Goal: Complete application form: Complete application form

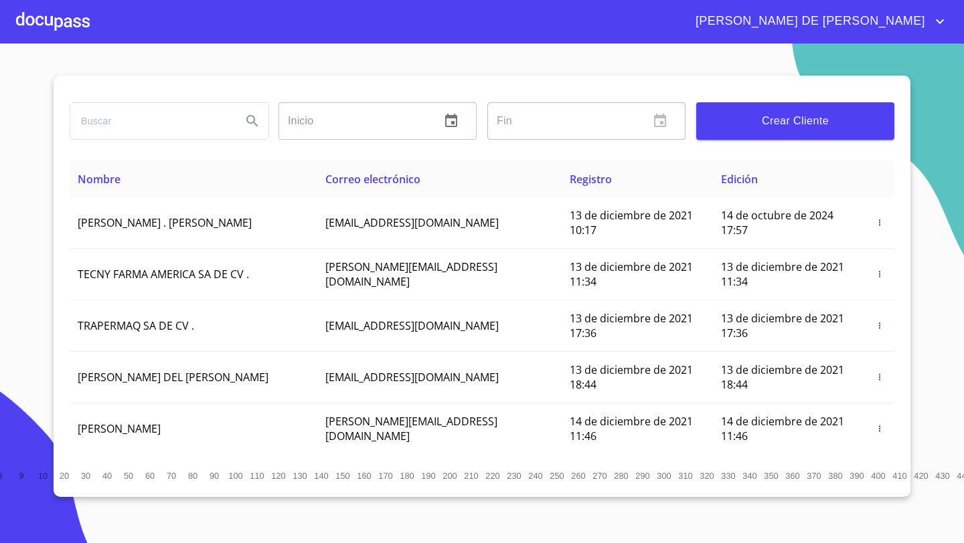
click at [46, 18] on div at bounding box center [53, 21] width 74 height 43
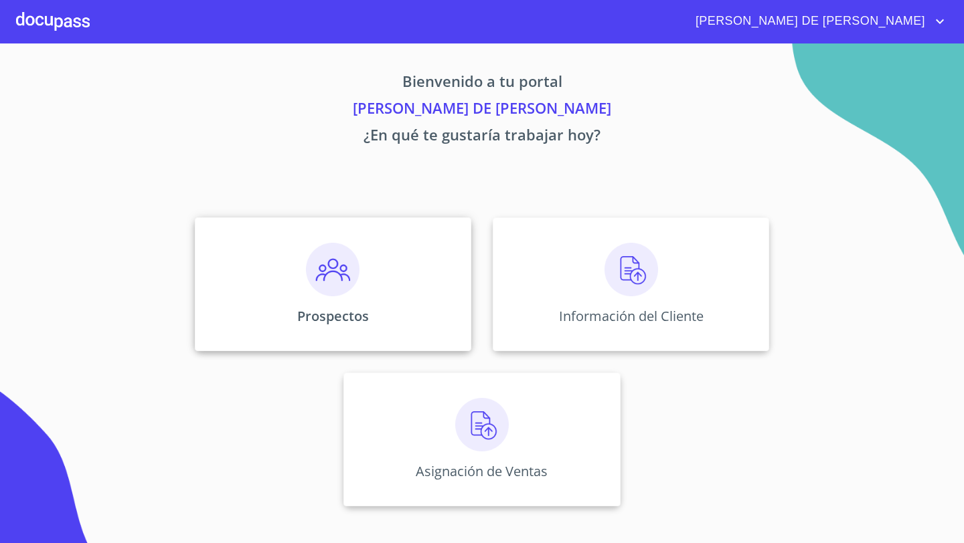
click at [398, 243] on div "Prospectos" at bounding box center [333, 285] width 276 height 134
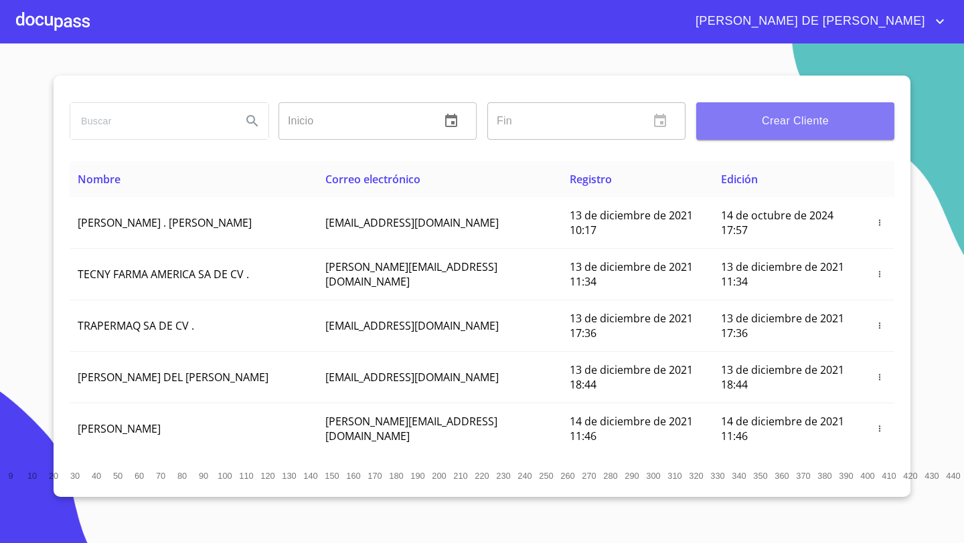
click at [756, 126] on span "Crear Cliente" at bounding box center [795, 121] width 177 height 19
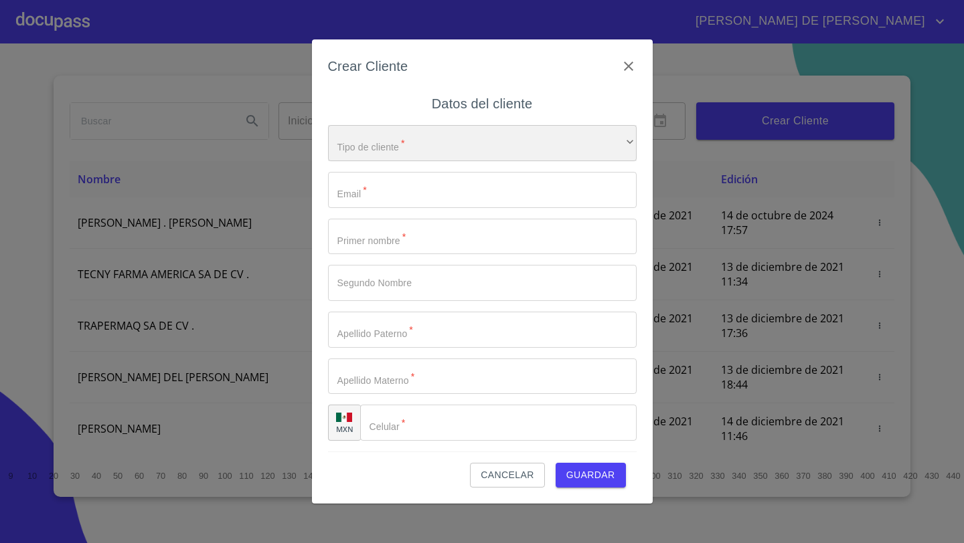
click at [407, 136] on div "​" at bounding box center [482, 143] width 309 height 36
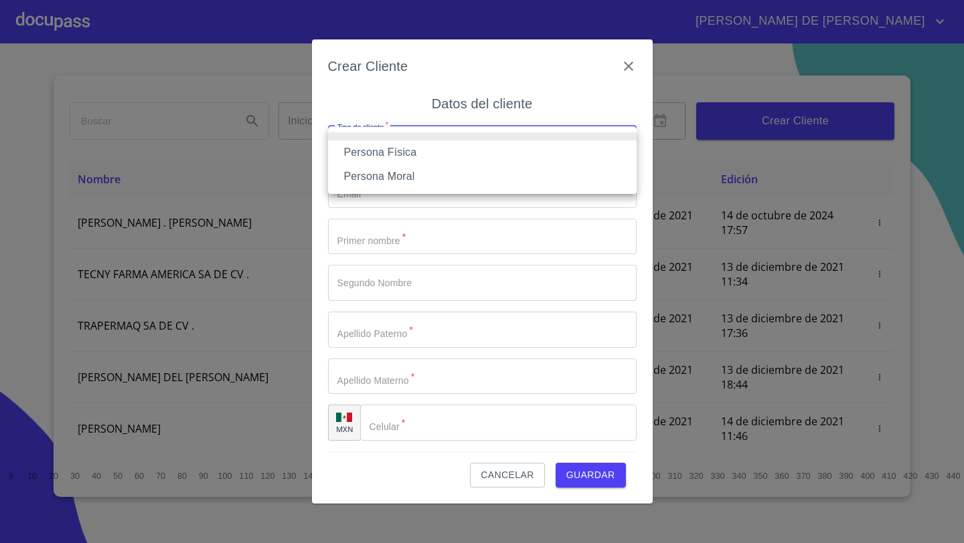
click at [398, 148] on li "Persona Física" at bounding box center [482, 153] width 309 height 24
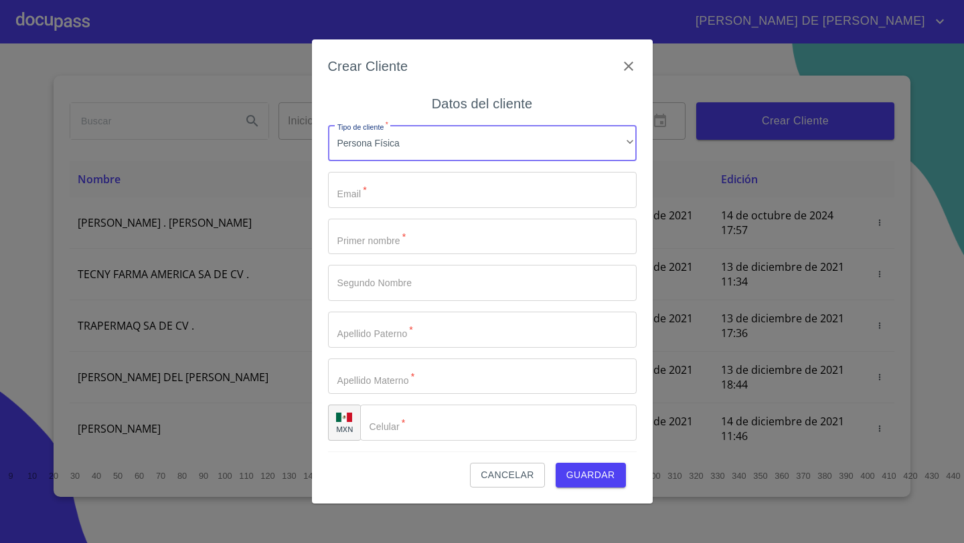
click at [367, 185] on input "Tipo de cliente   *" at bounding box center [482, 190] width 309 height 36
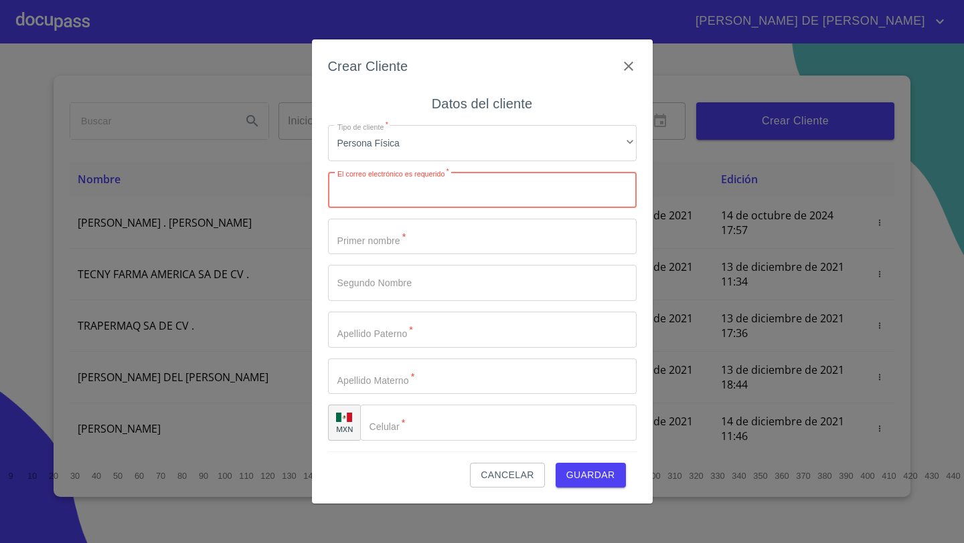
paste input "[EMAIL_ADDRESS][DOMAIN_NAME]"
type input "[EMAIL_ADDRESS][DOMAIN_NAME]"
click at [362, 230] on input "Tipo de cliente   *" at bounding box center [482, 237] width 309 height 36
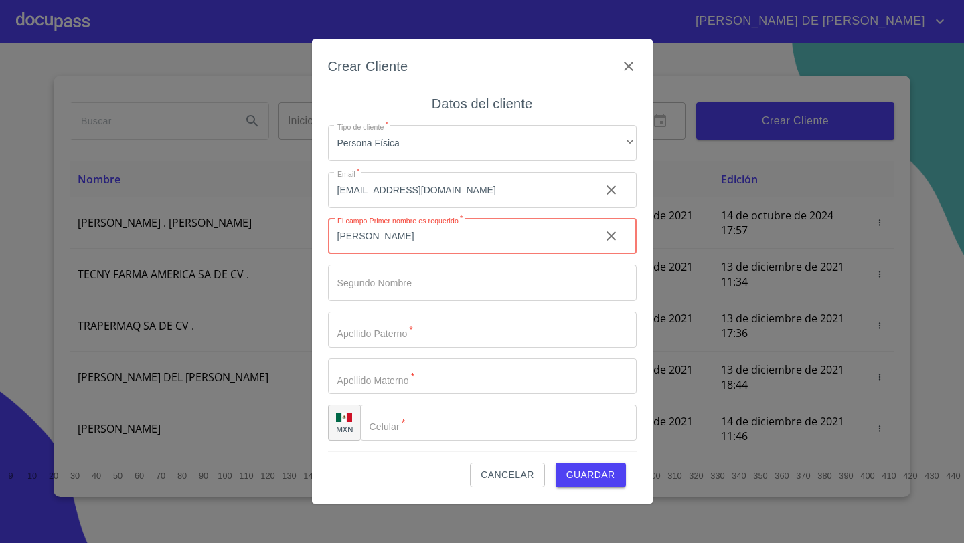
type input "[PERSON_NAME]"
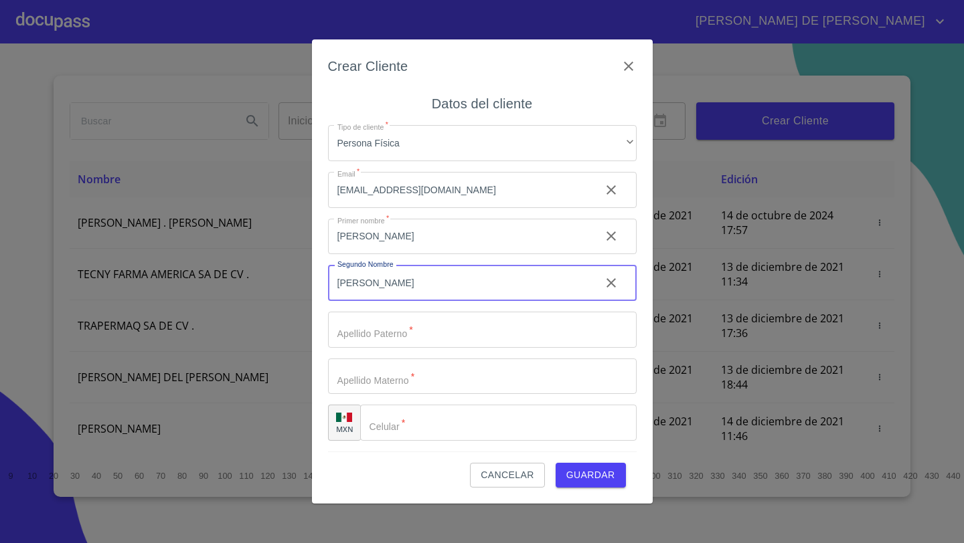
type input "[PERSON_NAME]"
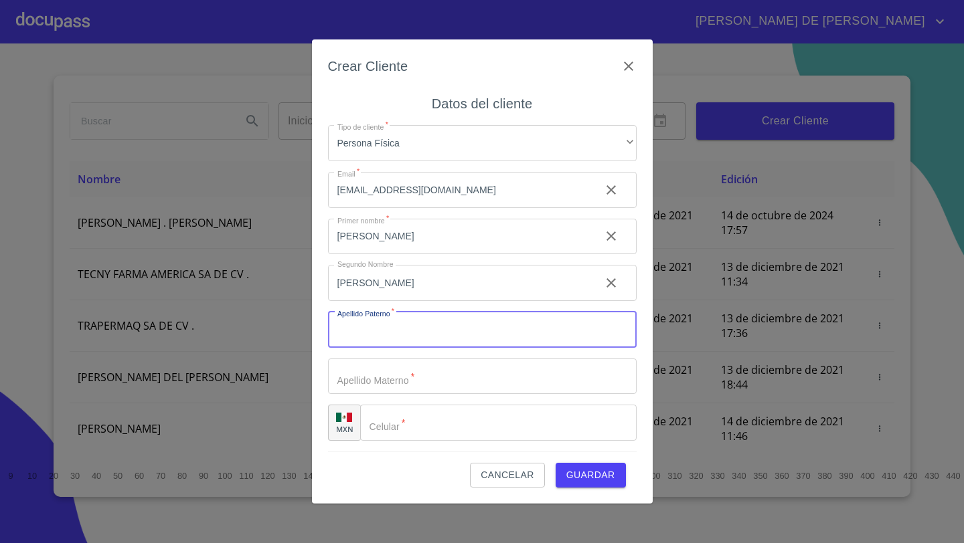
click at [377, 331] on input "Tipo de cliente   *" at bounding box center [482, 330] width 309 height 36
type input "[PERSON_NAME]"
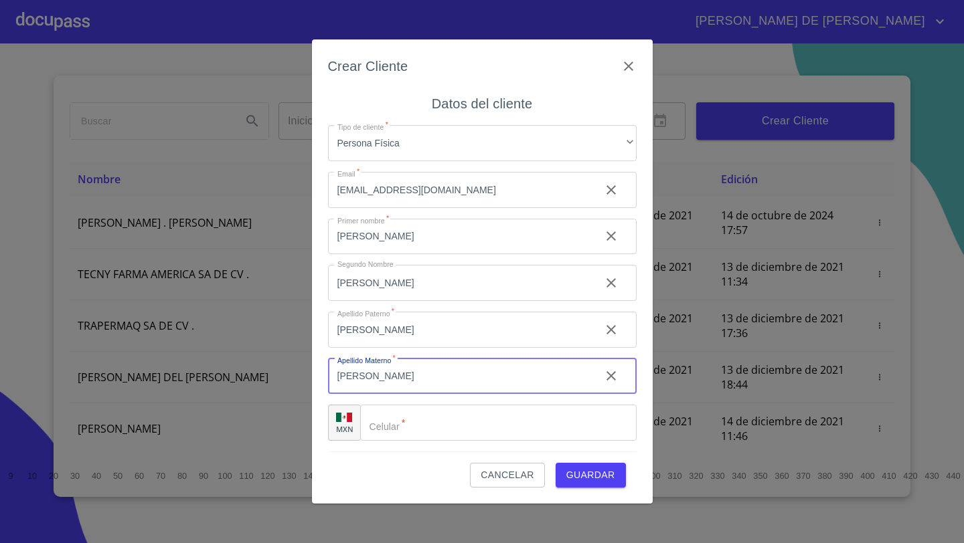
type input "[PERSON_NAME]"
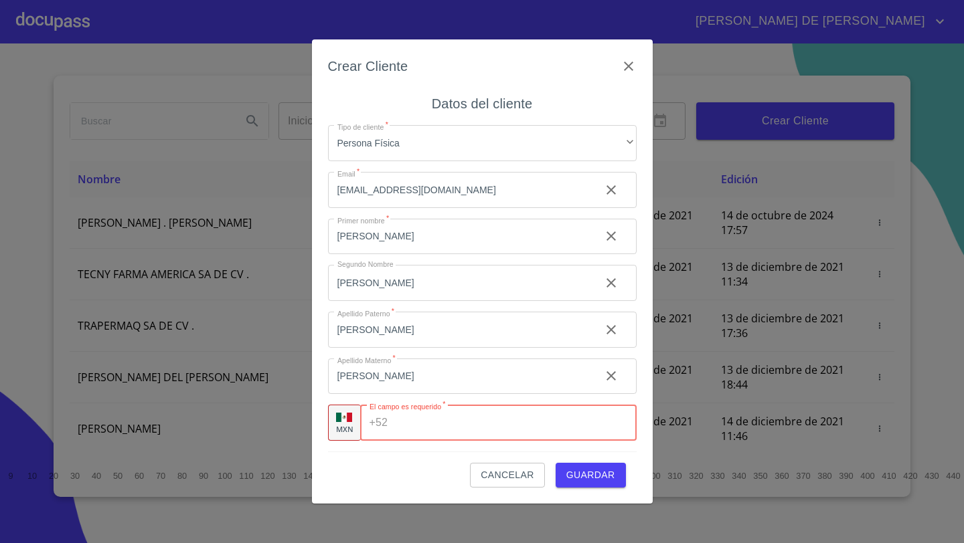
paste input "[PHONE_NUMBER]"
type input "[PHONE_NUMBER]"
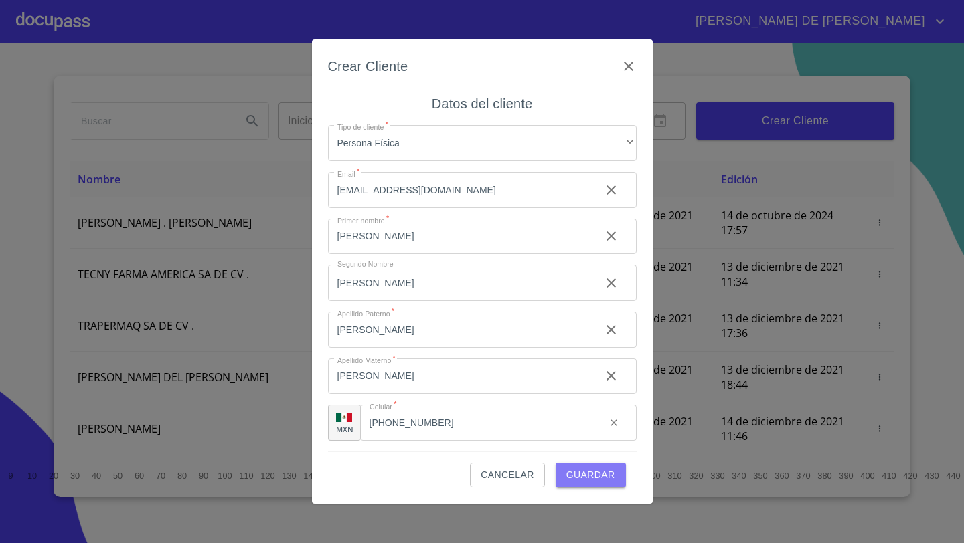
click at [593, 473] on span "Guardar" at bounding box center [590, 475] width 49 height 17
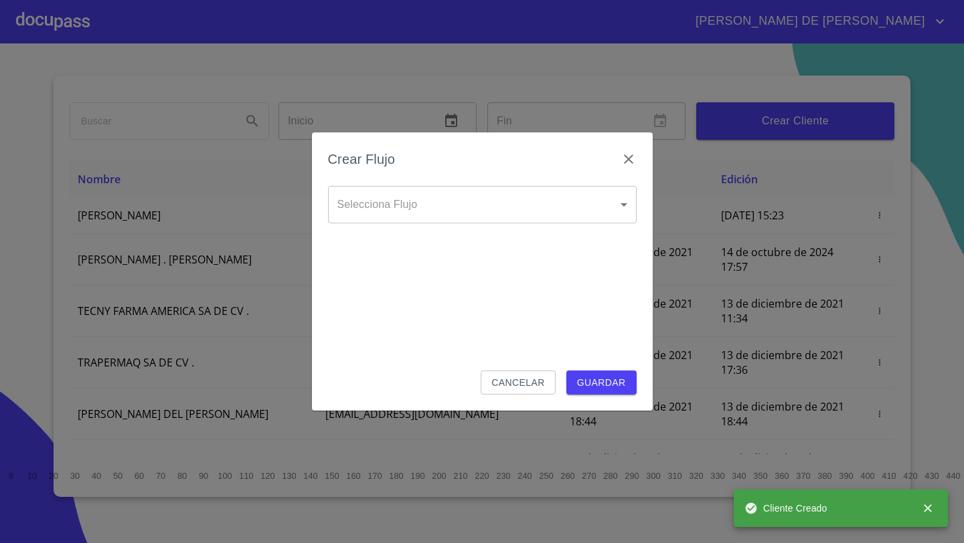
click at [404, 199] on body "[PERSON_NAME] DE [PERSON_NAME] Inicio ​ Fin ​ Crear Cliente Nombre Correo elect…" at bounding box center [482, 271] width 964 height 543
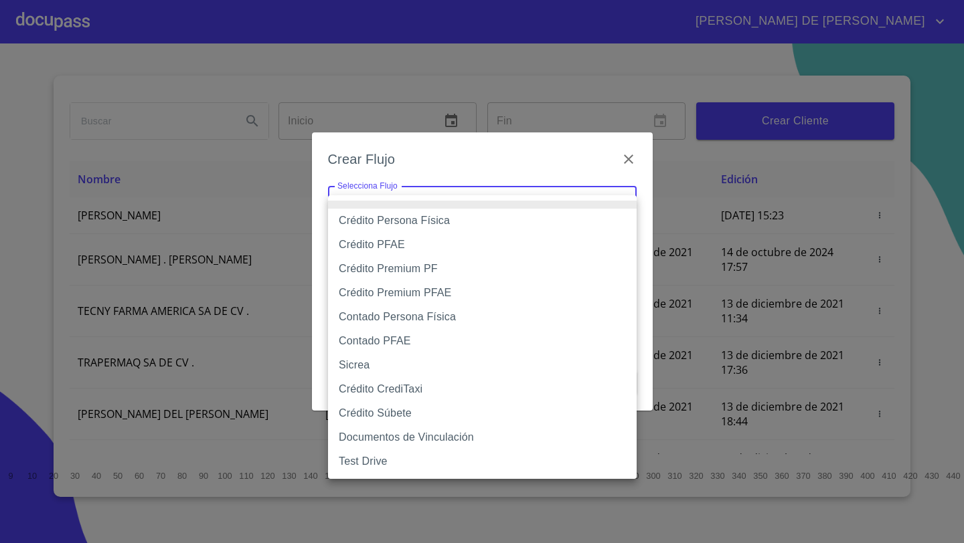
click at [408, 226] on li "Crédito Persona Física" at bounding box center [482, 221] width 309 height 24
type input "61b033e49b8c202ad5bb7912"
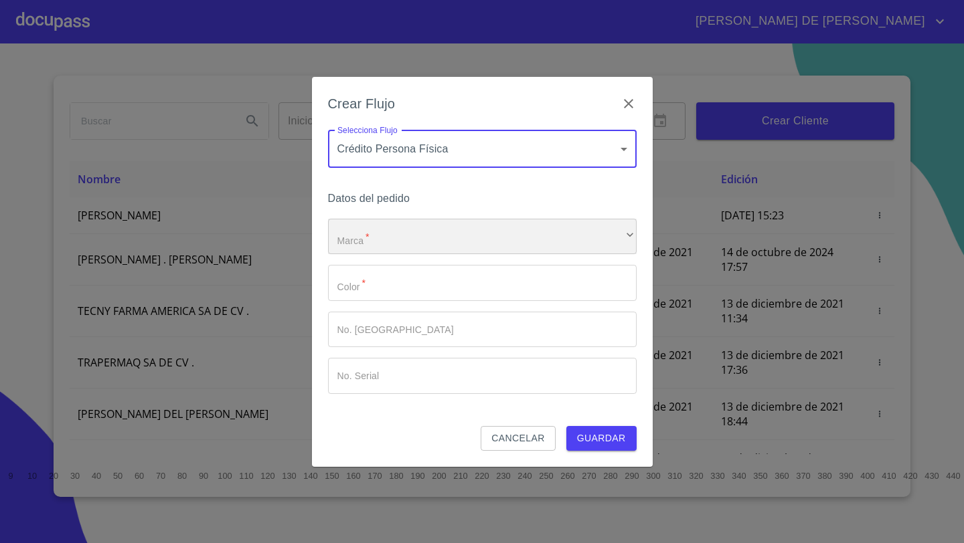
click at [386, 239] on div "​" at bounding box center [482, 237] width 309 height 36
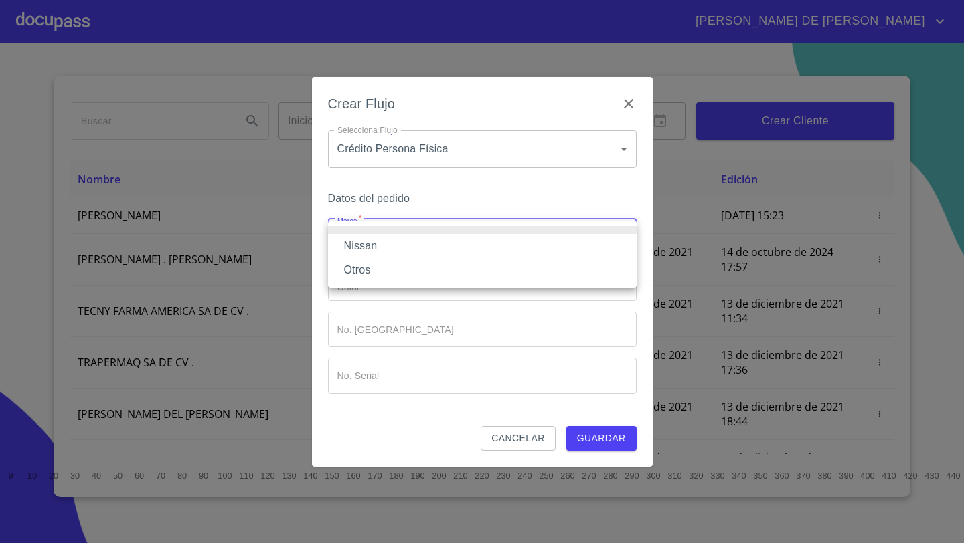
click at [379, 242] on li "Nissan" at bounding box center [482, 246] width 309 height 24
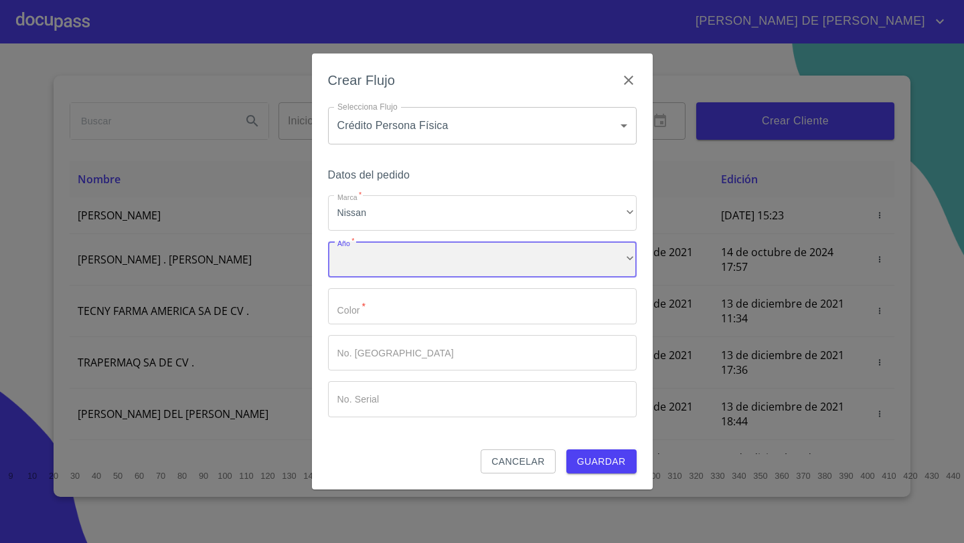
click at [388, 249] on div "​" at bounding box center [482, 260] width 309 height 36
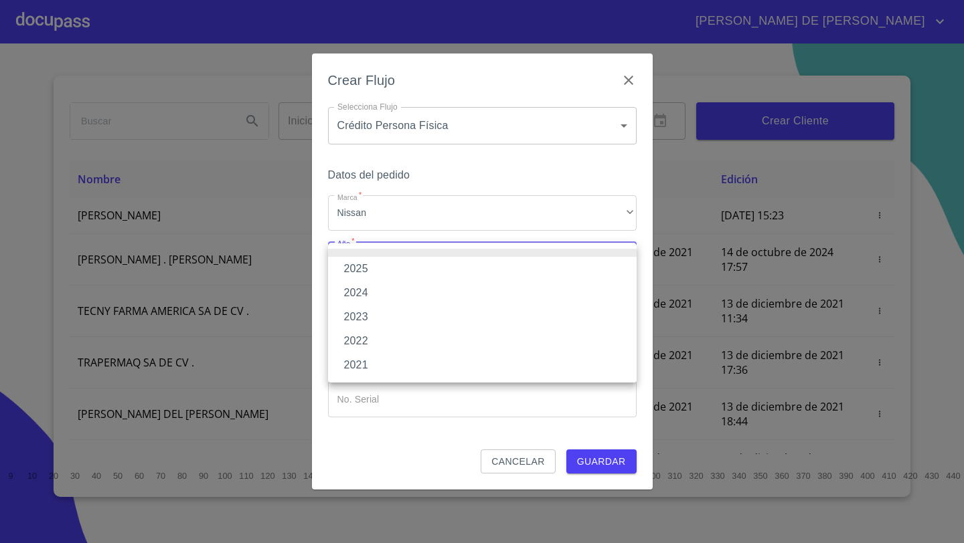
click at [370, 266] on li "2025" at bounding box center [482, 269] width 309 height 24
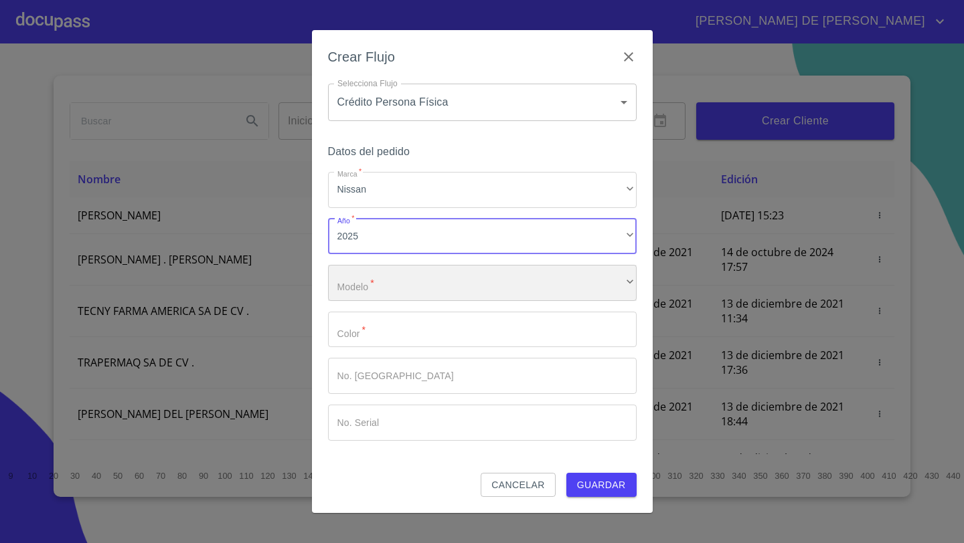
click at [385, 284] on div "​" at bounding box center [482, 283] width 309 height 36
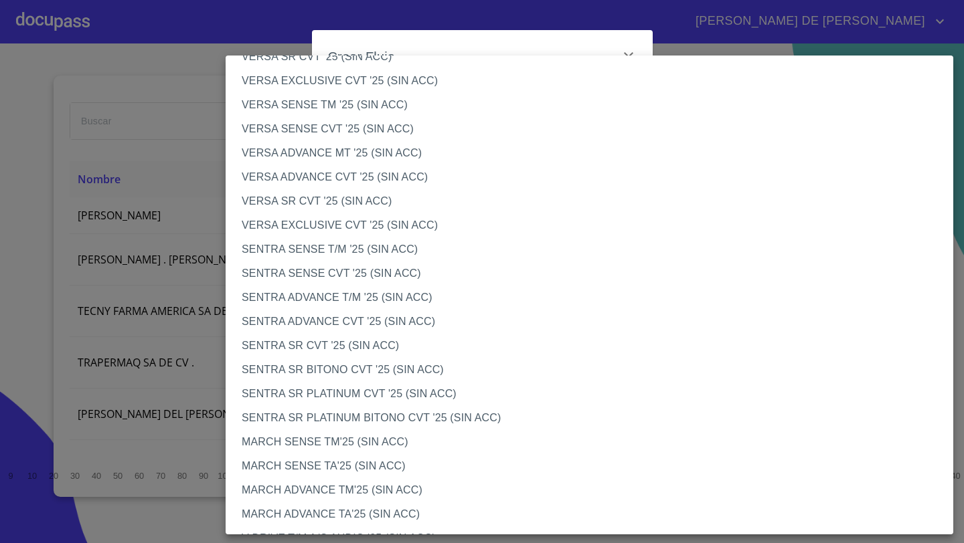
scroll to position [572, 0]
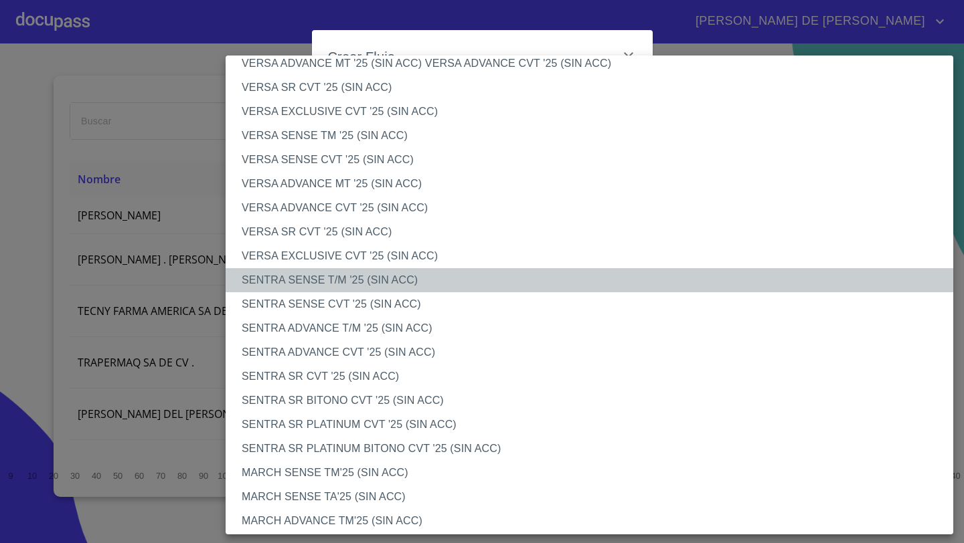
click at [330, 278] on li "SENTRA SENSE T/M '25 (SIN ACC)" at bounding box center [590, 280] width 728 height 24
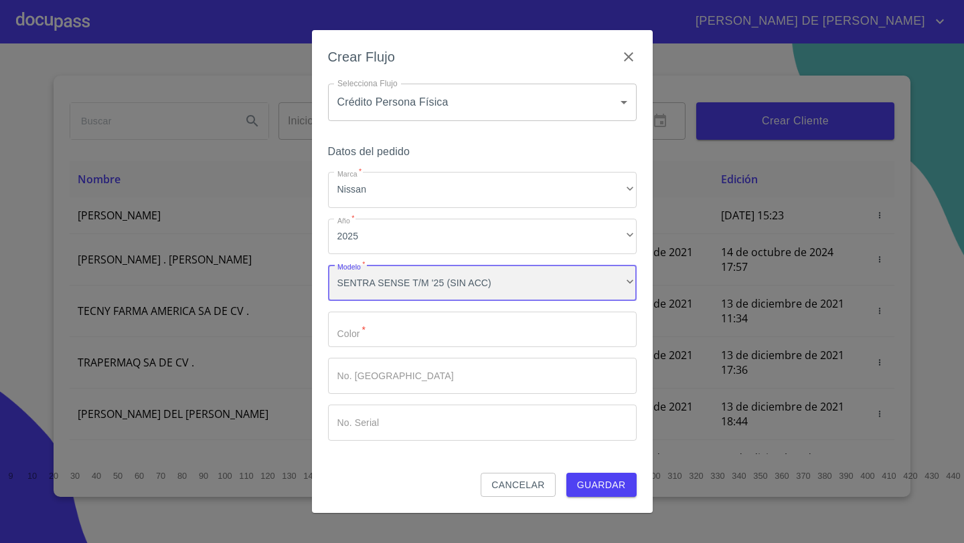
click at [406, 274] on div "SENTRA SENSE T/M '25 (SIN ACC)" at bounding box center [482, 283] width 309 height 36
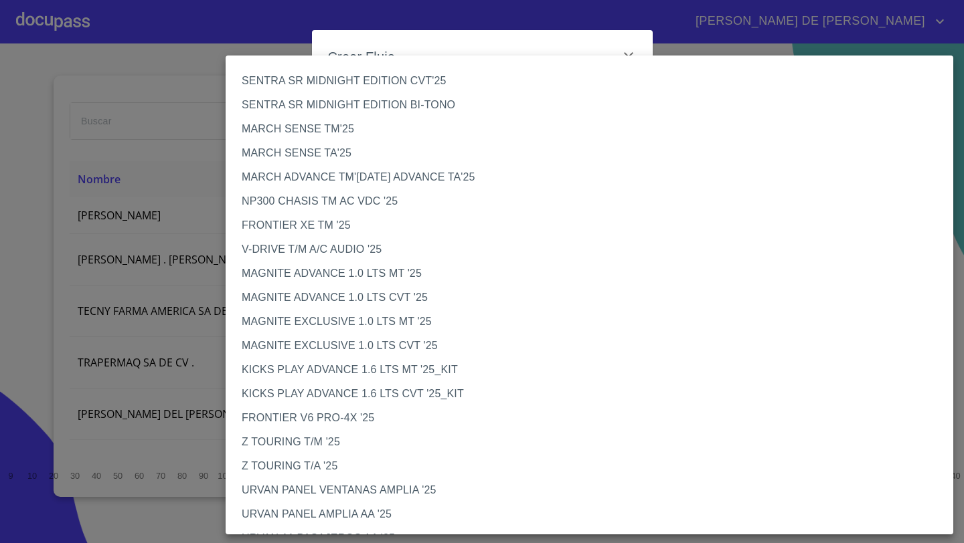
scroll to position [557, 0]
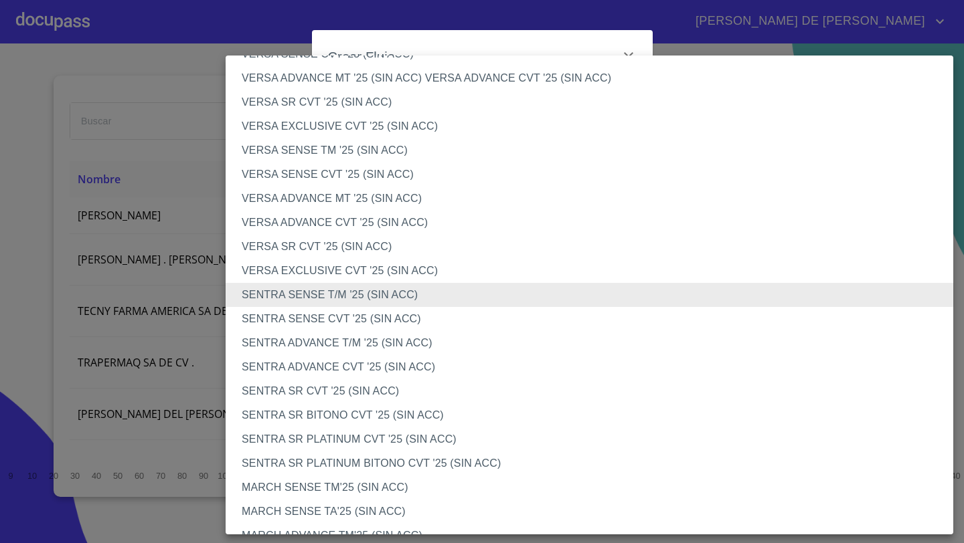
click at [310, 319] on li "SENTRA SENSE CVT '25 (SIN ACC)" at bounding box center [590, 319] width 728 height 24
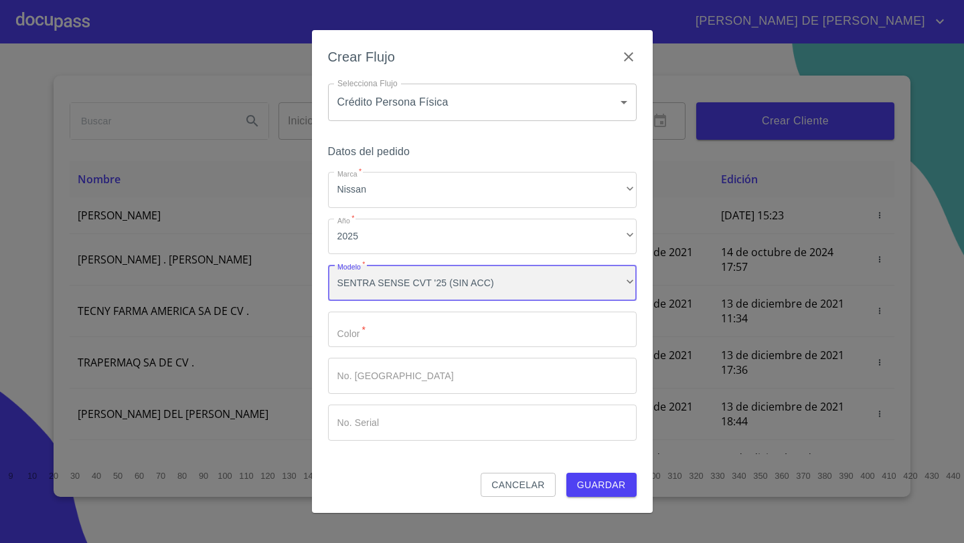
click at [416, 293] on div "SENTRA SENSE CVT '25 (SIN ACC)" at bounding box center [482, 283] width 309 height 36
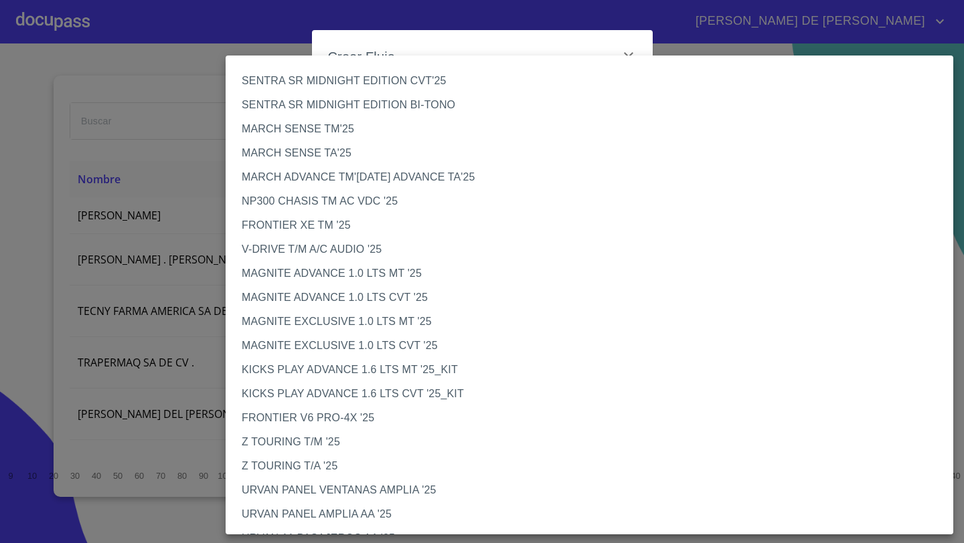
scroll to position [581, 0]
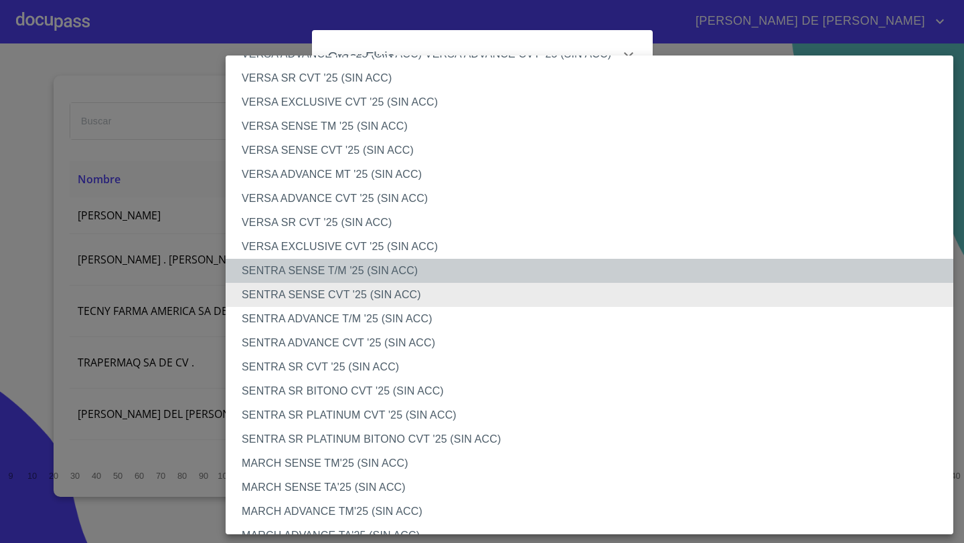
click at [310, 270] on li "SENTRA SENSE T/M '25 (SIN ACC)" at bounding box center [590, 271] width 728 height 24
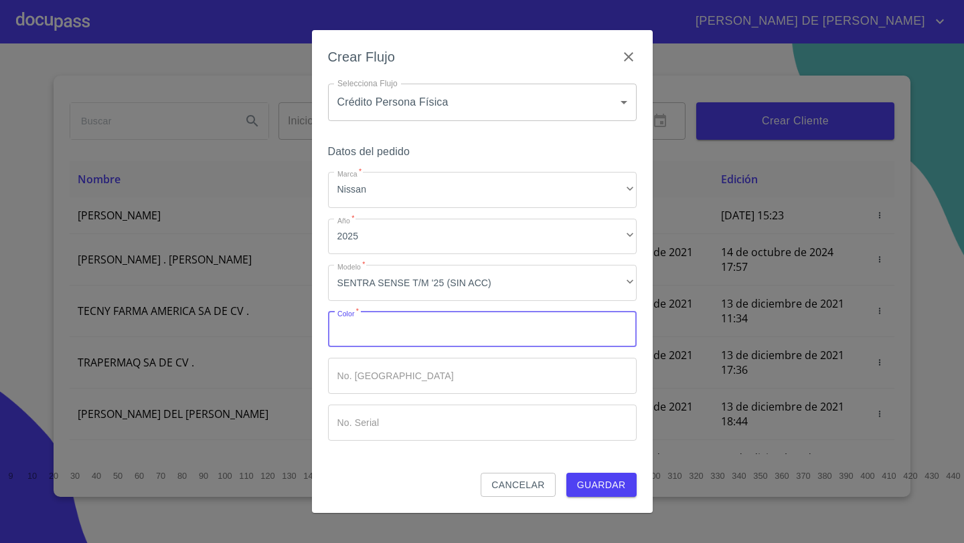
click at [342, 335] on input "Marca   *" at bounding box center [482, 330] width 309 height 36
type input "PLATA"
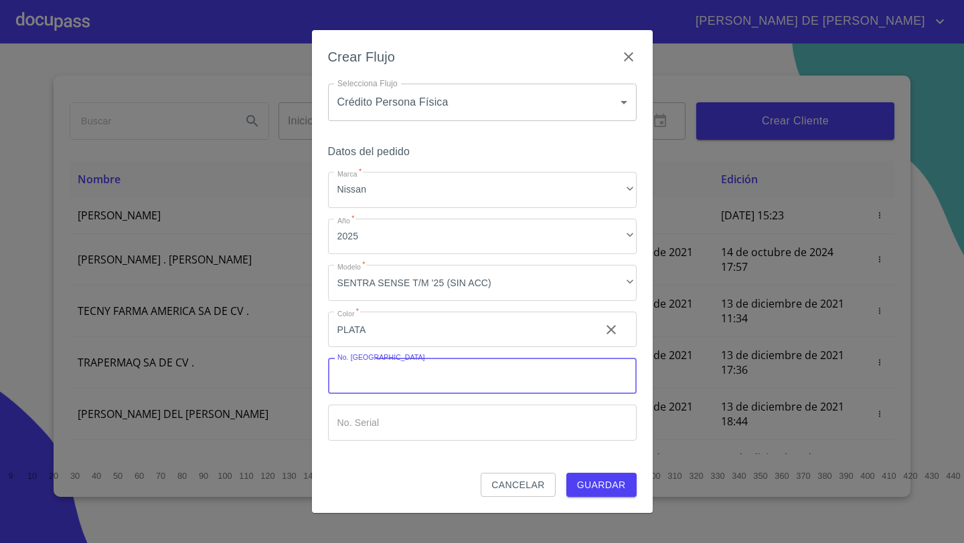
click at [630, 485] on button "Guardar" at bounding box center [601, 485] width 70 height 25
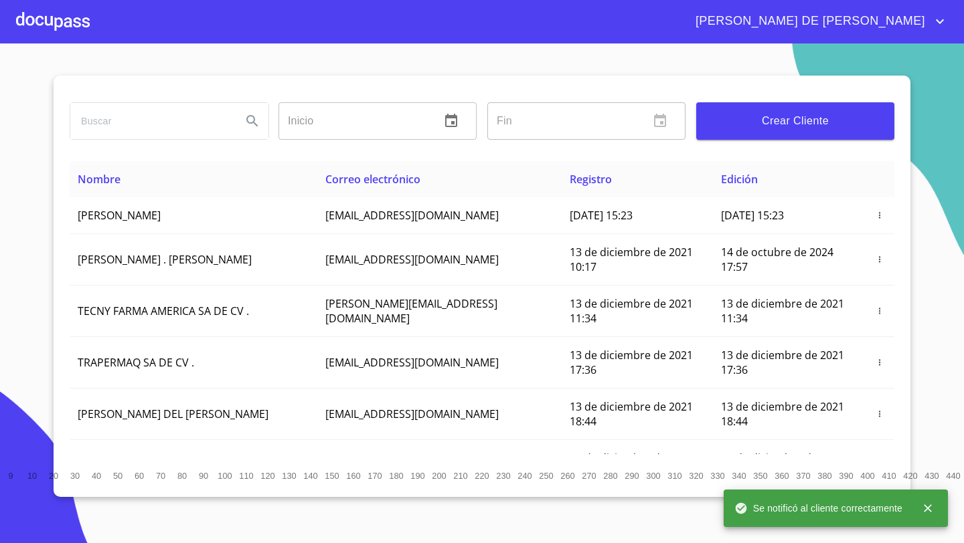
click at [56, 31] on div at bounding box center [53, 21] width 74 height 43
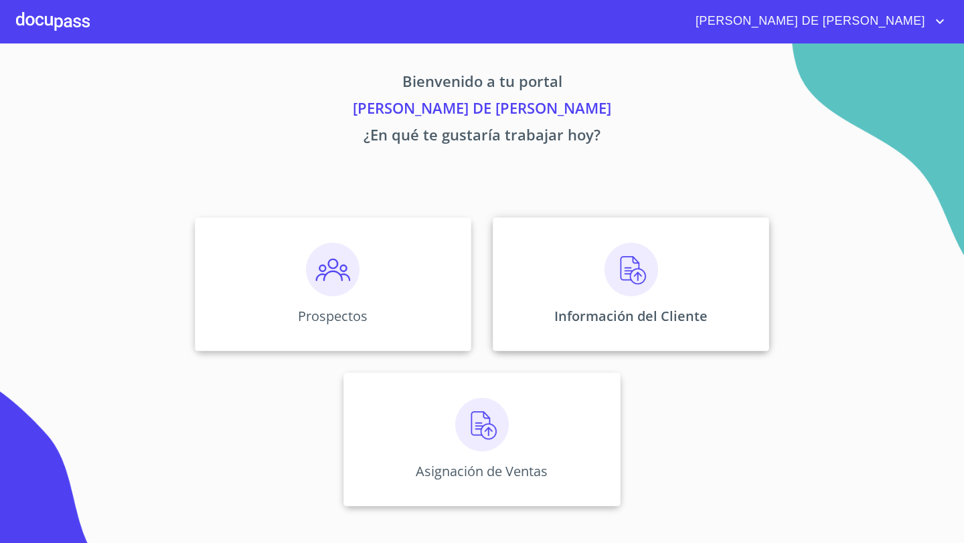
click at [564, 220] on div "Información del Cliente" at bounding box center [631, 285] width 276 height 134
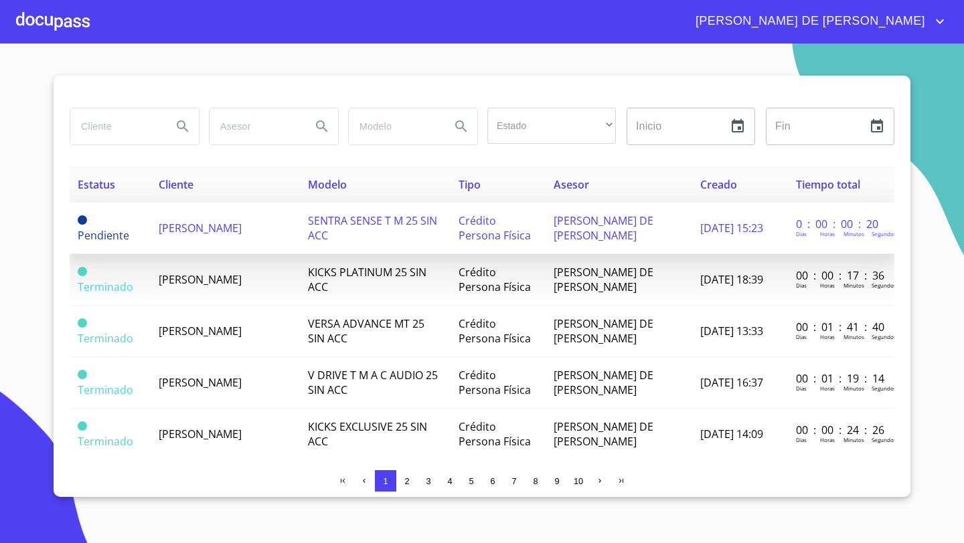
click at [184, 225] on span "[PERSON_NAME]" at bounding box center [200, 228] width 83 height 15
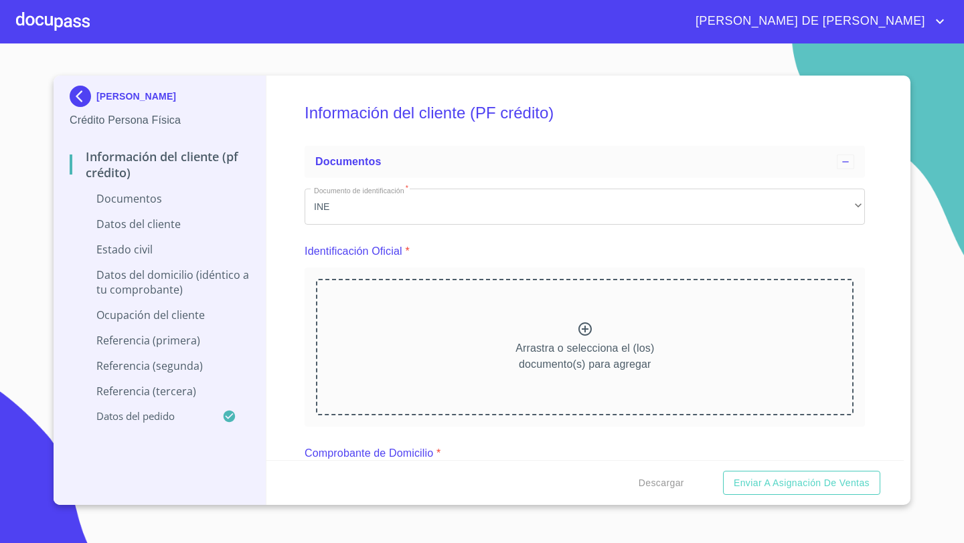
click at [578, 322] on icon at bounding box center [585, 329] width 16 height 16
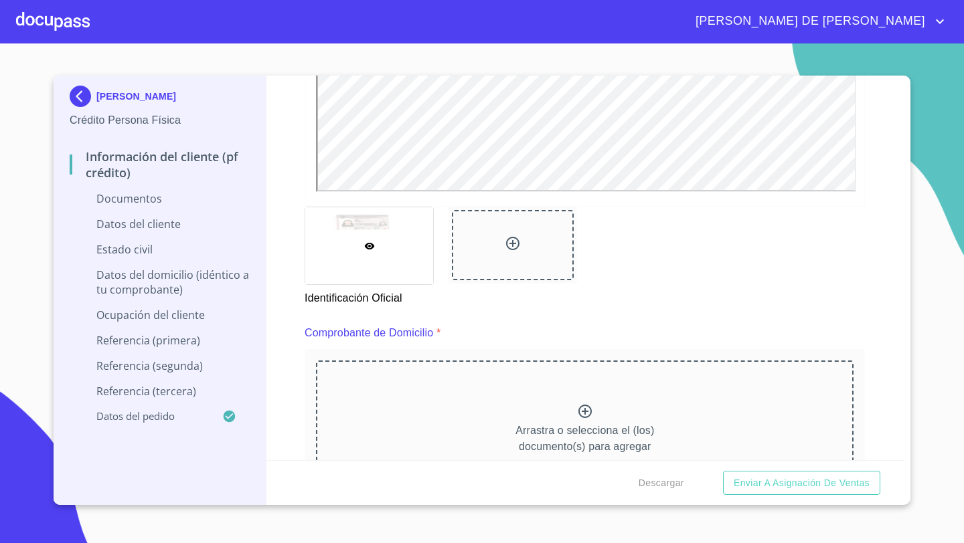
scroll to position [505, 0]
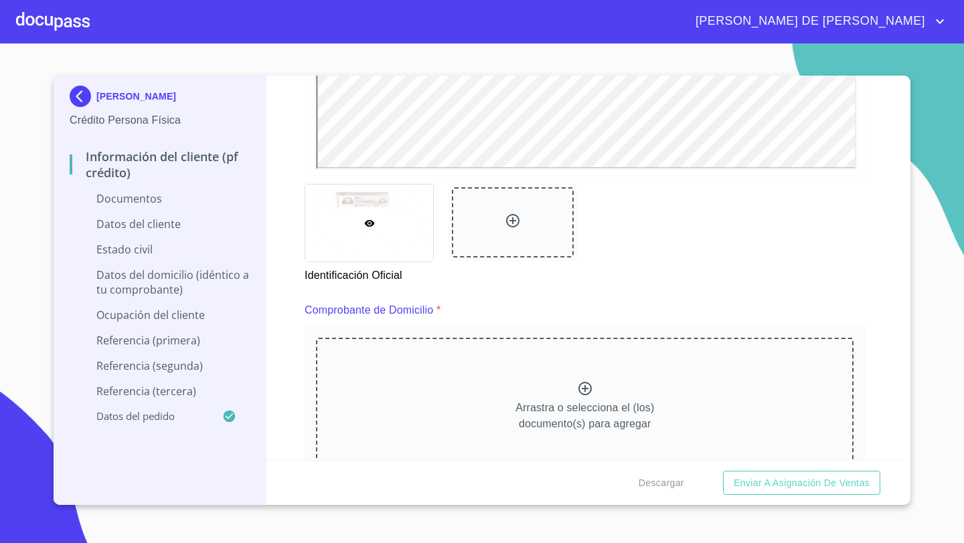
click at [580, 387] on icon at bounding box center [585, 389] width 16 height 16
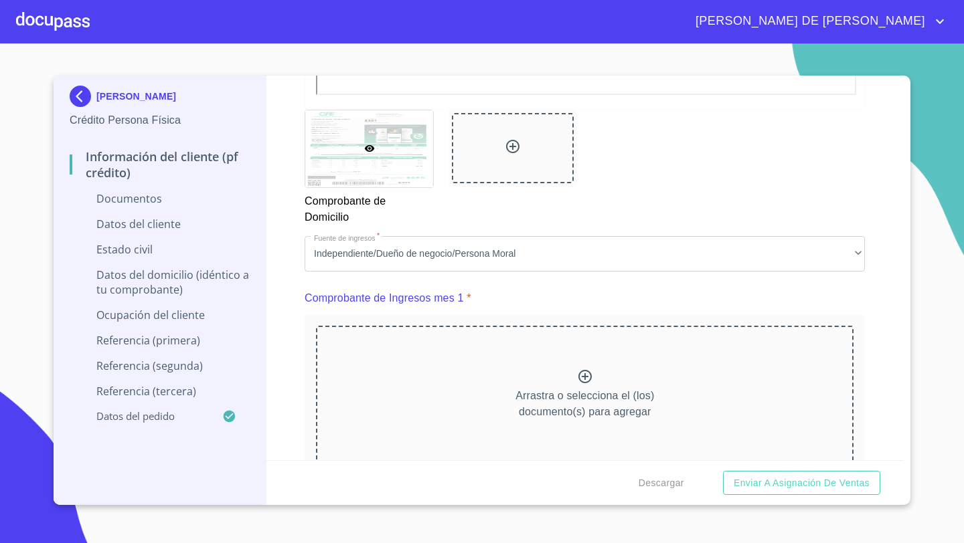
scroll to position [1169, 0]
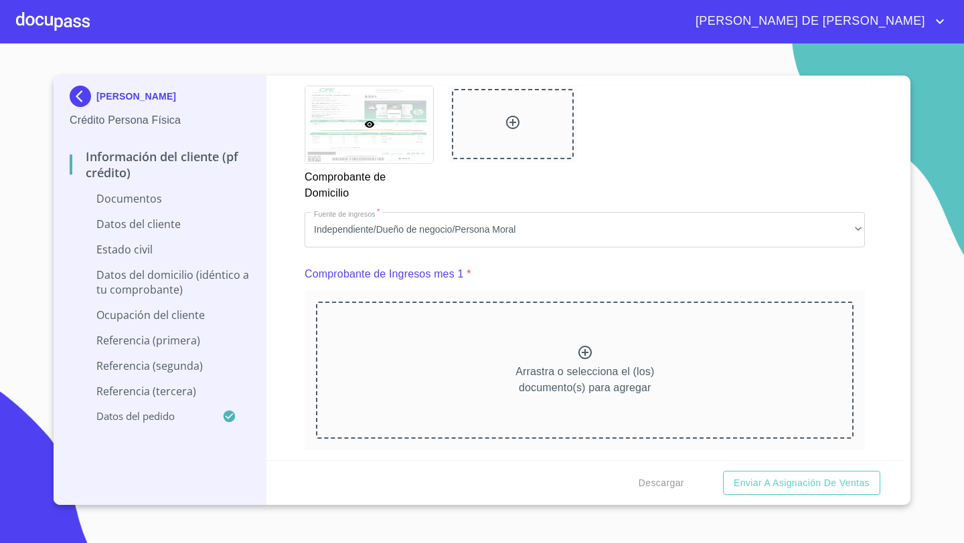
click at [505, 339] on div "Arrastra o selecciona el (los) documento(s) para agregar" at bounding box center [584, 370] width 537 height 137
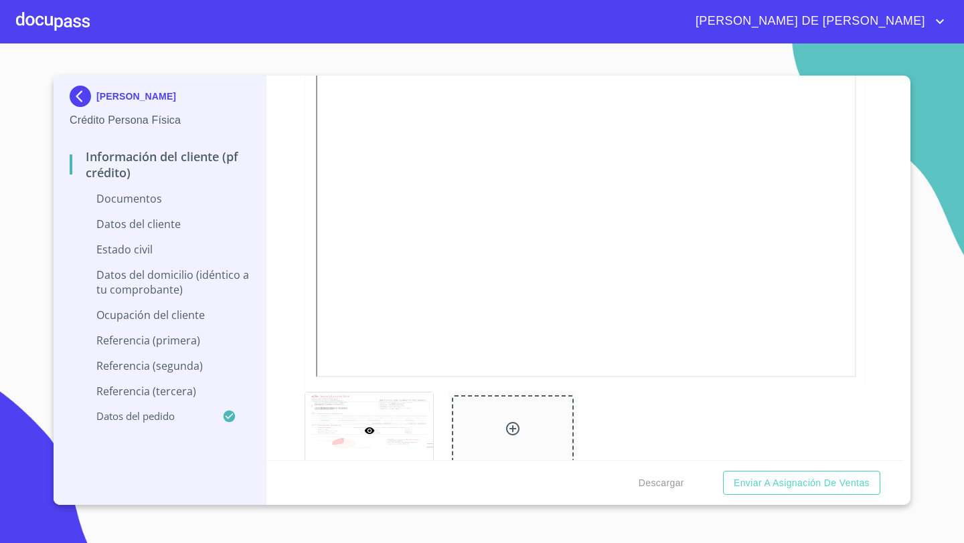
scroll to position [1511, 0]
click at [504, 434] on div at bounding box center [512, 408] width 121 height 70
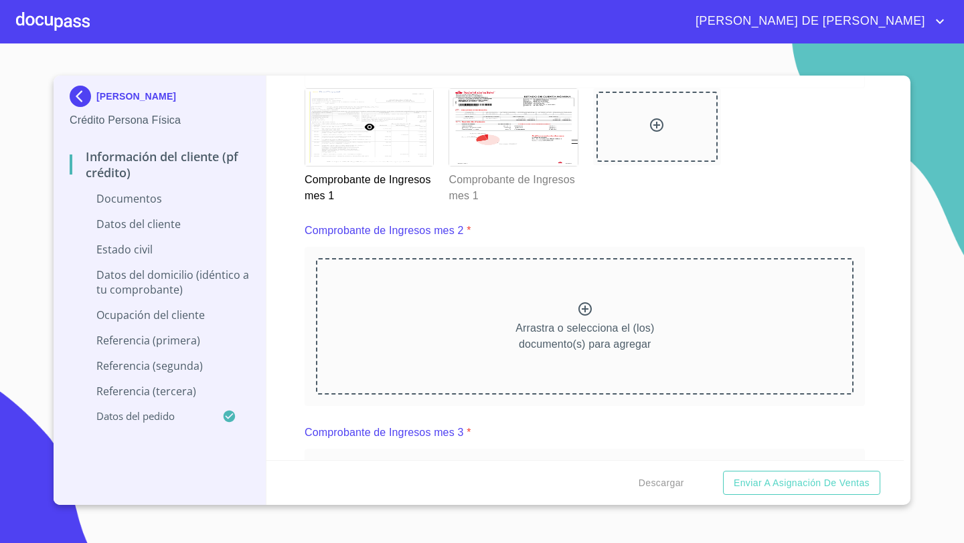
scroll to position [1837, 0]
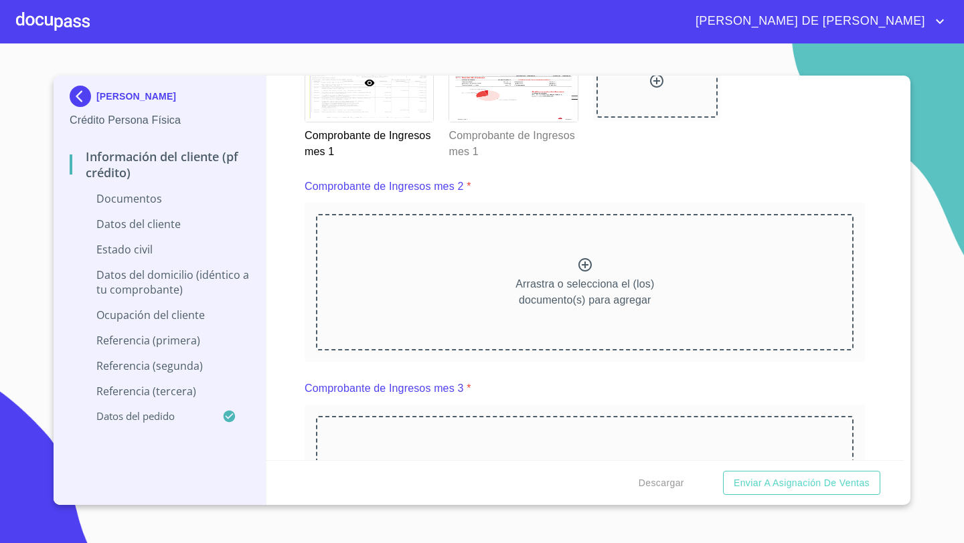
click at [550, 291] on p "Arrastra o selecciona el (los) documento(s) para agregar" at bounding box center [584, 292] width 139 height 32
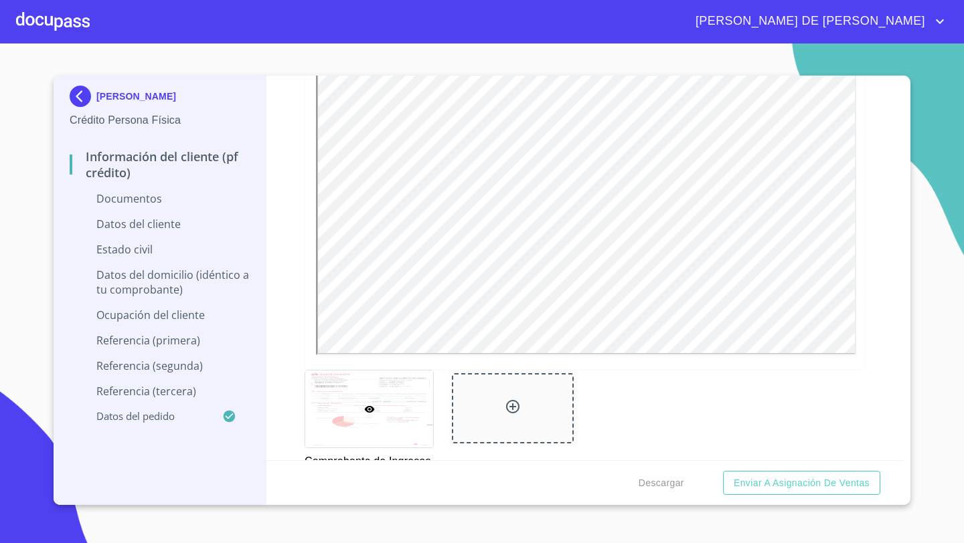
scroll to position [2110, 0]
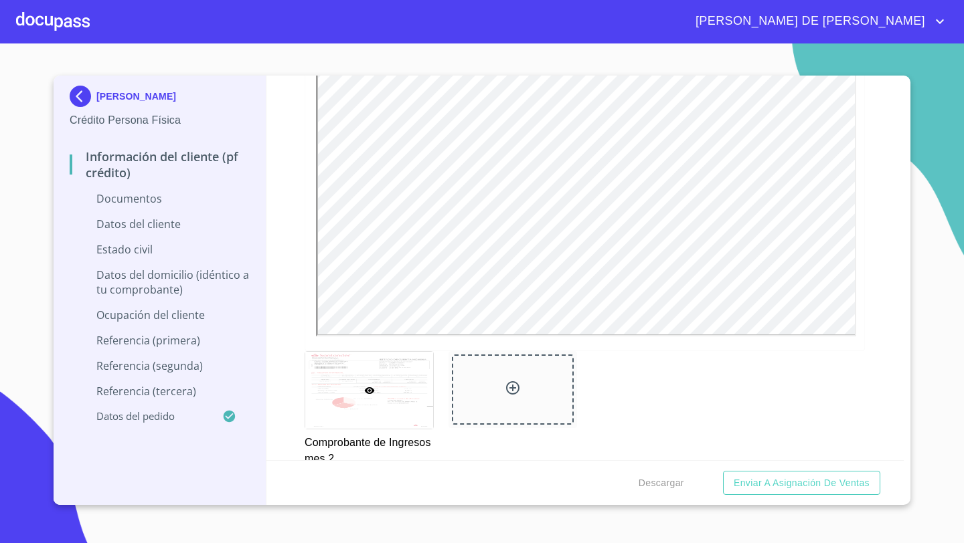
click at [501, 379] on div at bounding box center [512, 390] width 121 height 70
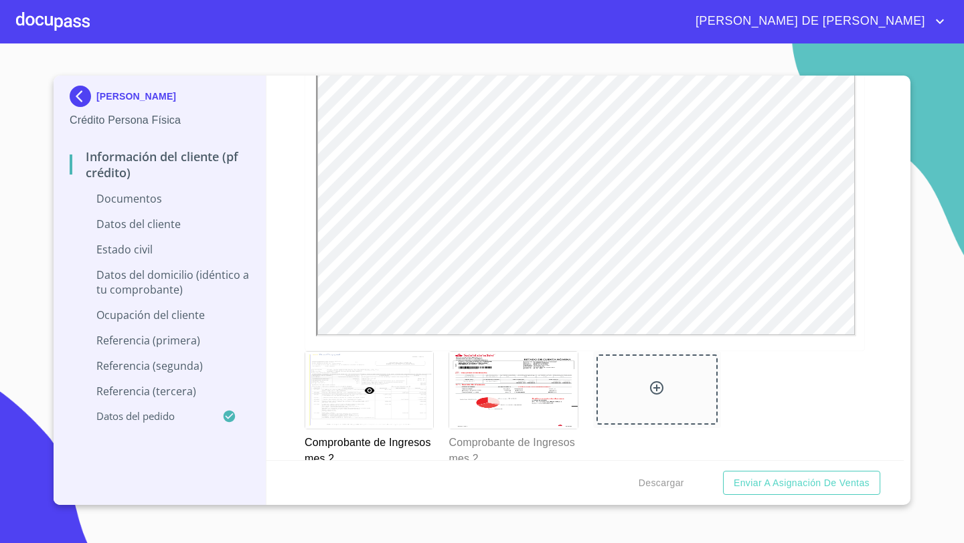
scroll to position [0, 0]
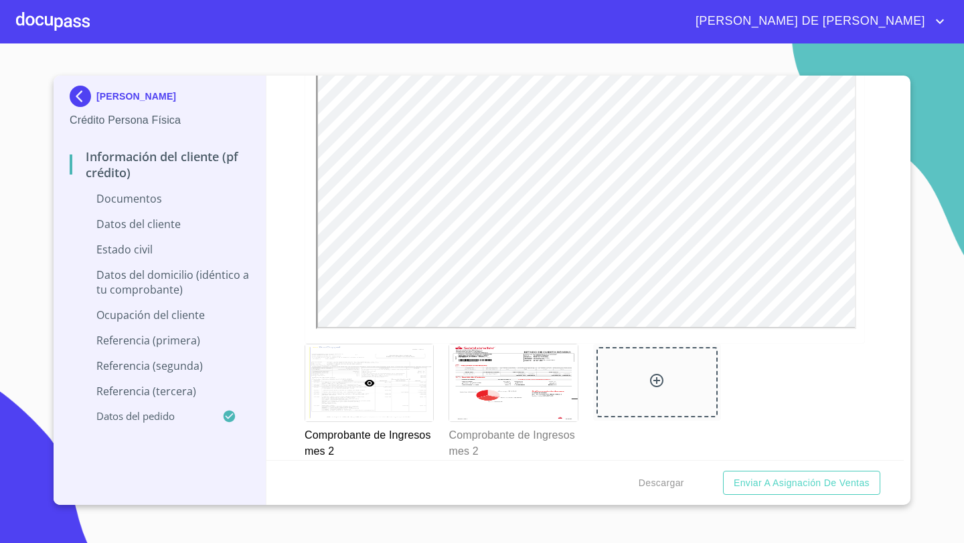
click at [309, 373] on div at bounding box center [369, 383] width 128 height 77
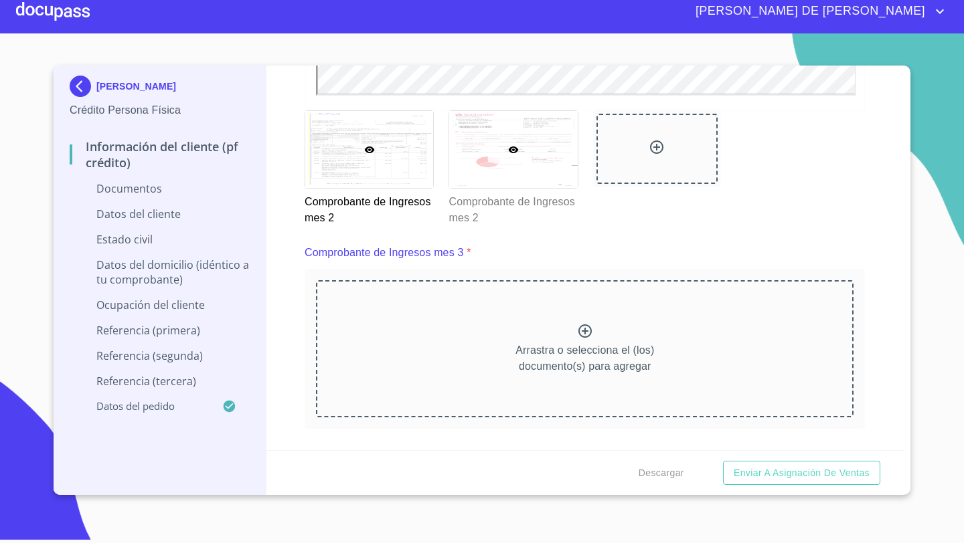
click at [458, 161] on div at bounding box center [513, 149] width 128 height 77
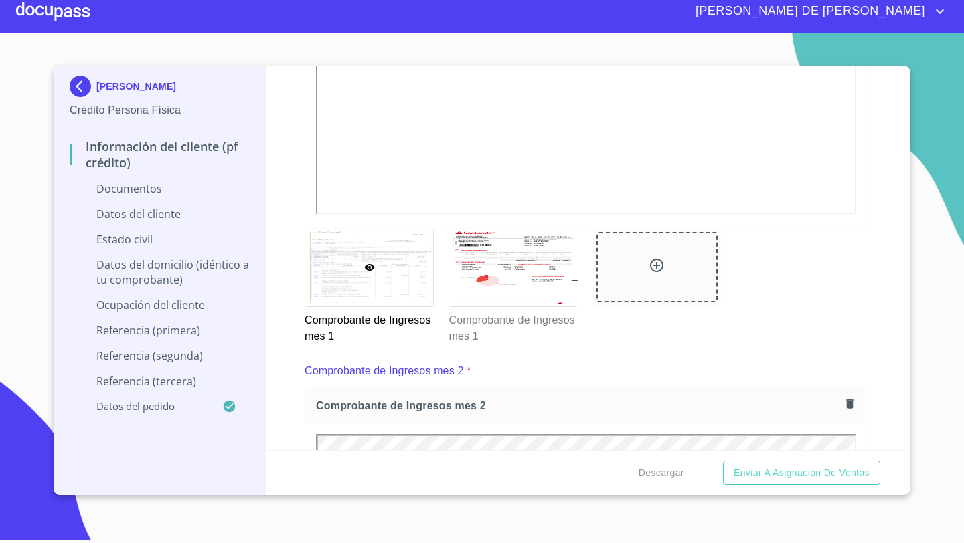
scroll to position [1488, 0]
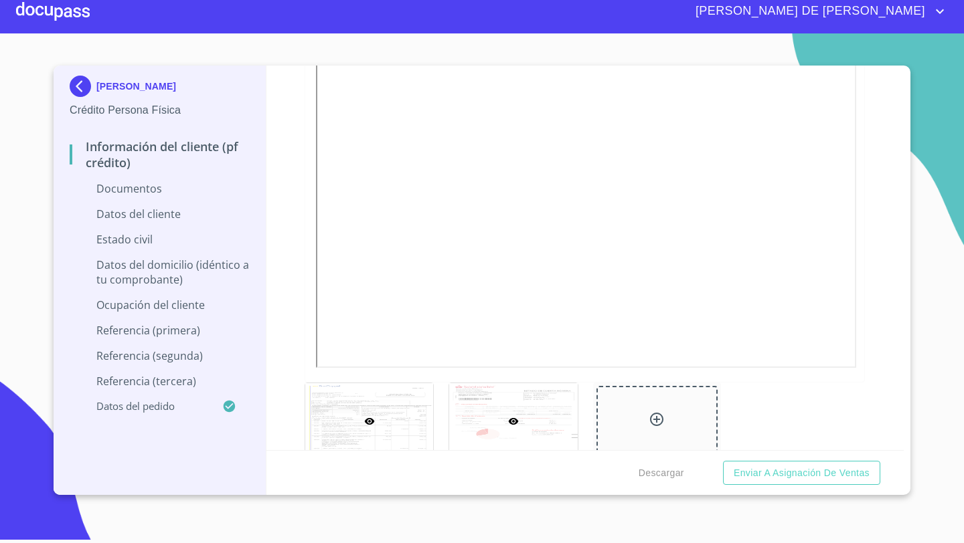
click at [517, 402] on div at bounding box center [513, 421] width 128 height 77
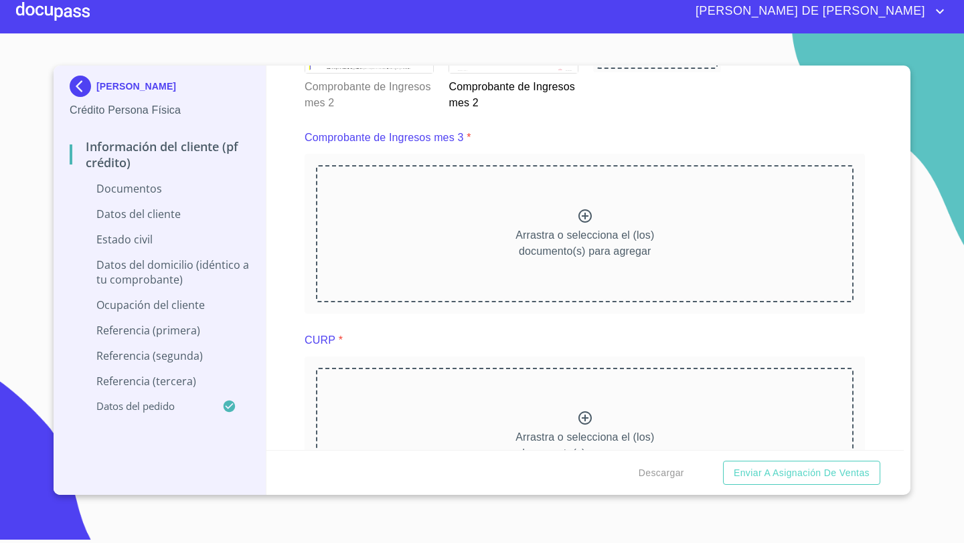
scroll to position [2522, 0]
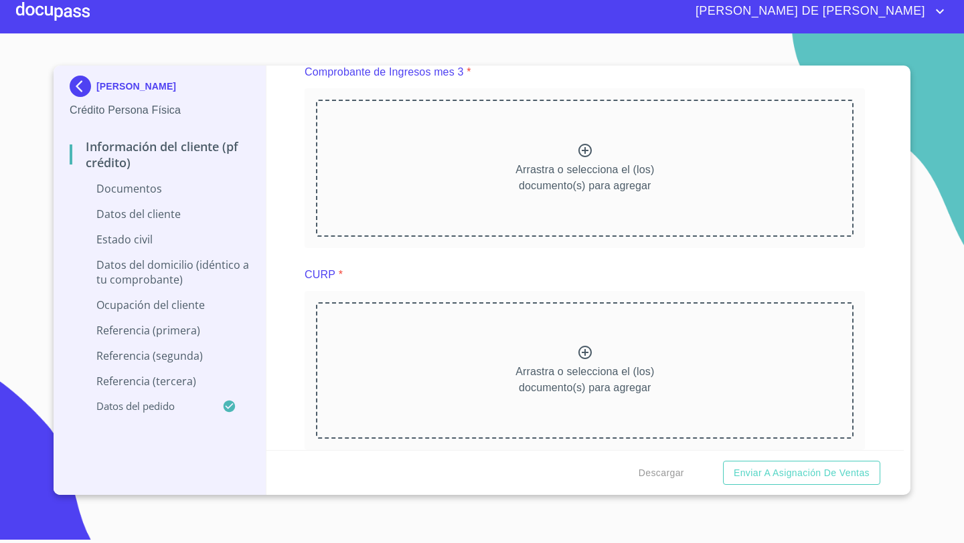
click at [495, 201] on div "Arrastra o selecciona el (los) documento(s) para agregar" at bounding box center [584, 168] width 537 height 137
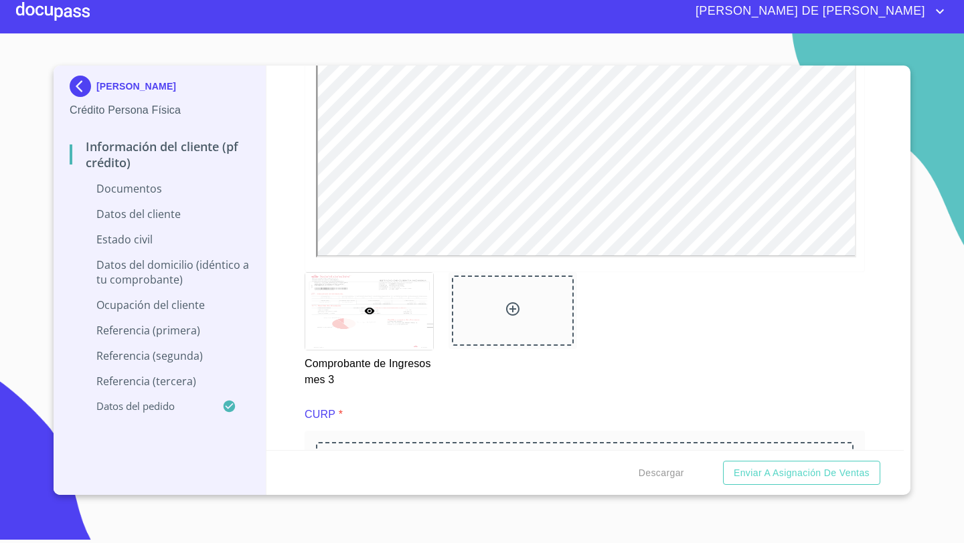
scroll to position [2778, 0]
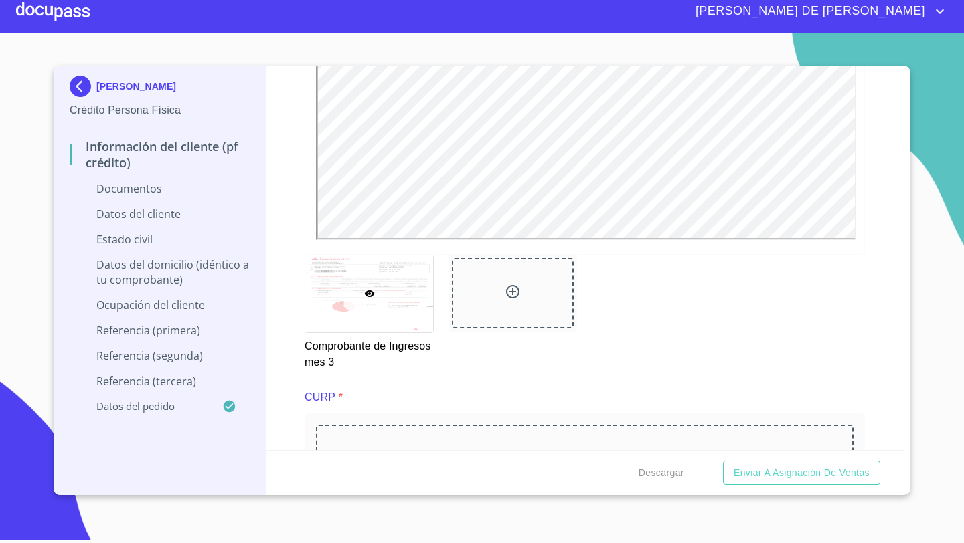
click at [475, 283] on div at bounding box center [512, 293] width 121 height 70
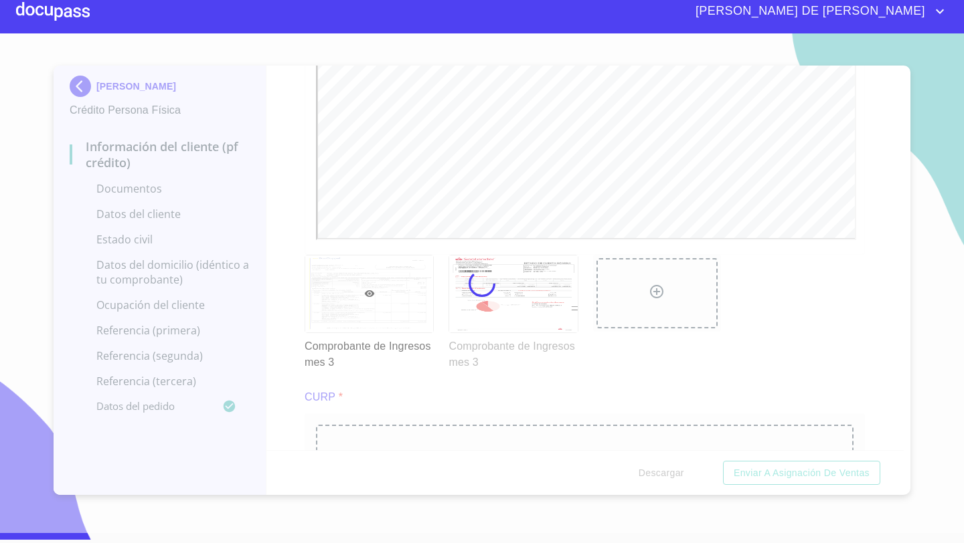
scroll to position [0, 0]
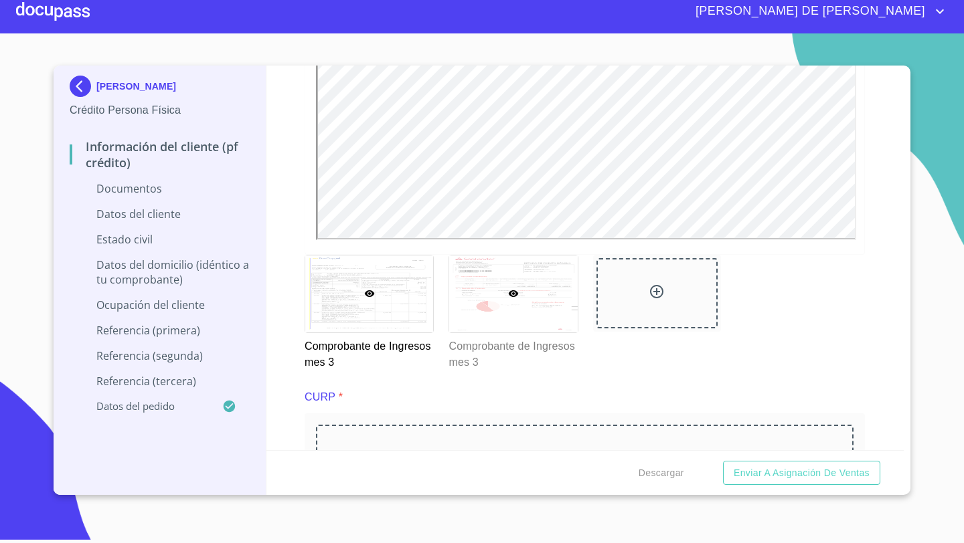
click at [499, 314] on div at bounding box center [513, 294] width 128 height 77
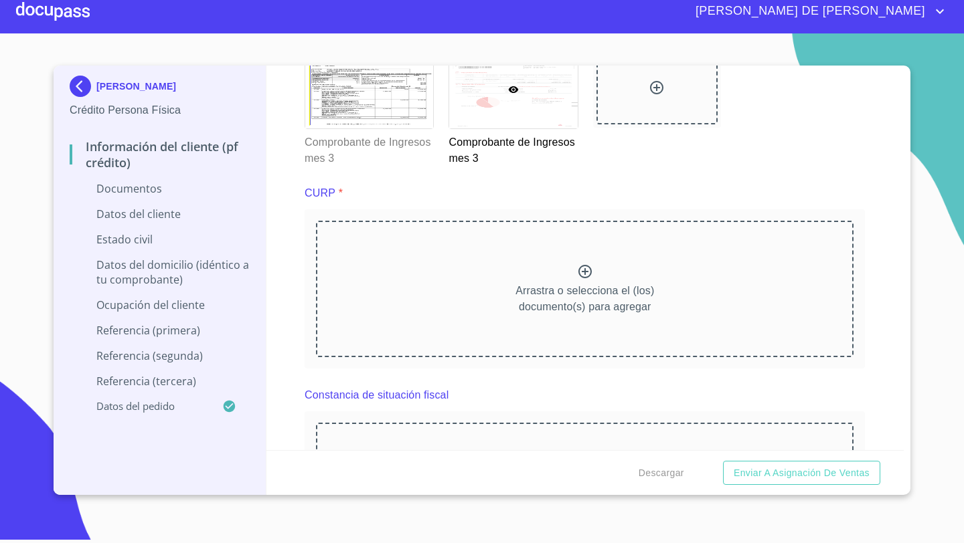
scroll to position [2987, 0]
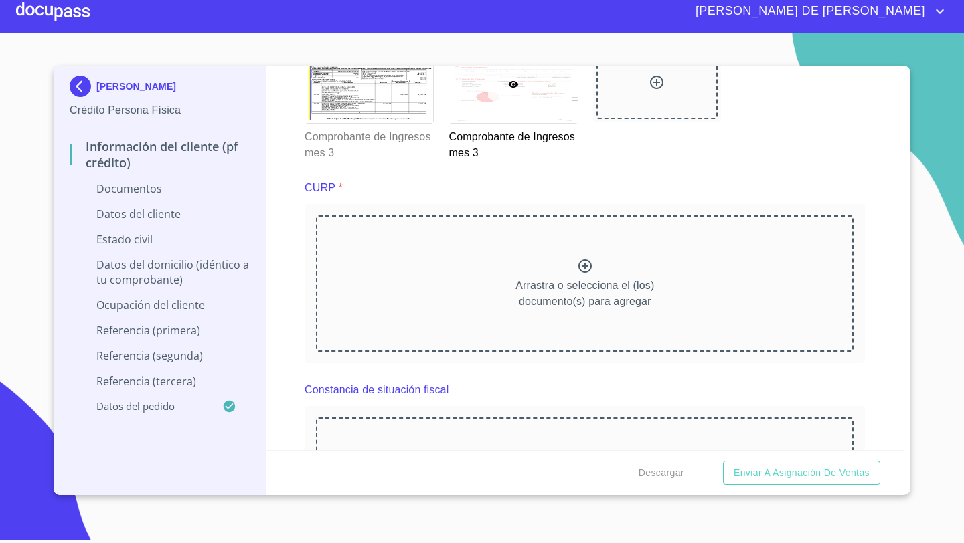
click at [584, 237] on div "Arrastra o selecciona el (los) documento(s) para agregar" at bounding box center [584, 284] width 537 height 137
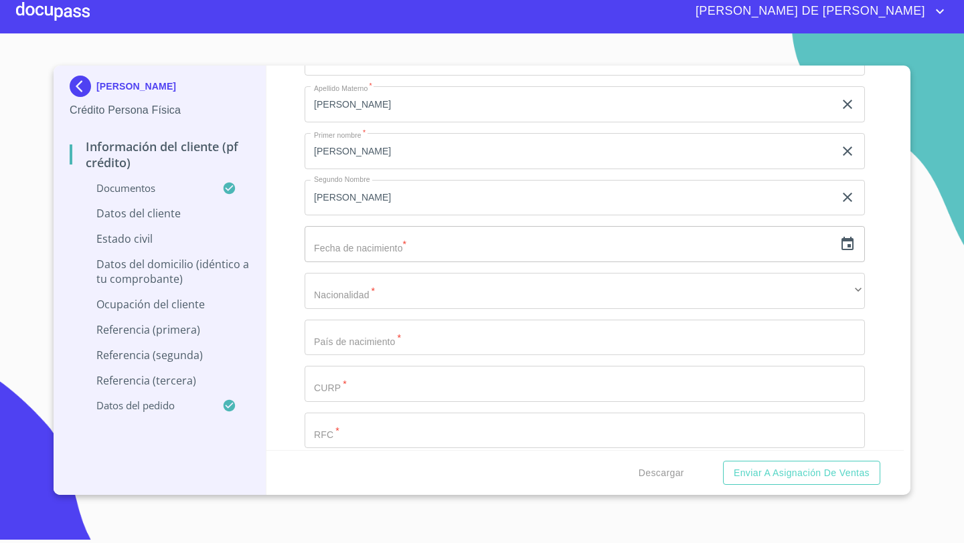
scroll to position [3948, 0]
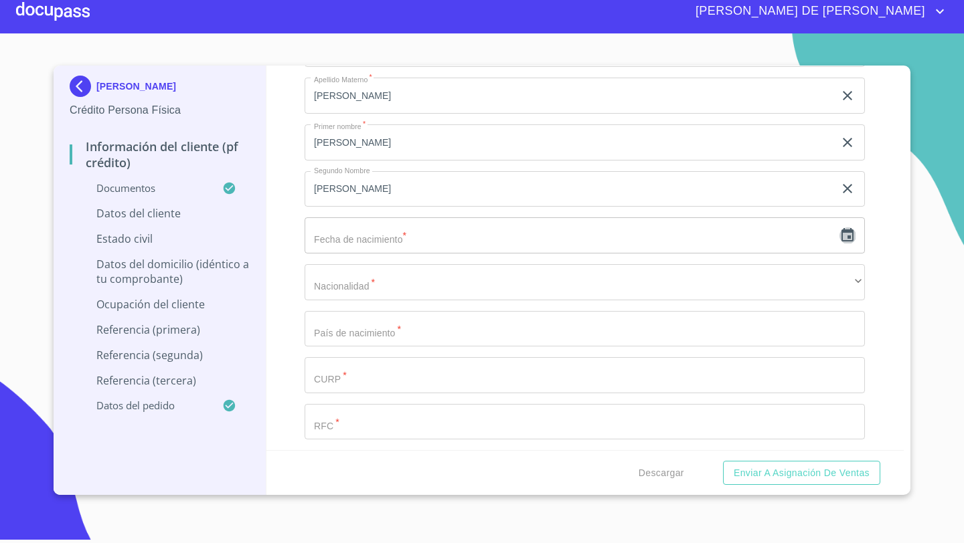
click at [849, 235] on icon "button" at bounding box center [847, 234] width 12 height 13
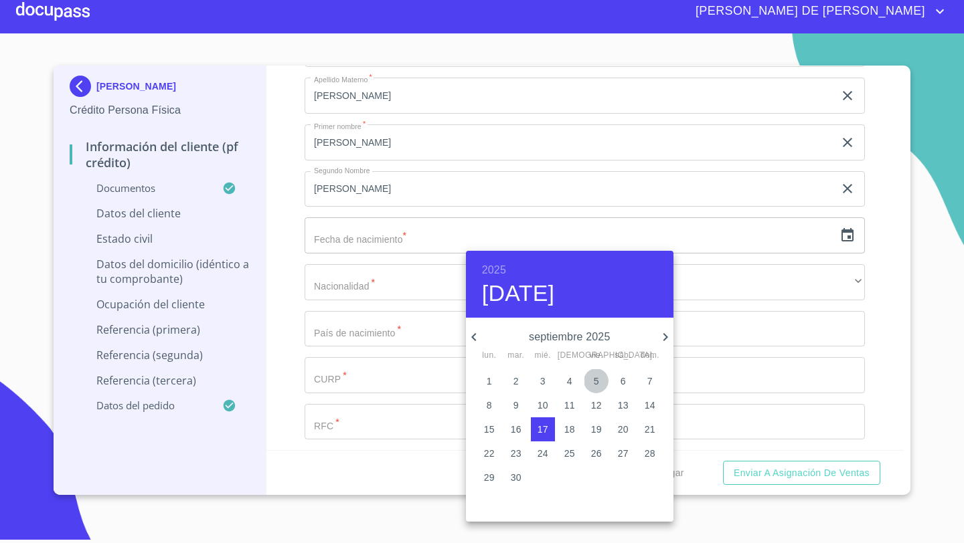
click at [596, 384] on p "5" at bounding box center [596, 381] width 5 height 13
click at [667, 342] on icon "button" at bounding box center [665, 337] width 16 height 16
click at [598, 410] on p "10" at bounding box center [596, 405] width 11 height 13
click at [500, 268] on h6 "2025" at bounding box center [494, 270] width 24 height 19
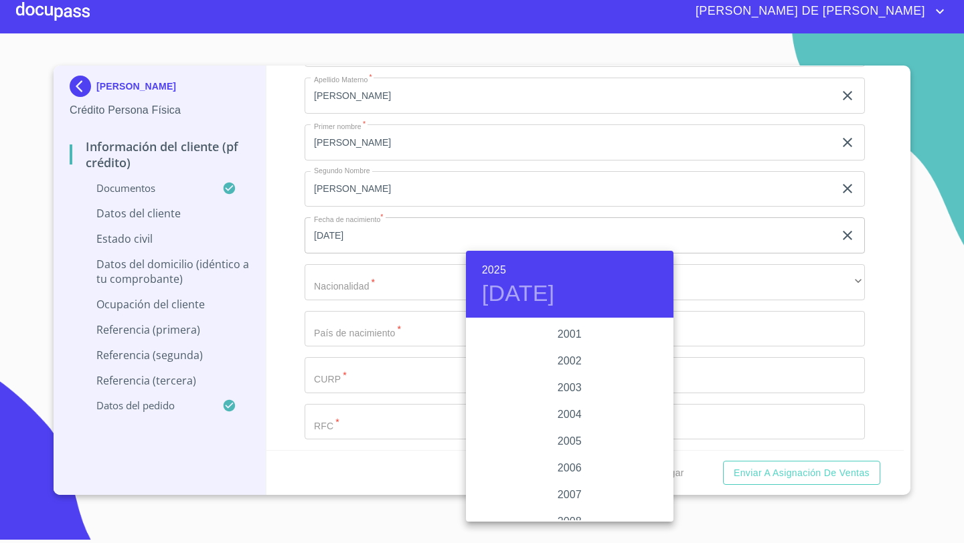
scroll to position [2029, 0]
click at [571, 339] on div "2001" at bounding box center [569, 339] width 207 height 27
type input "10 de oct. de 2001"
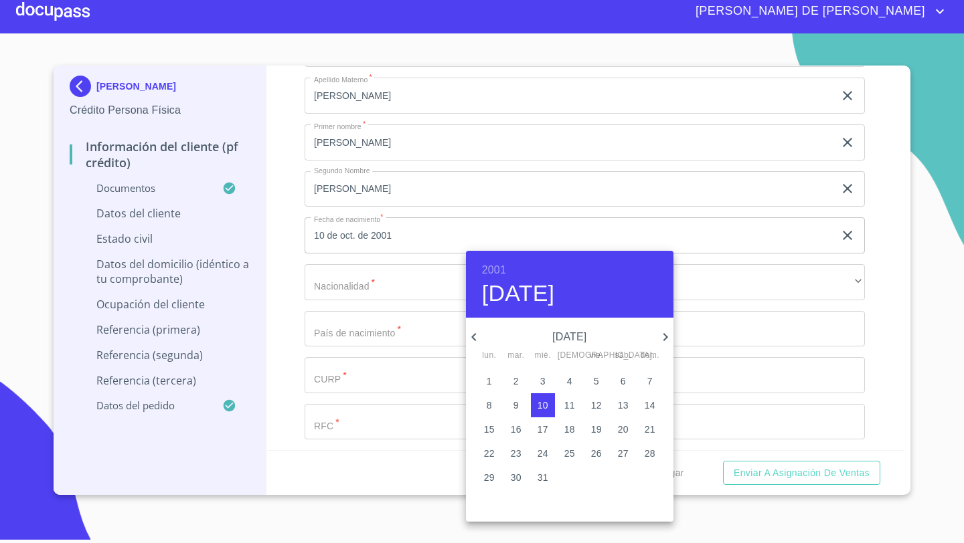
click at [266, 298] on div at bounding box center [482, 271] width 964 height 543
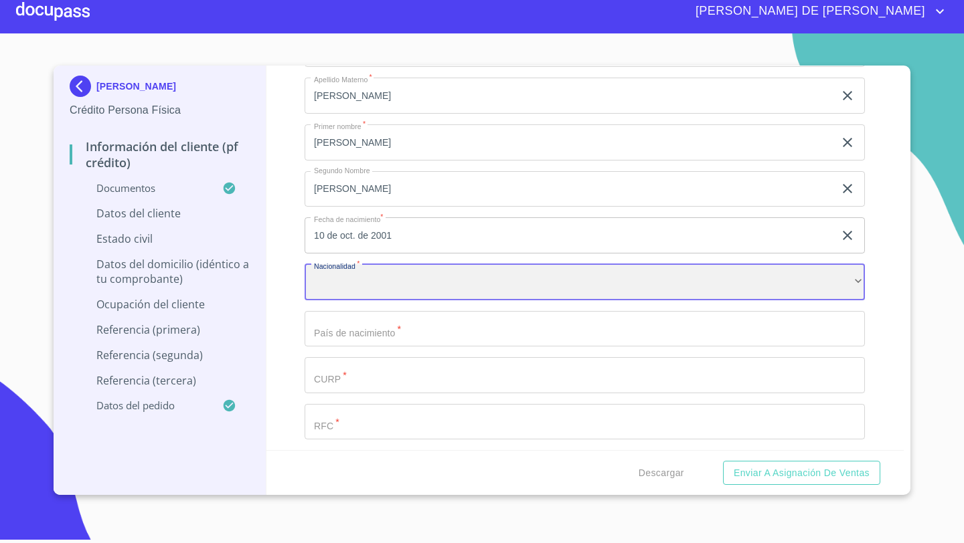
click at [329, 279] on div "​" at bounding box center [585, 282] width 560 height 36
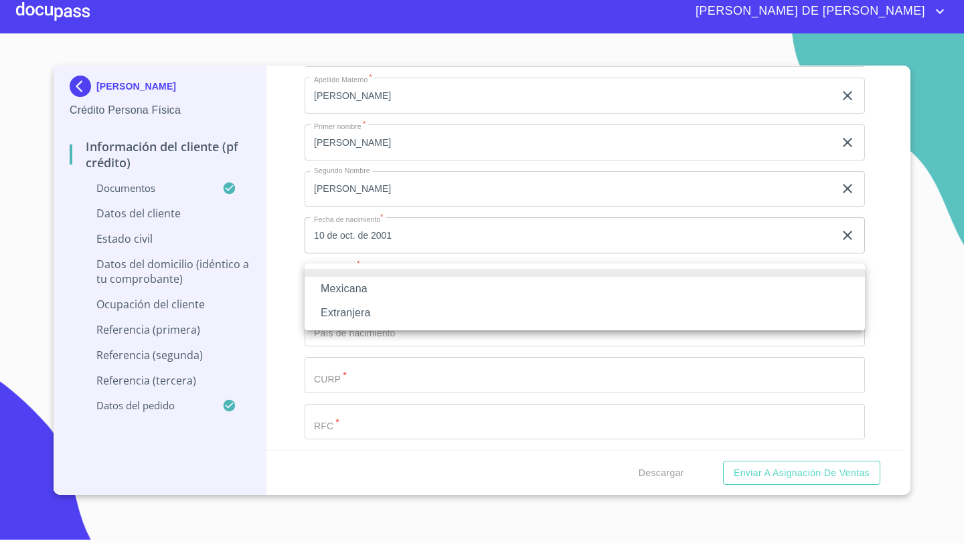
click at [344, 284] on li "Mexicana" at bounding box center [585, 289] width 560 height 24
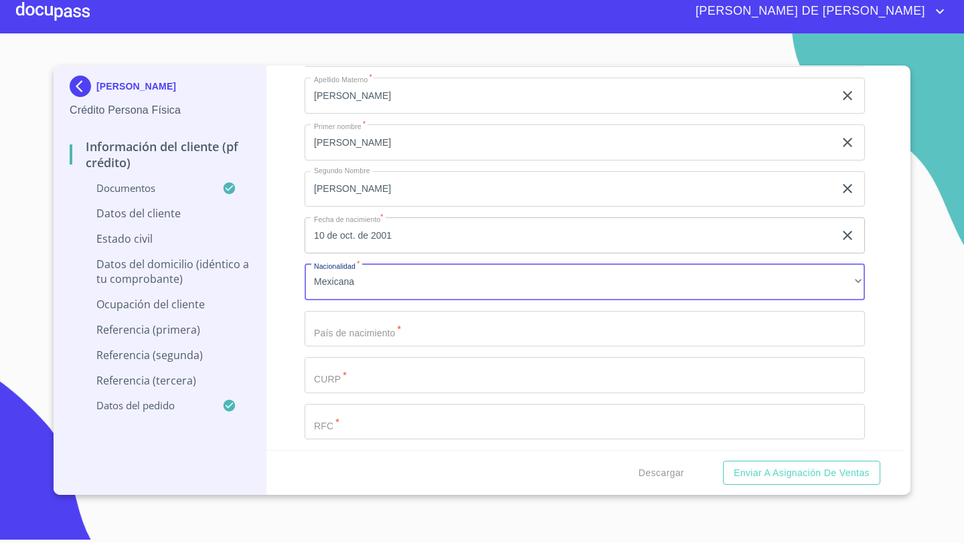
click at [323, 320] on input "Documento de identificación   *" at bounding box center [585, 329] width 560 height 36
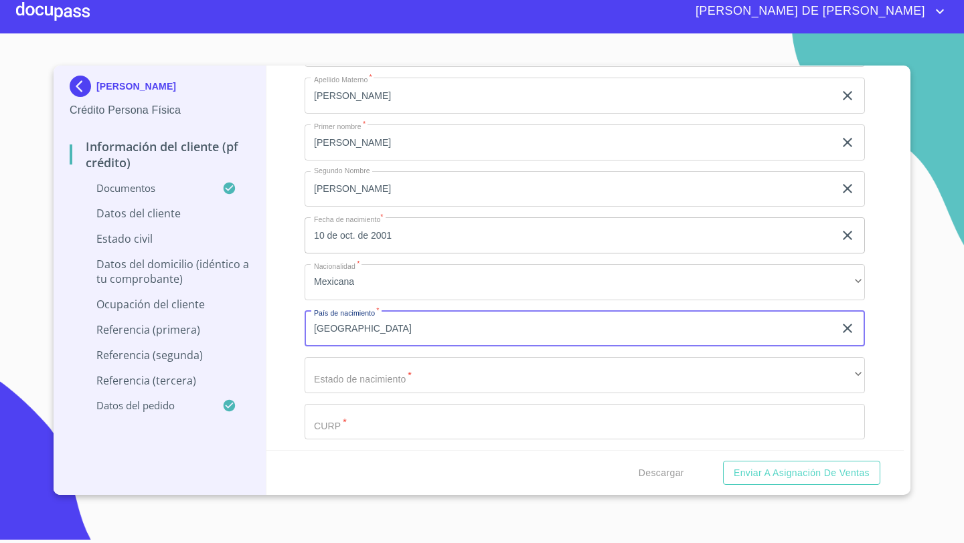
type input "[GEOGRAPHIC_DATA]"
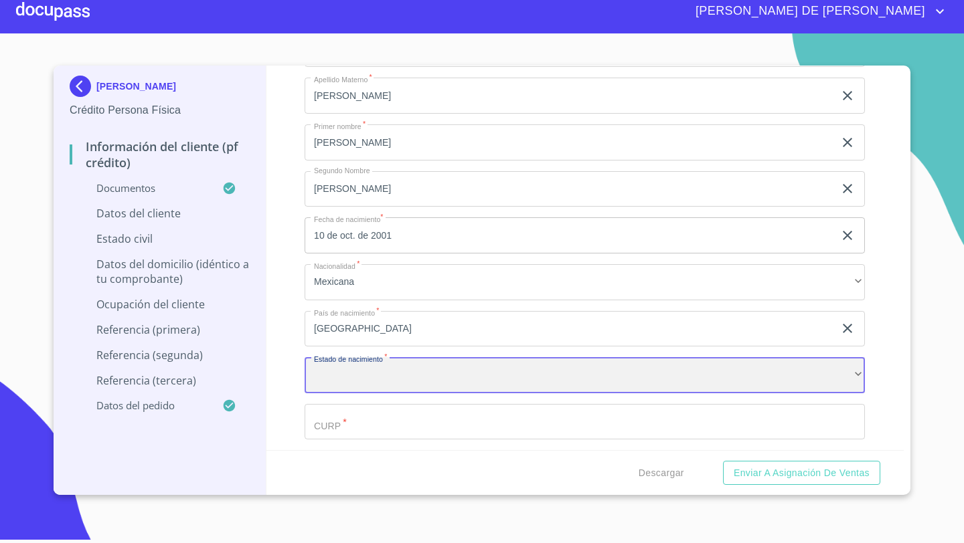
click at [323, 383] on div "​" at bounding box center [585, 375] width 560 height 36
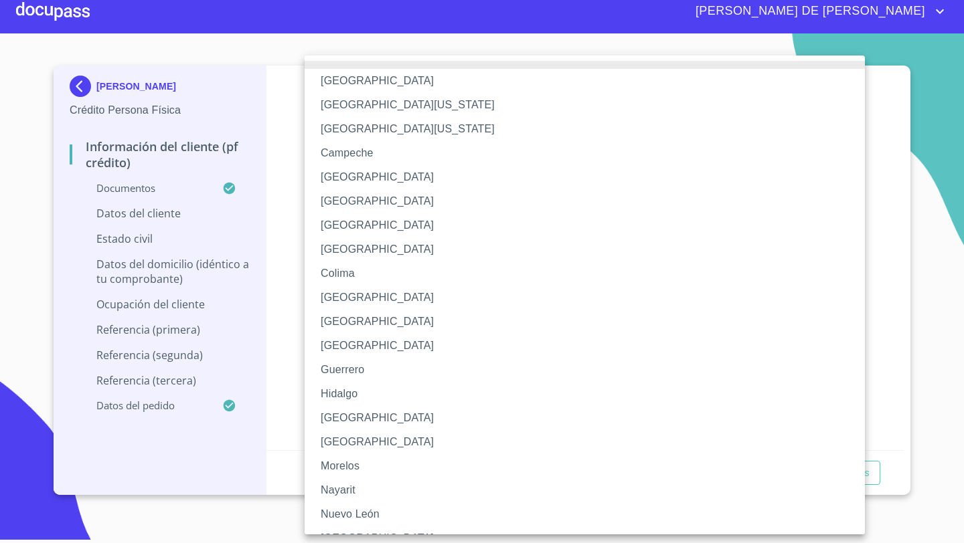
click at [341, 420] on li "[GEOGRAPHIC_DATA]" at bounding box center [585, 418] width 560 height 24
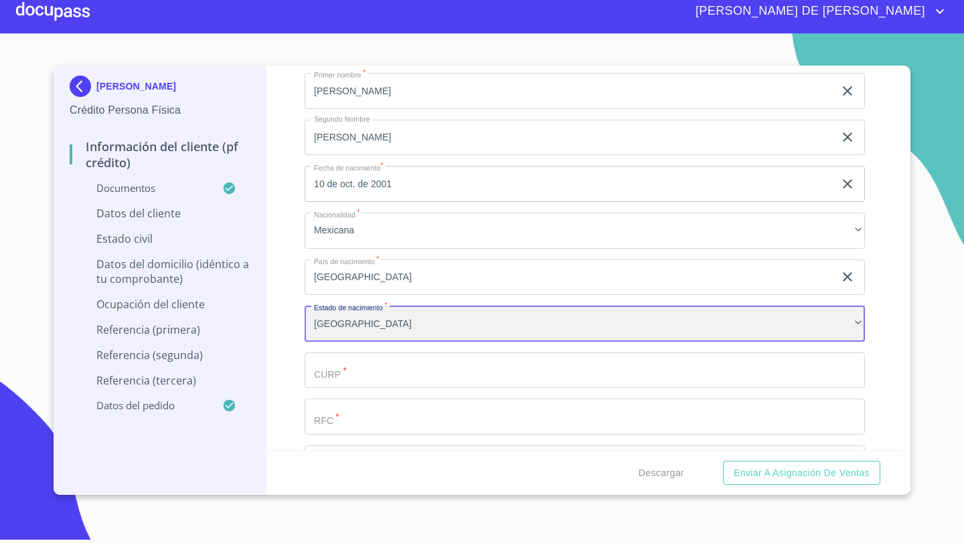
scroll to position [4008, 0]
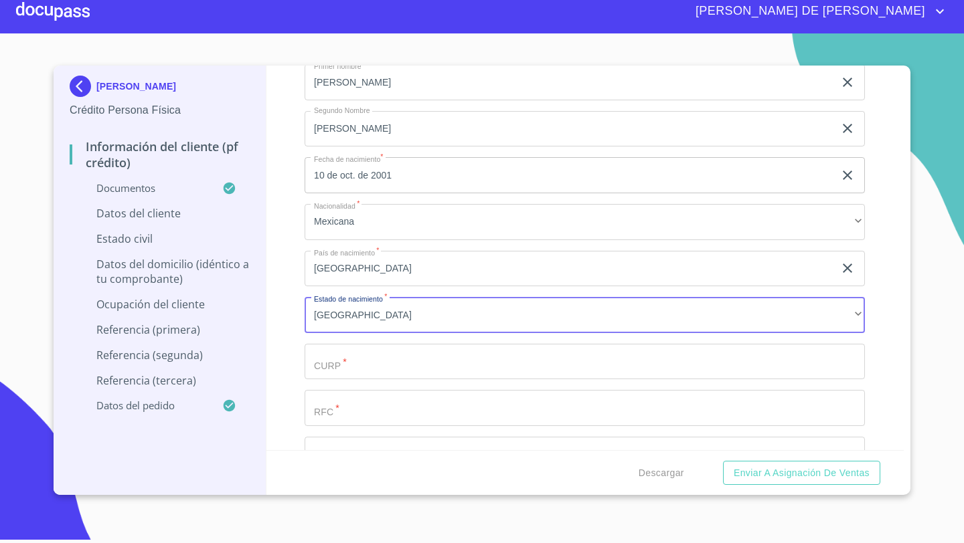
click at [329, 352] on input "Documento de identificación   *" at bounding box center [585, 362] width 560 height 36
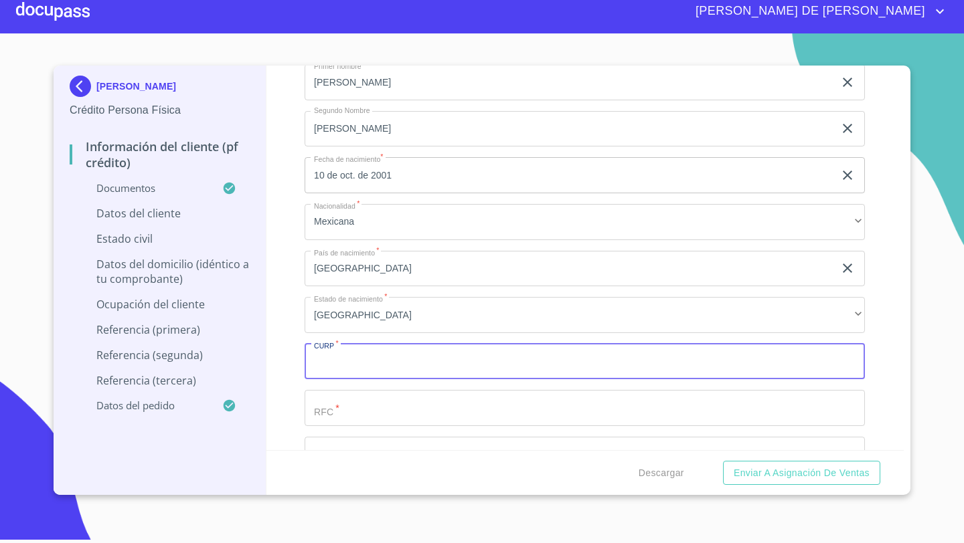
paste input "LUQP011005MJCPRLA7"
type input "LUQP011005MJCPRLA7"
click at [315, 402] on input "Documento de identificación   *" at bounding box center [585, 408] width 560 height 36
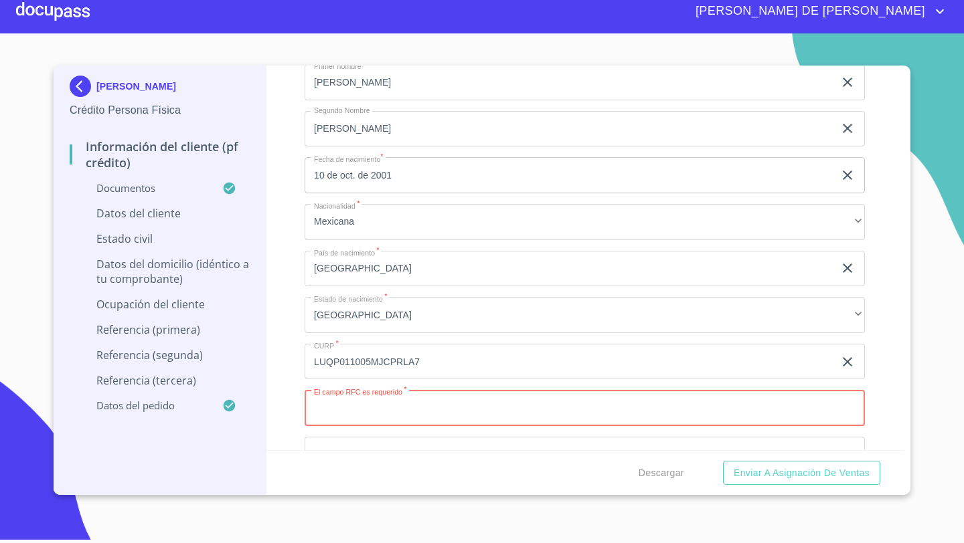
paste input "LUQP011005"
type input "LUQP011005LT4"
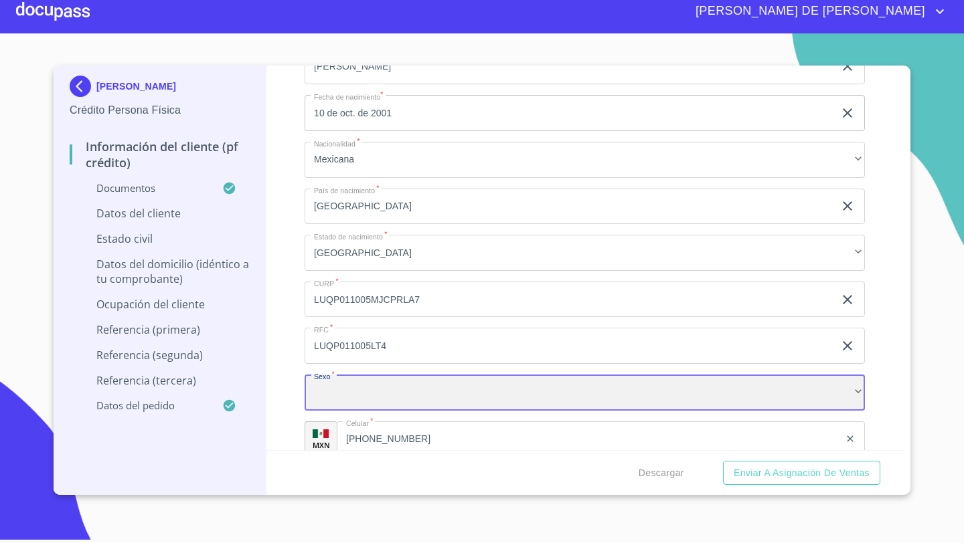
scroll to position [4076, 0]
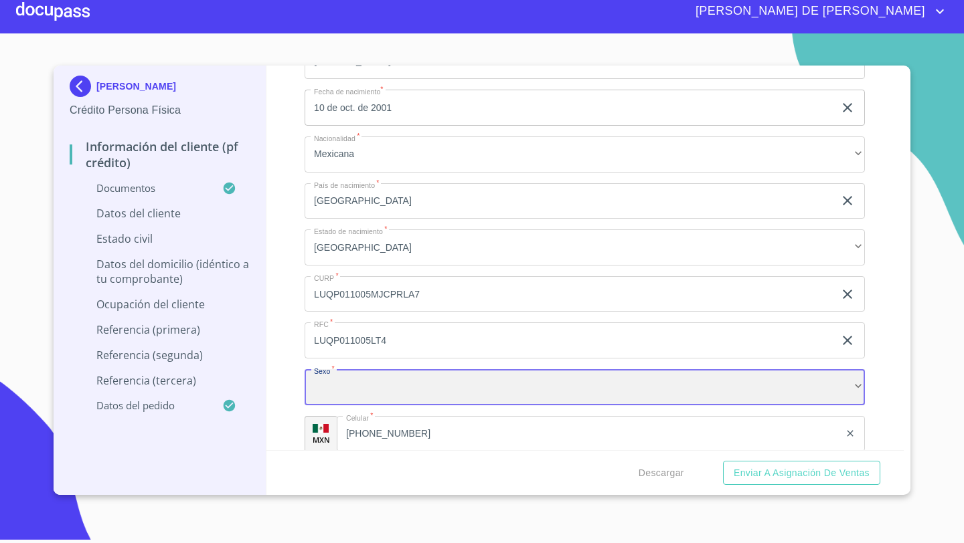
click at [329, 376] on div "​" at bounding box center [585, 387] width 560 height 36
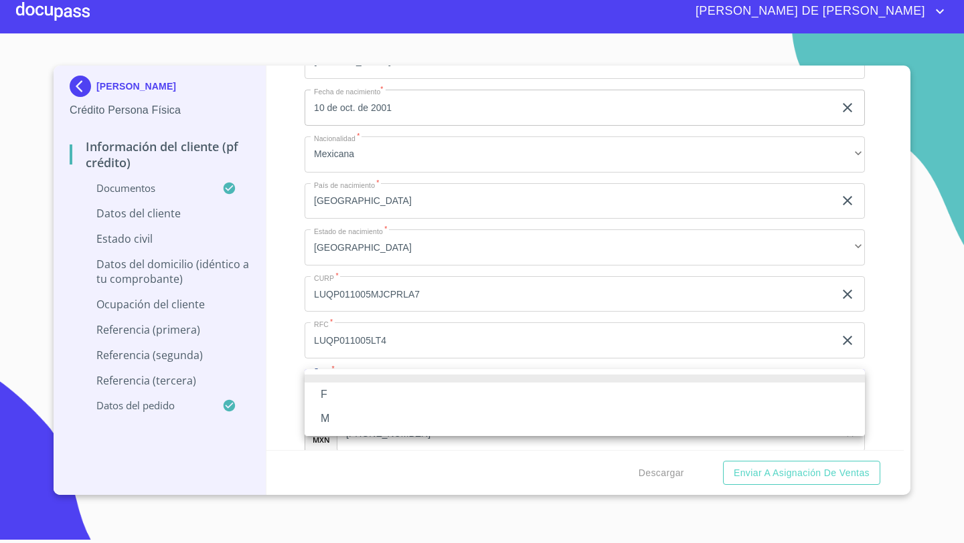
click at [328, 396] on li "F" at bounding box center [585, 395] width 560 height 24
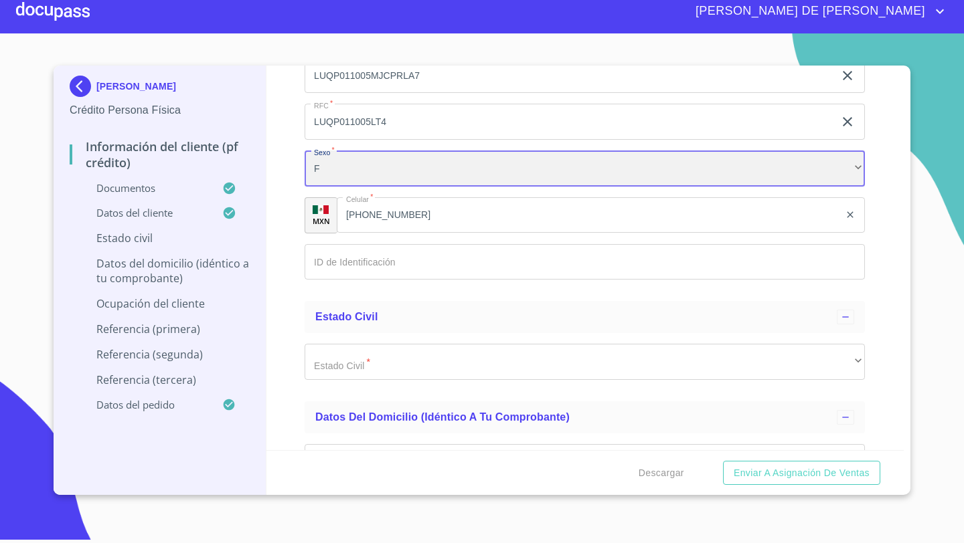
scroll to position [4297, 0]
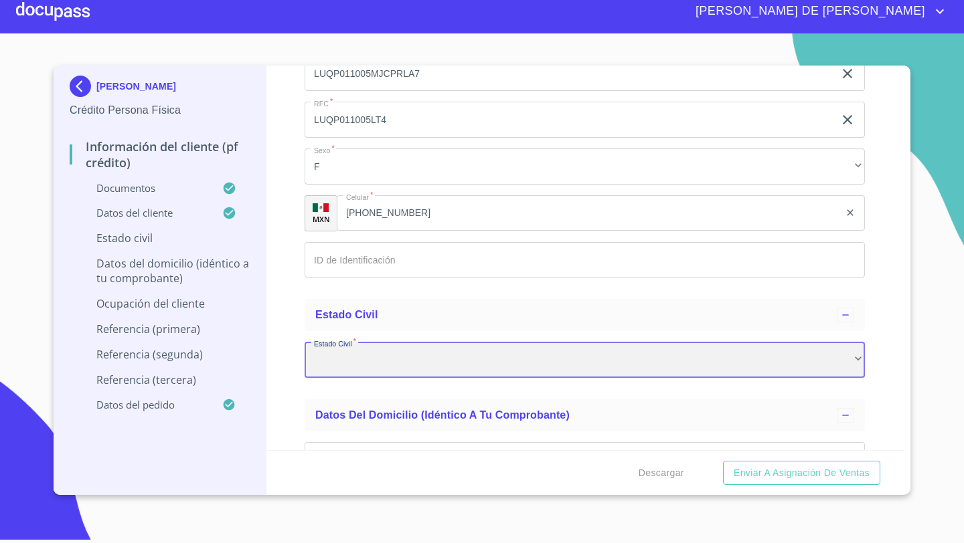
click at [331, 361] on div "​" at bounding box center [585, 360] width 560 height 36
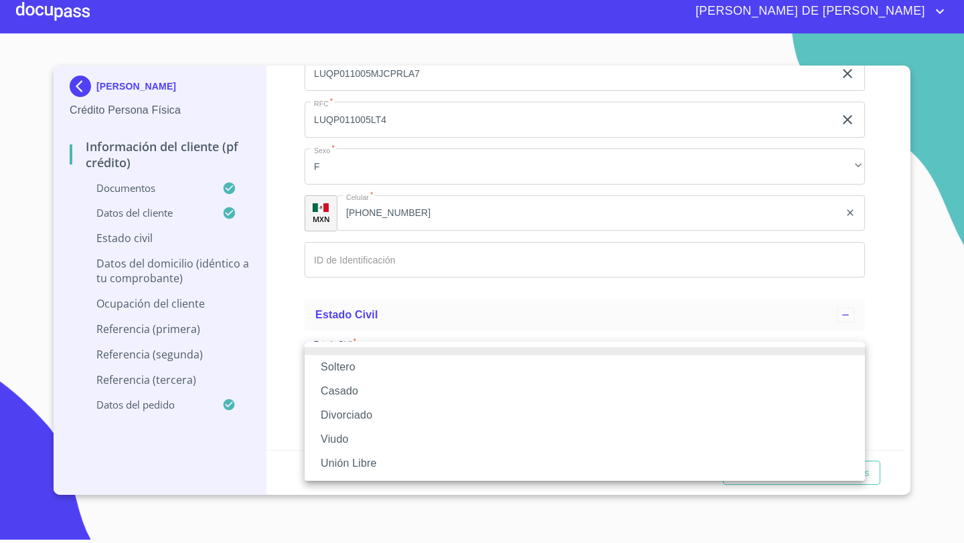
click at [346, 258] on div at bounding box center [482, 271] width 964 height 543
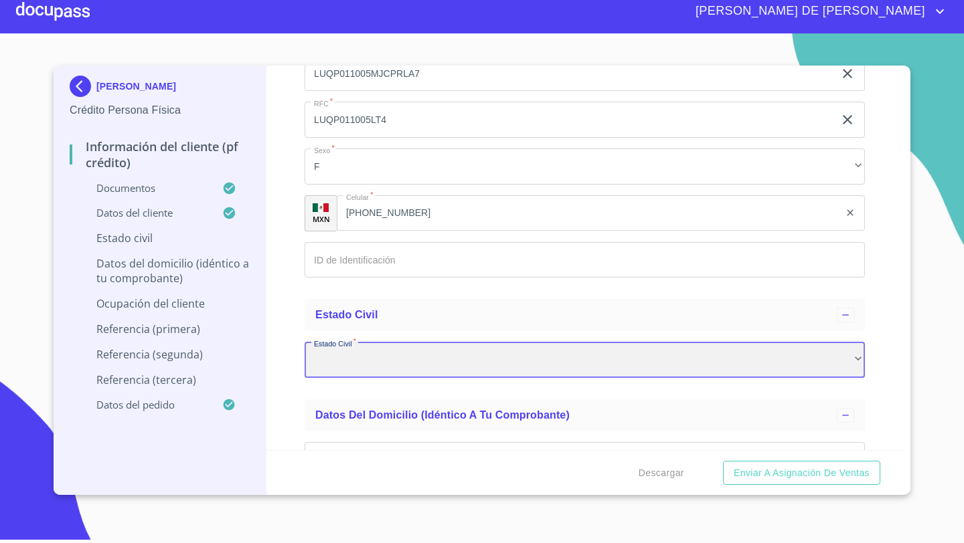
click at [321, 353] on div "​" at bounding box center [585, 360] width 560 height 36
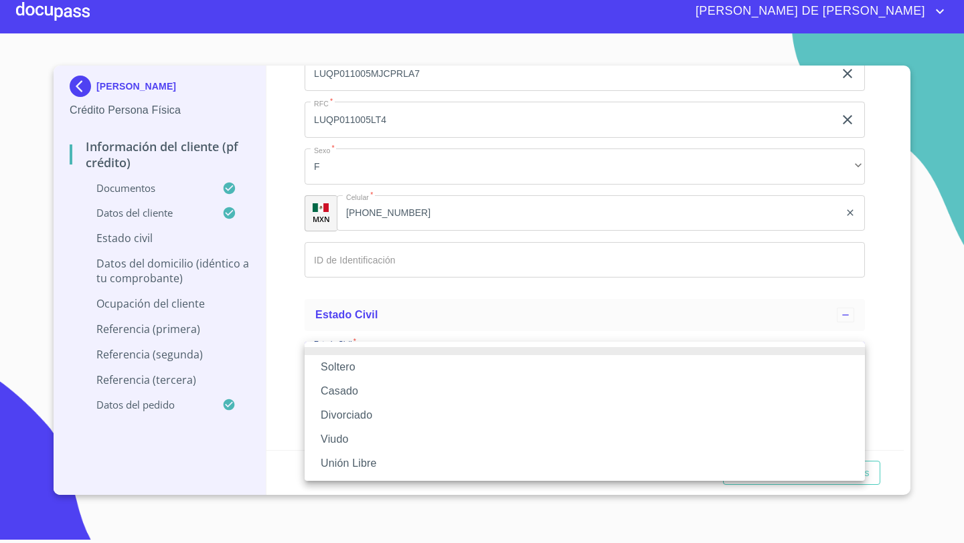
click at [335, 259] on div at bounding box center [482, 271] width 964 height 543
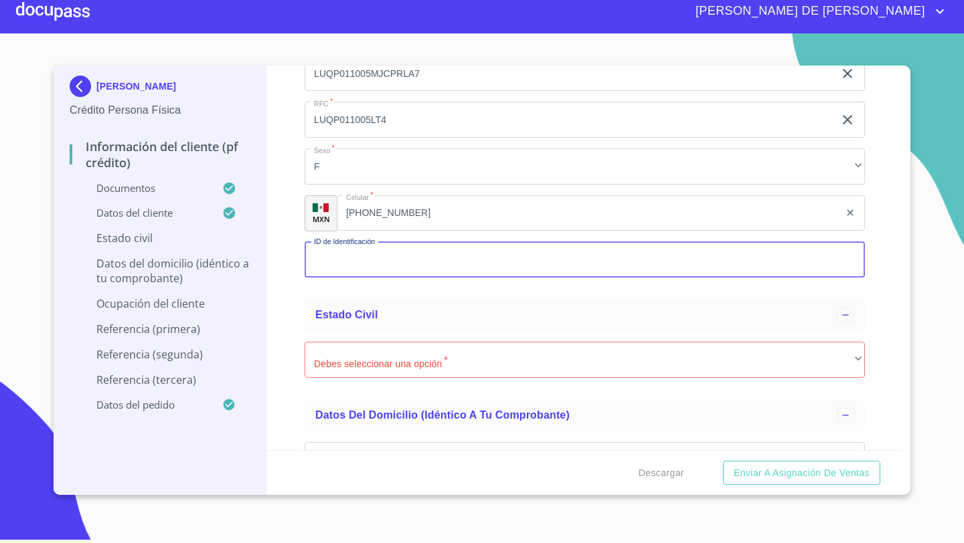
click at [335, 260] on input "Documento de identificación   *" at bounding box center [585, 260] width 560 height 36
type input "2052942606"
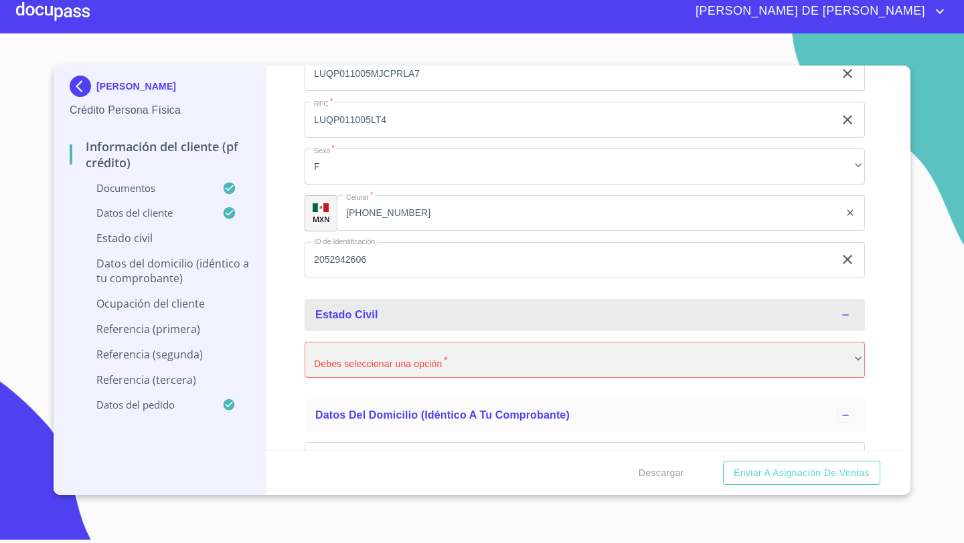
click at [315, 355] on div "​" at bounding box center [585, 360] width 560 height 36
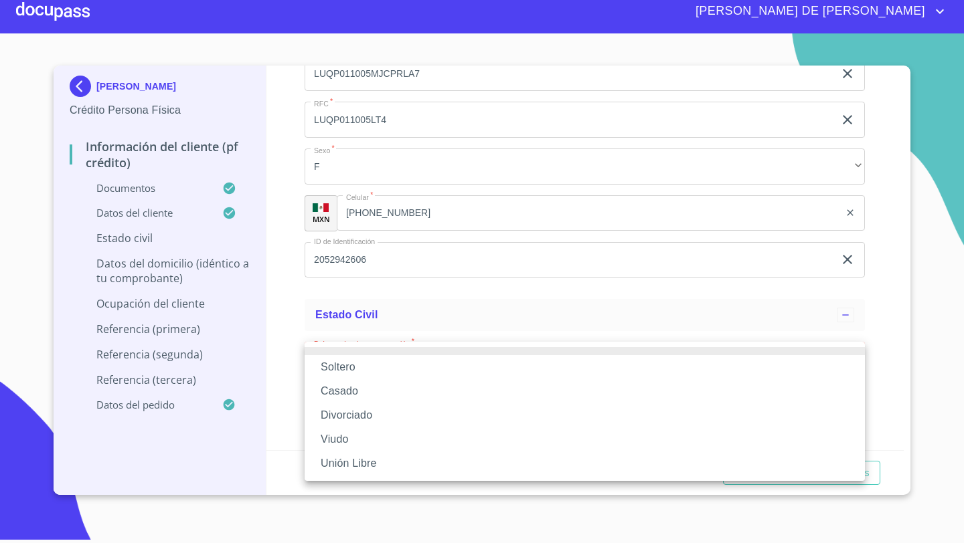
click at [331, 378] on li "Soltero" at bounding box center [585, 367] width 560 height 24
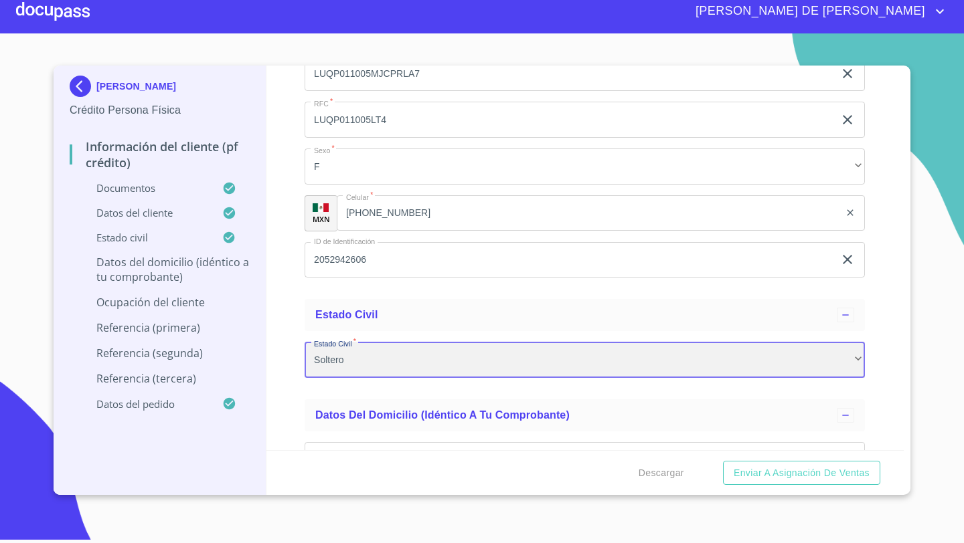
click at [329, 359] on div "Soltero" at bounding box center [585, 360] width 560 height 36
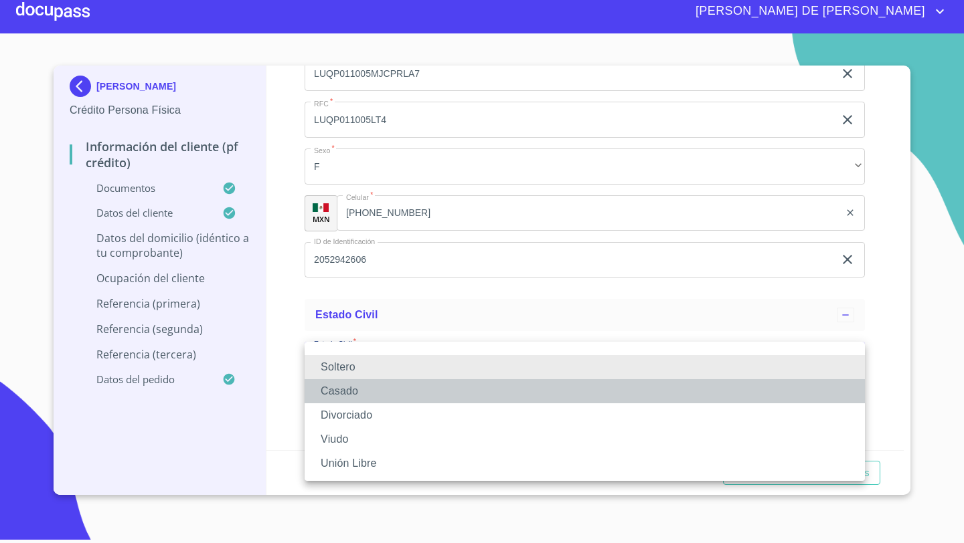
click at [333, 390] on li "Casado" at bounding box center [585, 391] width 560 height 24
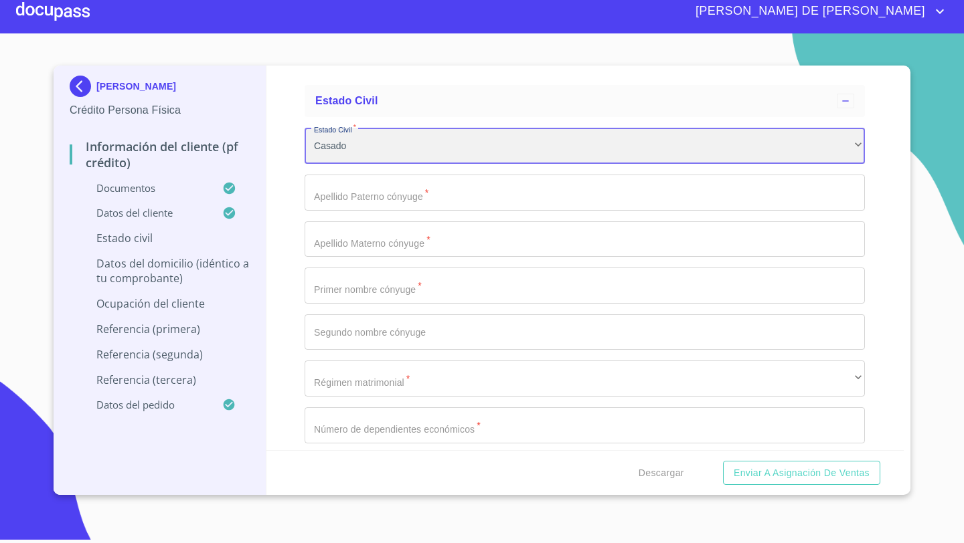
scroll to position [4516, 0]
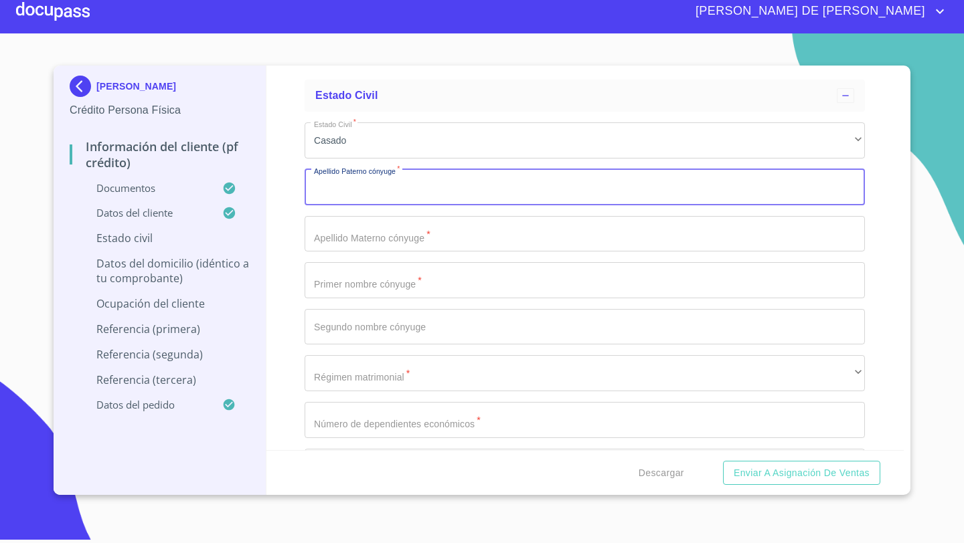
click at [341, 193] on input "Documento de identificación   *" at bounding box center [585, 187] width 560 height 36
type input "[PERSON_NAME]"
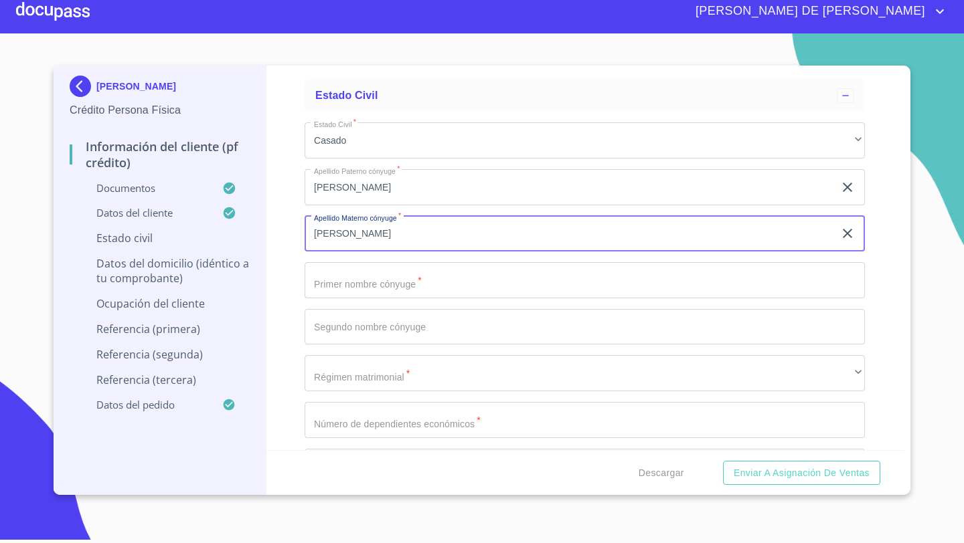
type input "[PERSON_NAME]"
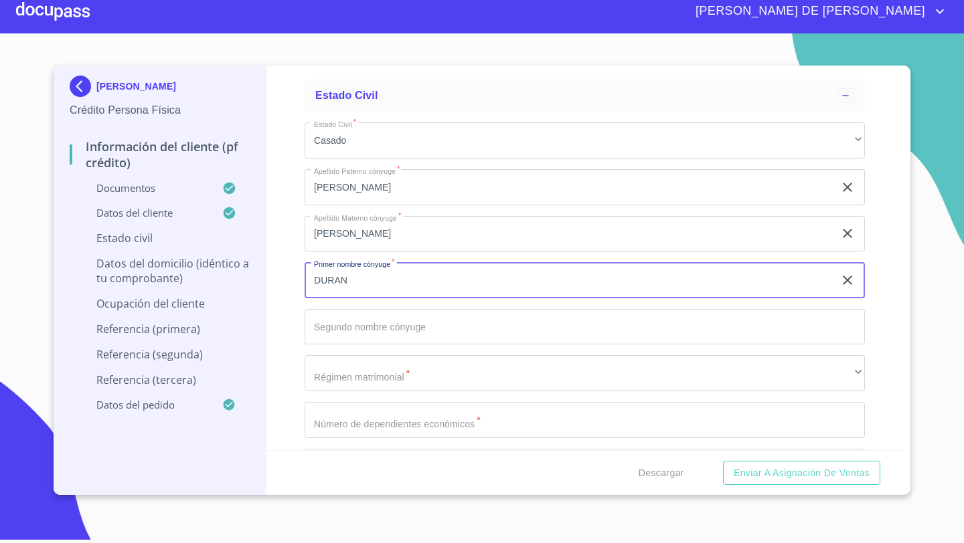
type input "DURAN"
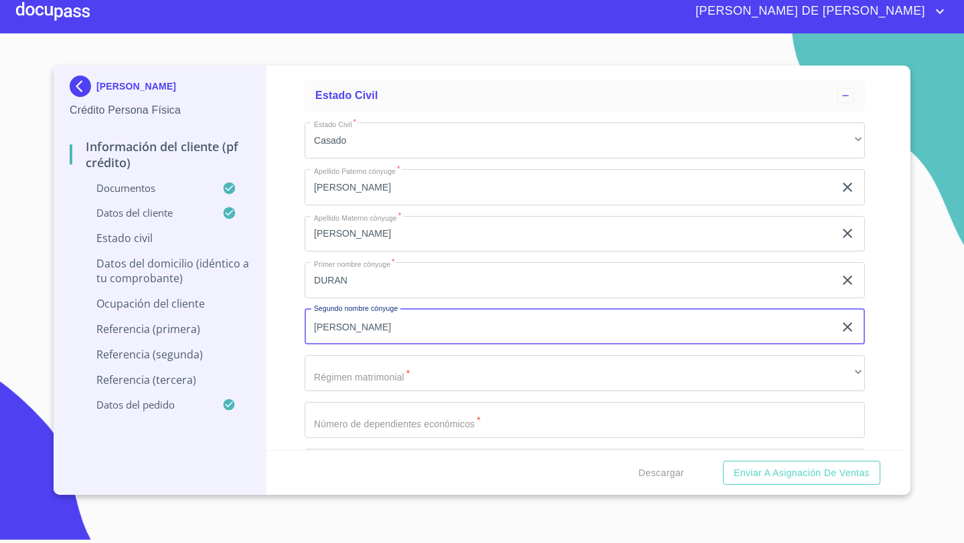
type input "[PERSON_NAME]"
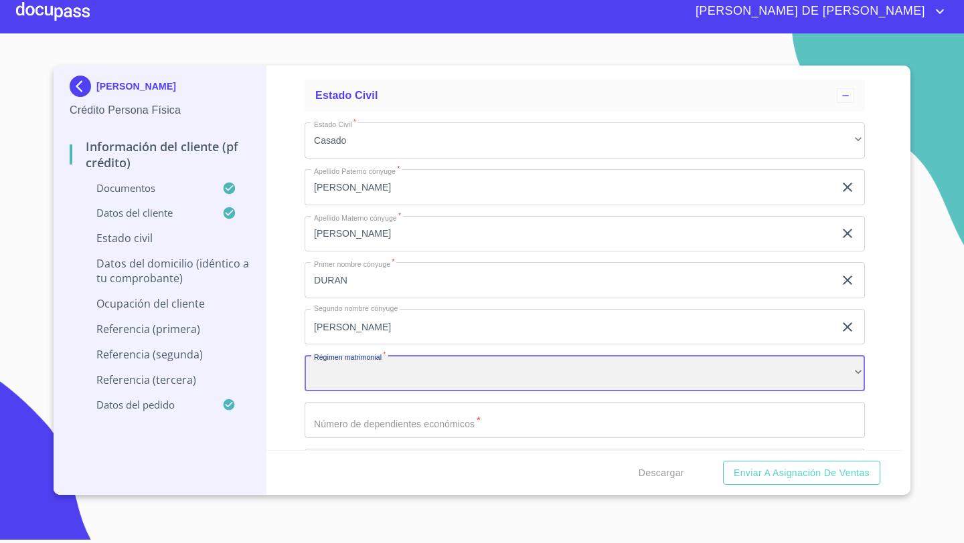
click at [327, 376] on div "​" at bounding box center [585, 373] width 560 height 36
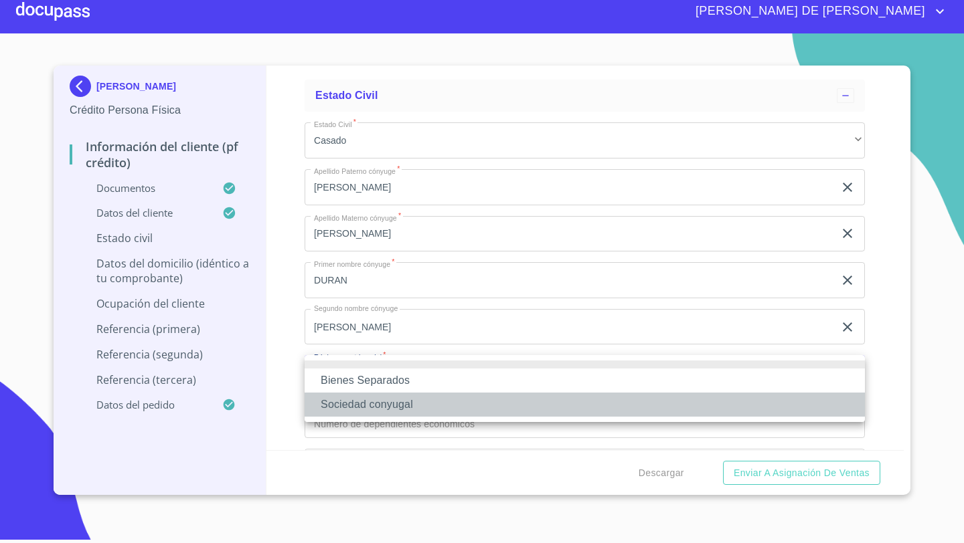
click at [346, 405] on li "Sociedad conyugal" at bounding box center [585, 405] width 560 height 24
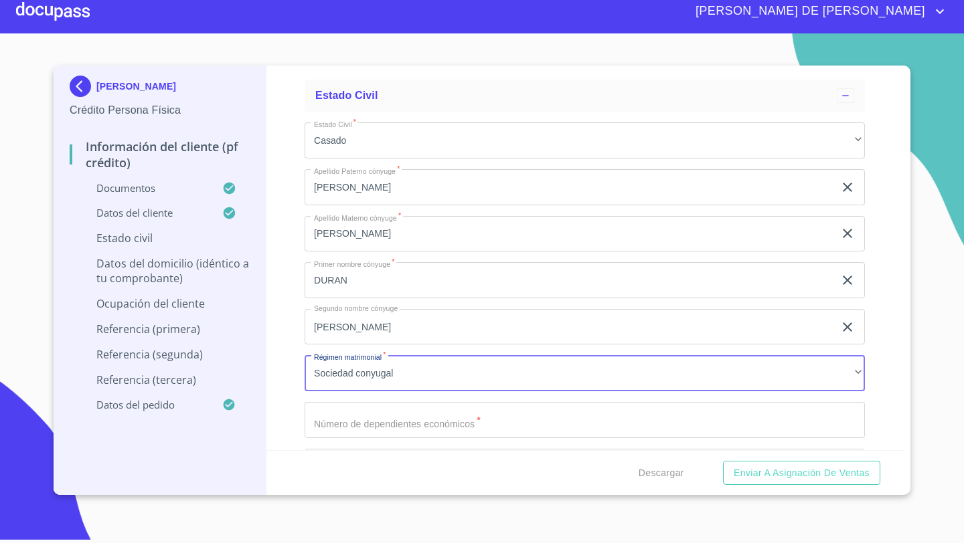
click at [331, 422] on input "Documento de identificación   *" at bounding box center [585, 420] width 560 height 36
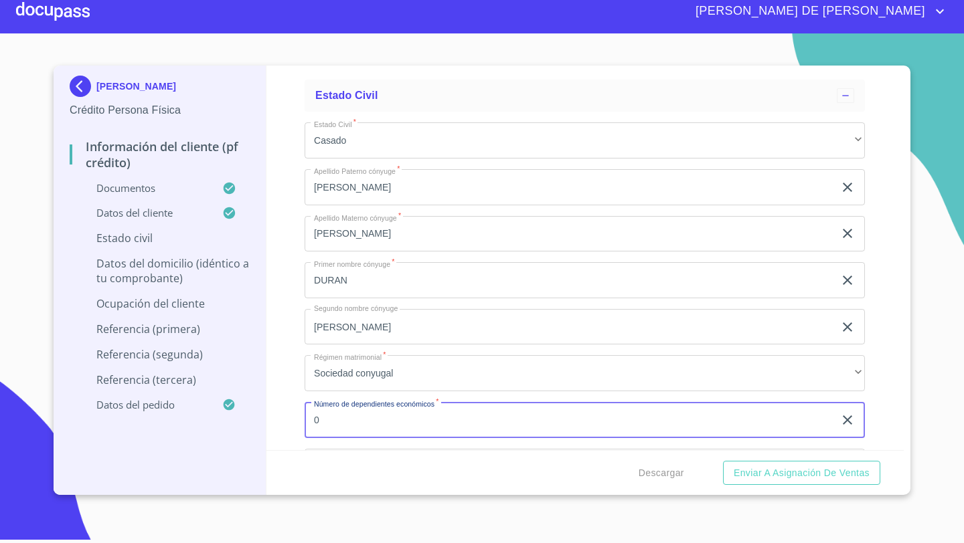
type input "0"
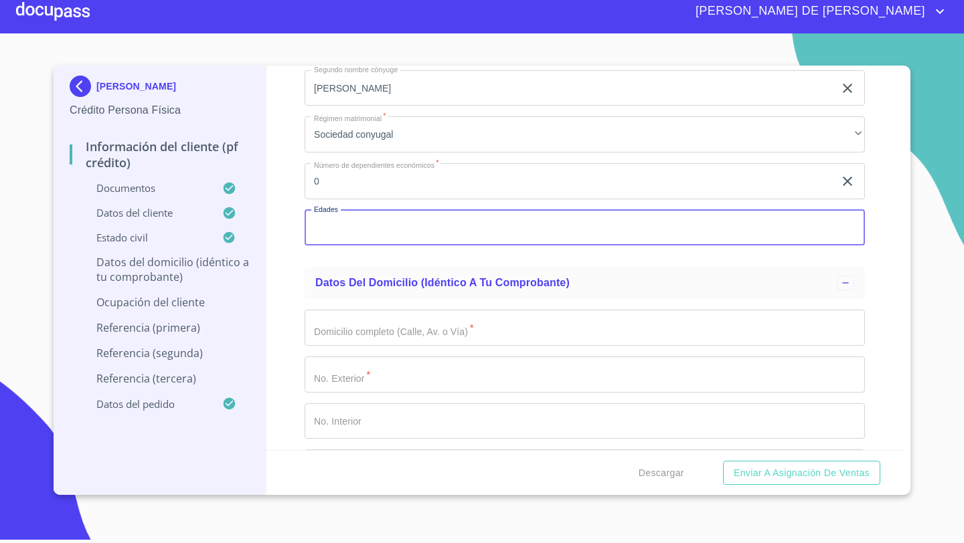
scroll to position [4764, 0]
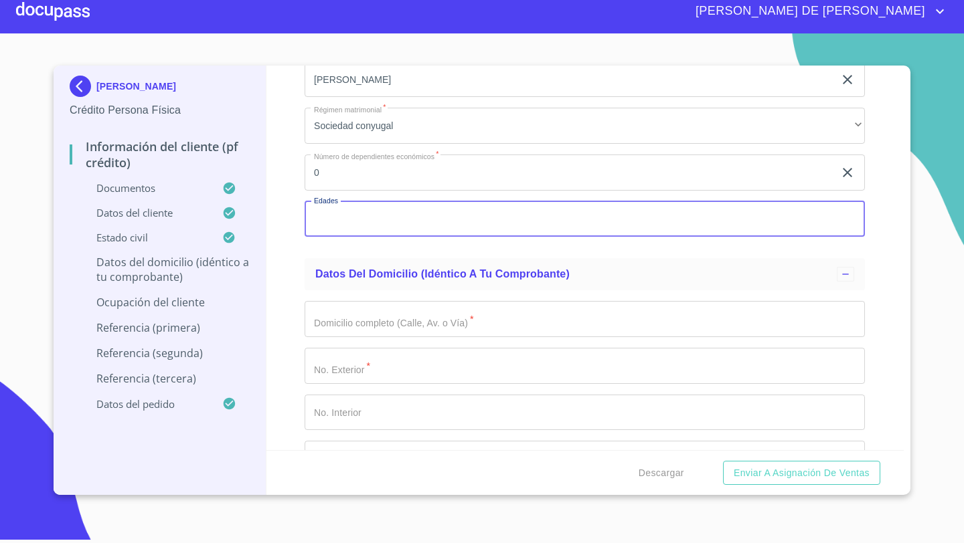
click at [355, 315] on input "Documento de identificación   *" at bounding box center [585, 319] width 560 height 36
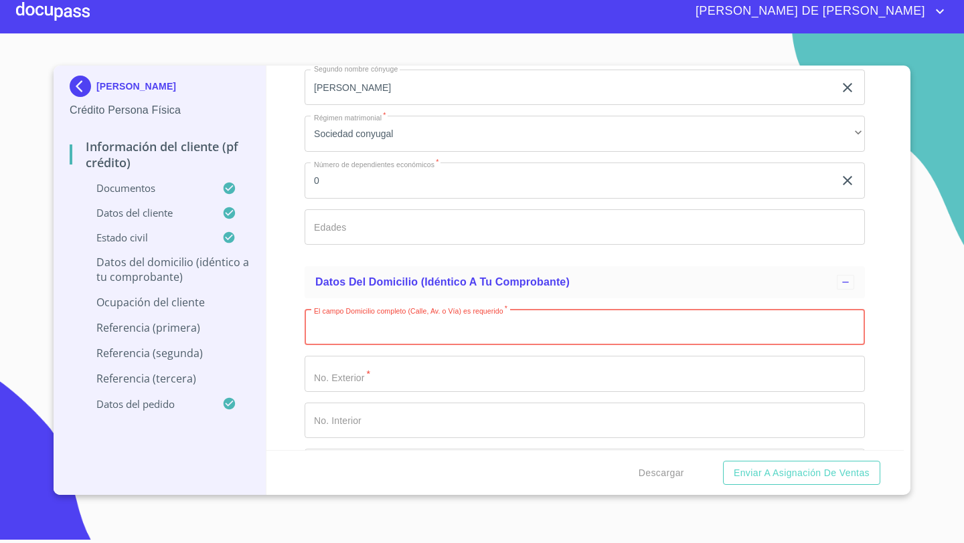
scroll to position [4768, 0]
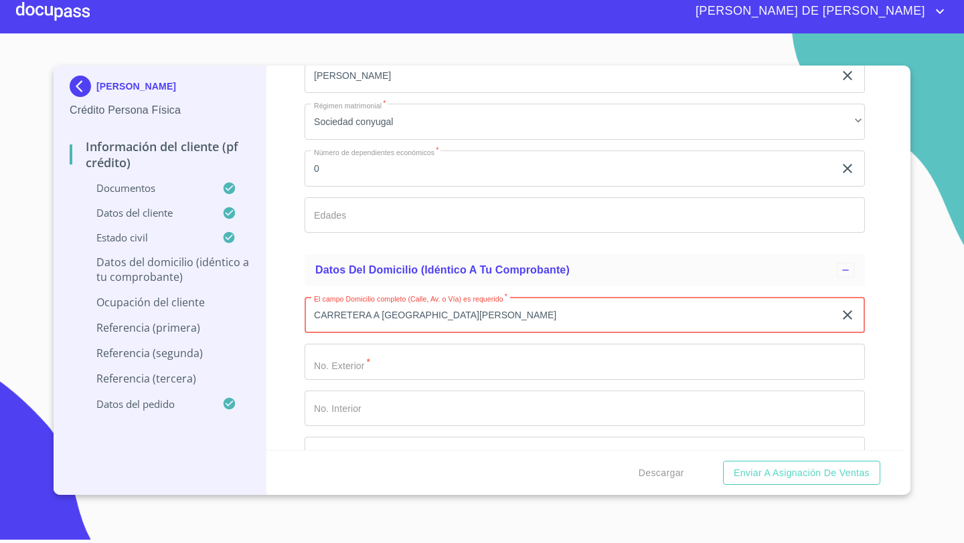
type input "CARRETERA A [GEOGRAPHIC_DATA][PERSON_NAME]"
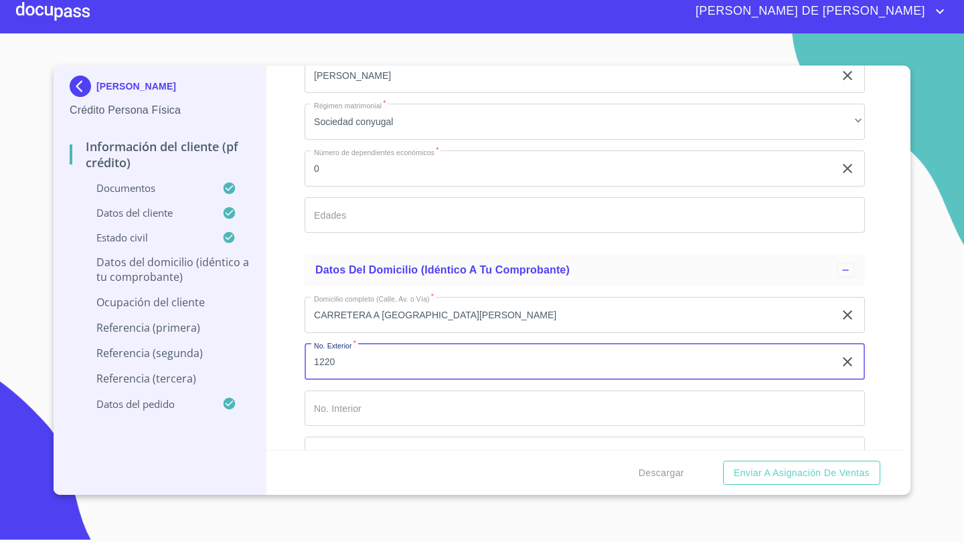
type input "1220"
click at [325, 414] on input "Documento de identificación   *" at bounding box center [585, 409] width 560 height 36
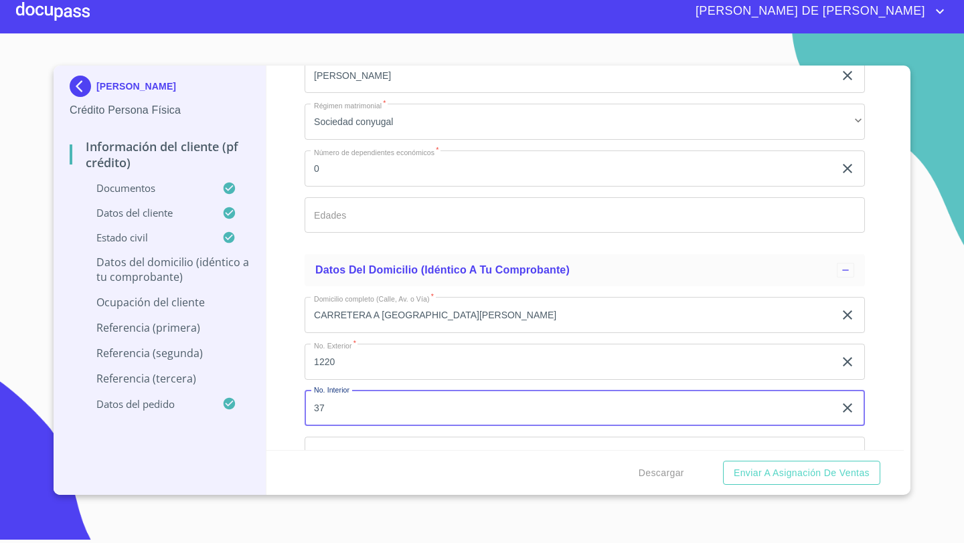
type input "37"
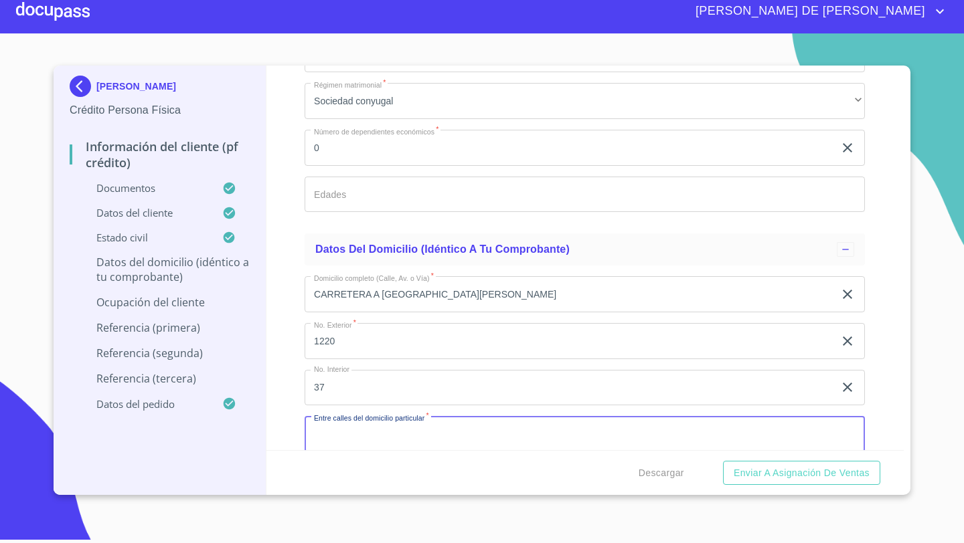
scroll to position [4923, 0]
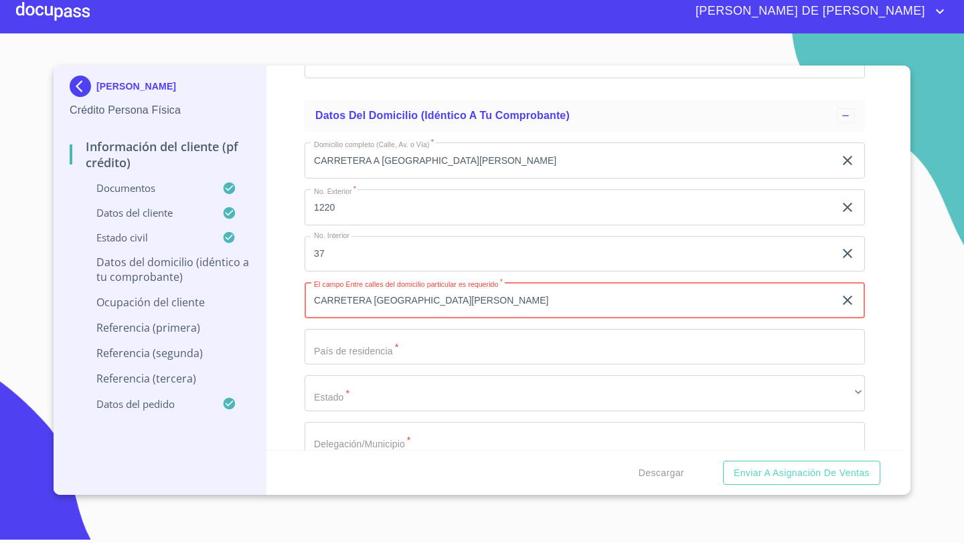
type input "CARRETERA [GEOGRAPHIC_DATA][PERSON_NAME]"
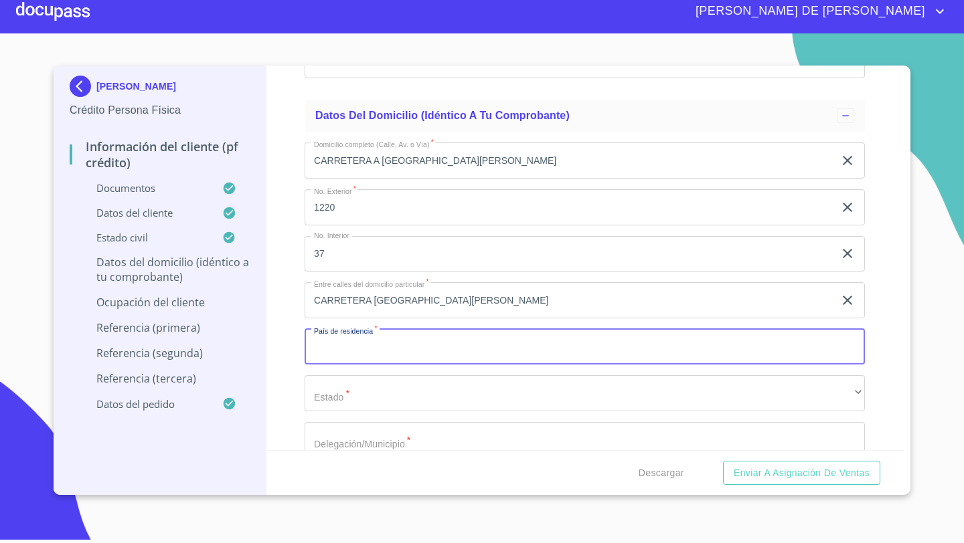
click at [330, 348] on input "Documento de identificación   *" at bounding box center [585, 347] width 560 height 36
type input "[GEOGRAPHIC_DATA]"
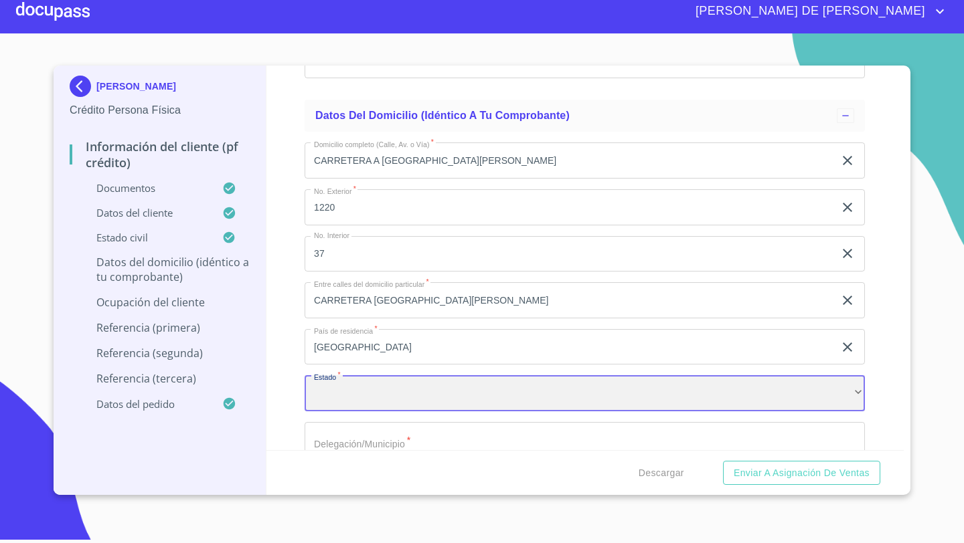
click at [325, 402] on div "​" at bounding box center [585, 393] width 560 height 36
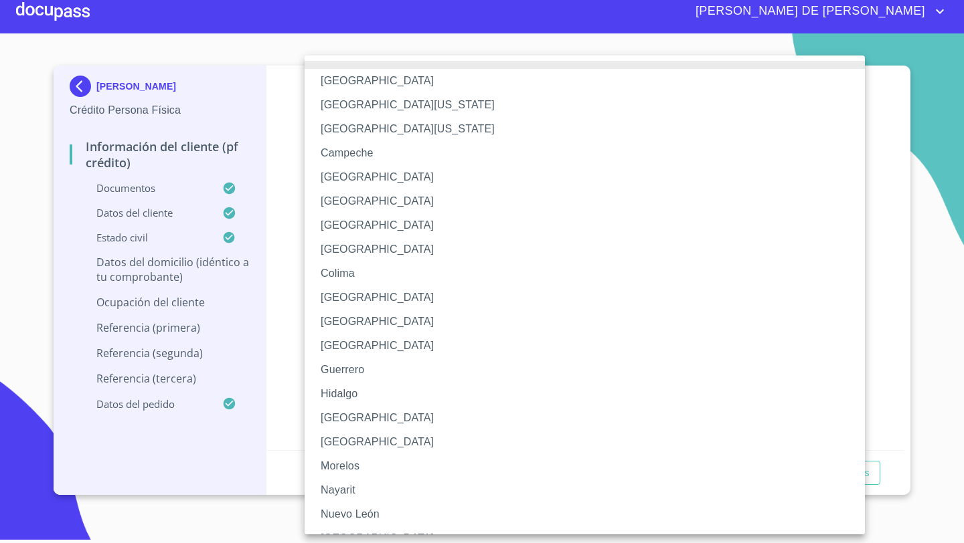
click at [346, 418] on li "[GEOGRAPHIC_DATA]" at bounding box center [585, 418] width 560 height 24
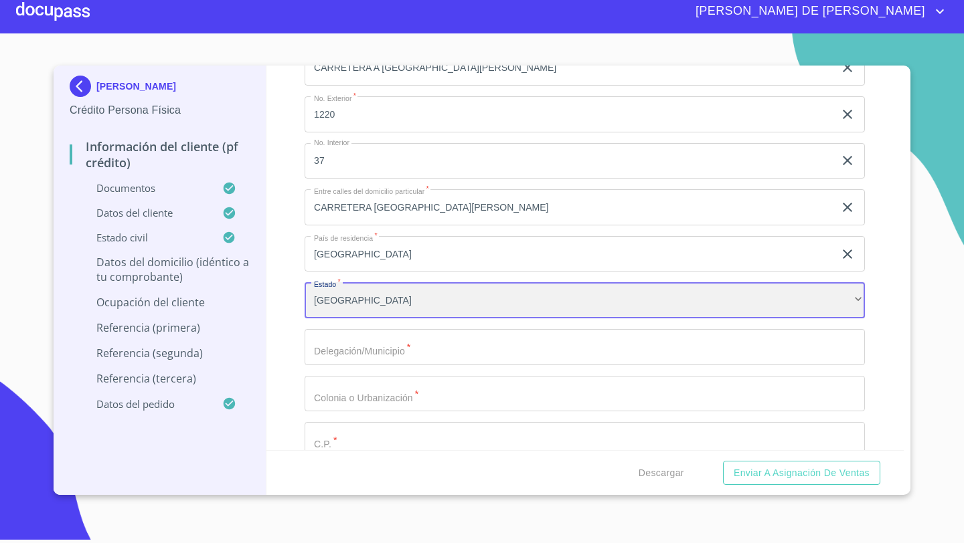
scroll to position [5030, 0]
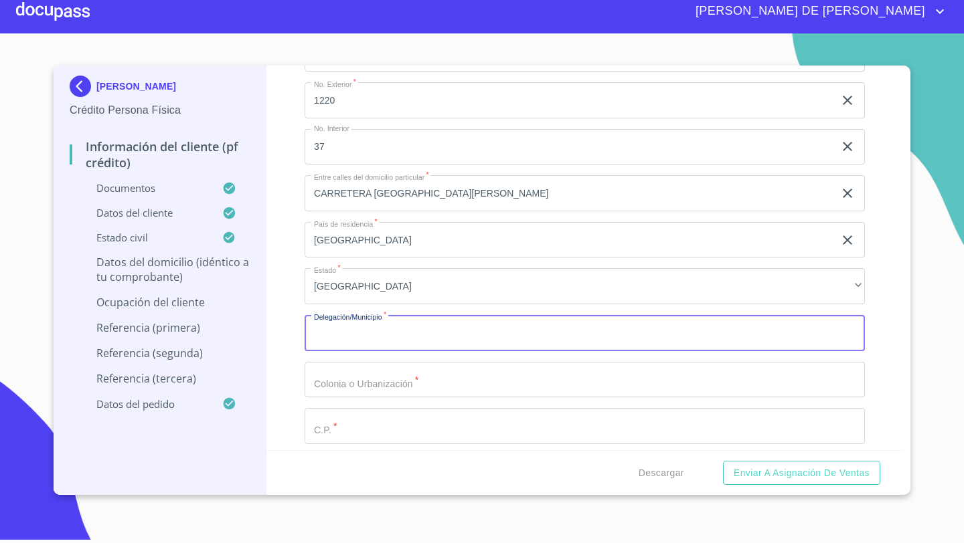
click at [341, 335] on input "Documento de identificación   *" at bounding box center [585, 333] width 560 height 36
type input "TLAJOMULCO DE ZUÑIGA"
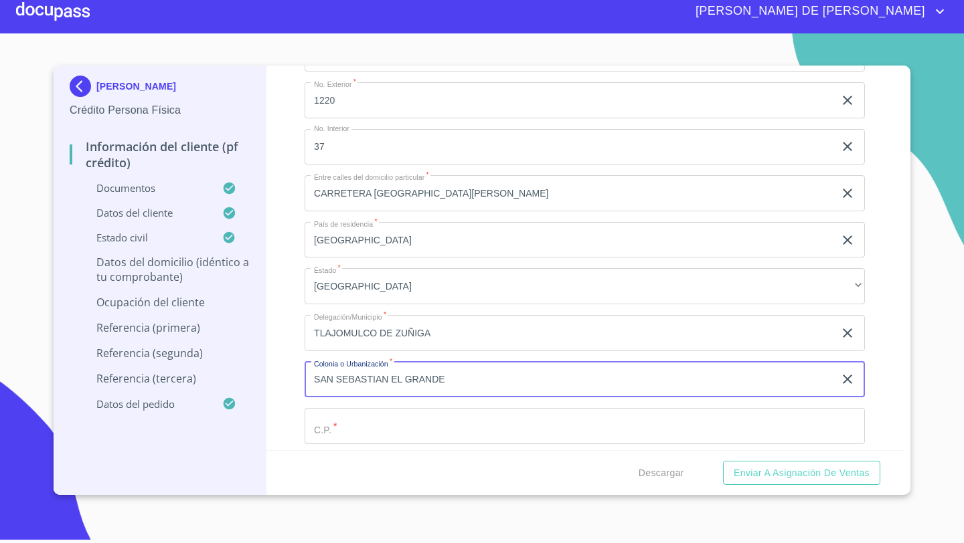
type input "SAN SEBASTIAN EL GRANDE"
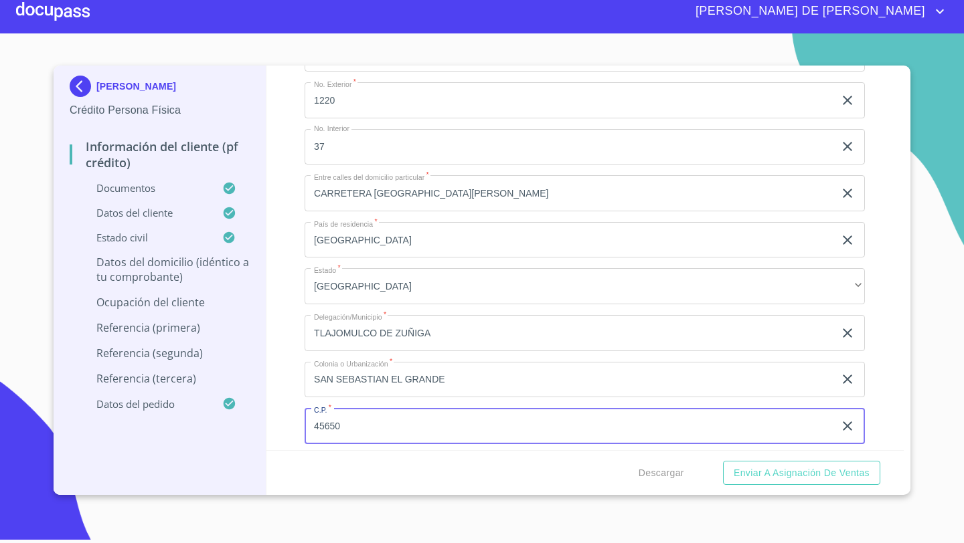
type input "45650"
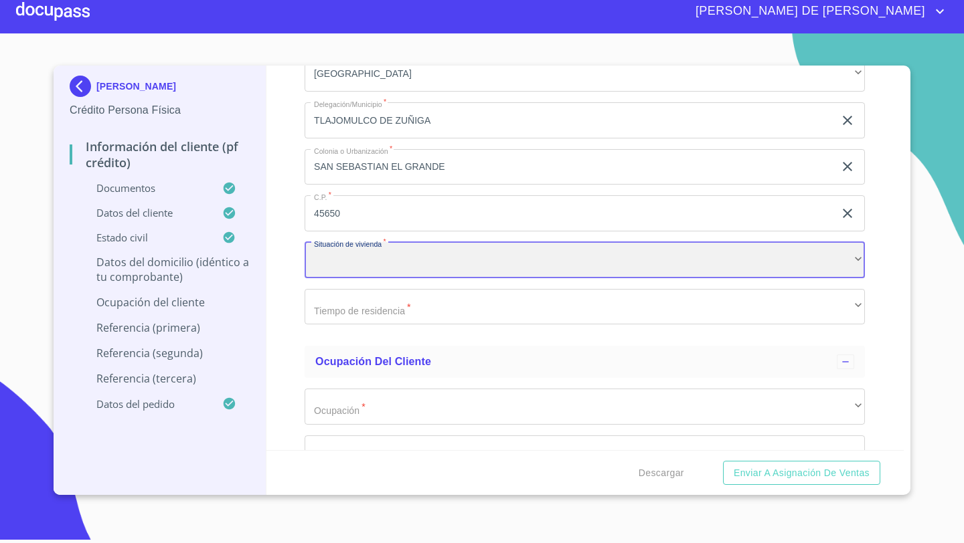
click at [325, 260] on div "​" at bounding box center [585, 260] width 560 height 36
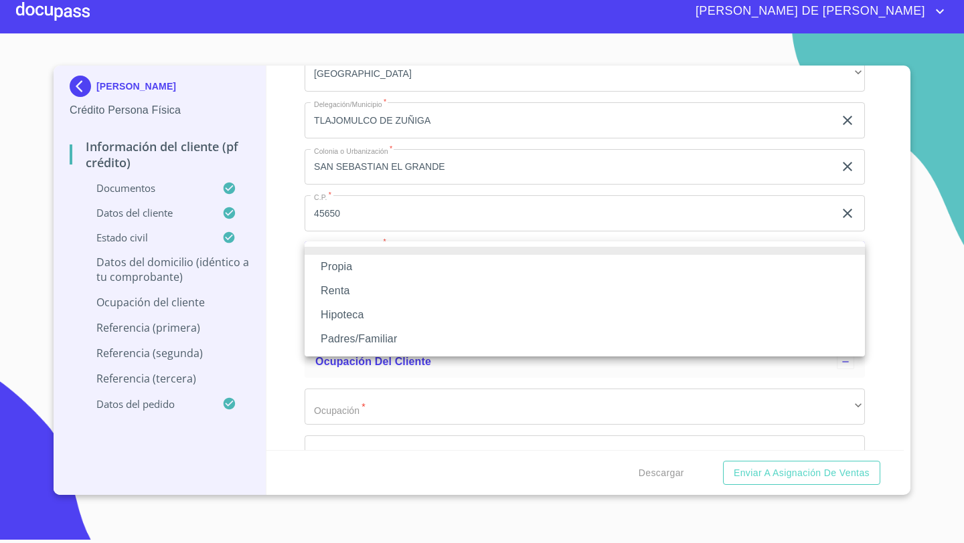
click at [333, 334] on li "Padres/Familiar" at bounding box center [585, 339] width 560 height 24
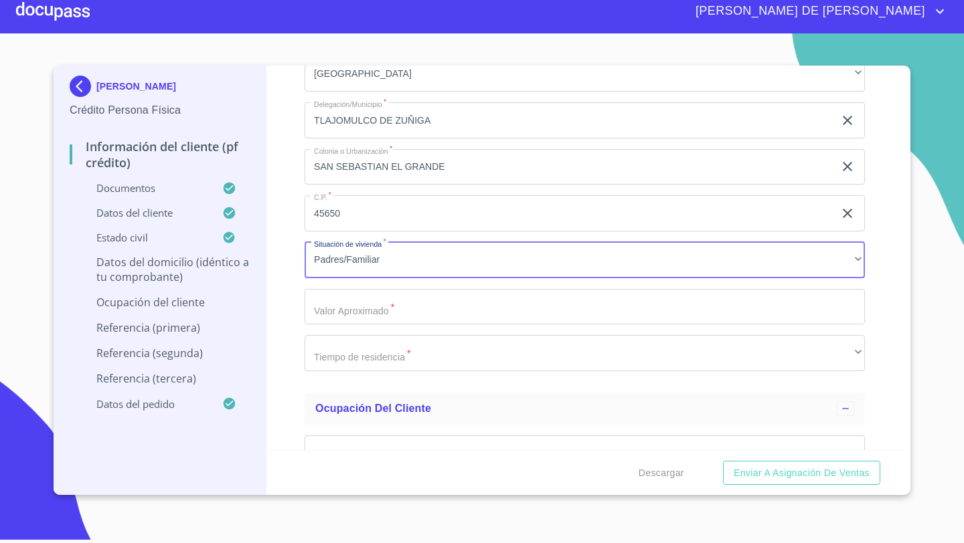
click at [355, 313] on input "Documento de identificación   *" at bounding box center [585, 307] width 560 height 36
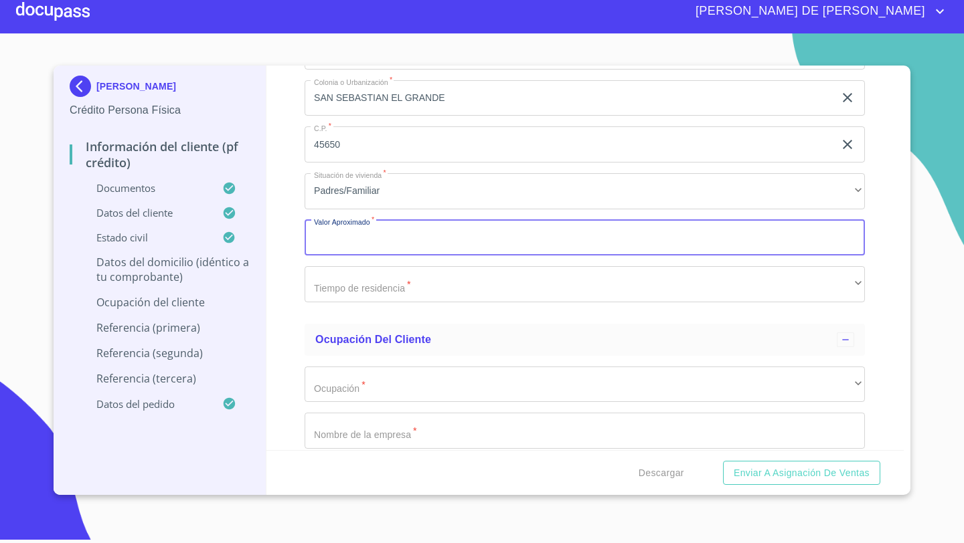
scroll to position [5313, 0]
type input "$2,500,000"
click at [311, 304] on div "Domicilio completo (Calle, [GEOGRAPHIC_DATA])   * CARRETERA A [GEOGRAPHIC_DATA]…" at bounding box center [585, 27] width 560 height 570
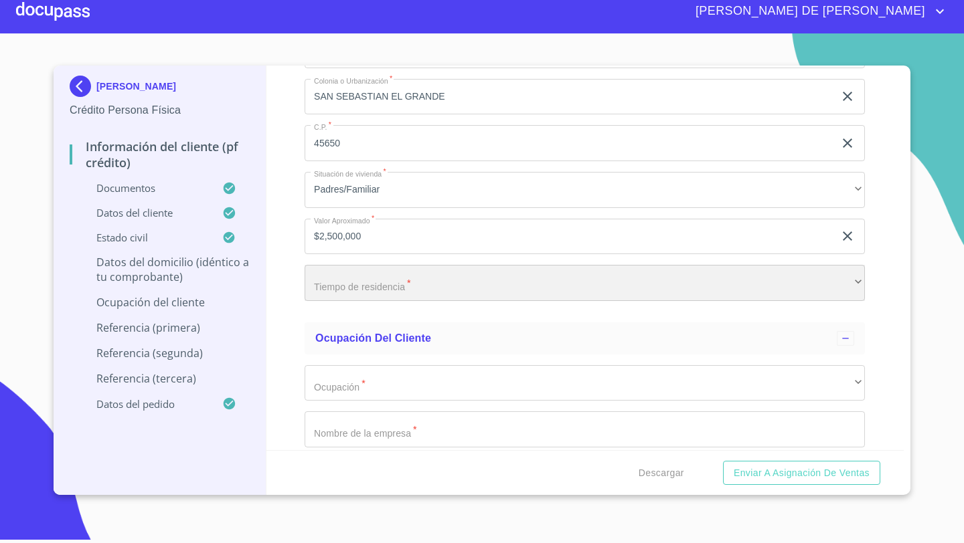
click at [327, 290] on div "​" at bounding box center [585, 283] width 560 height 36
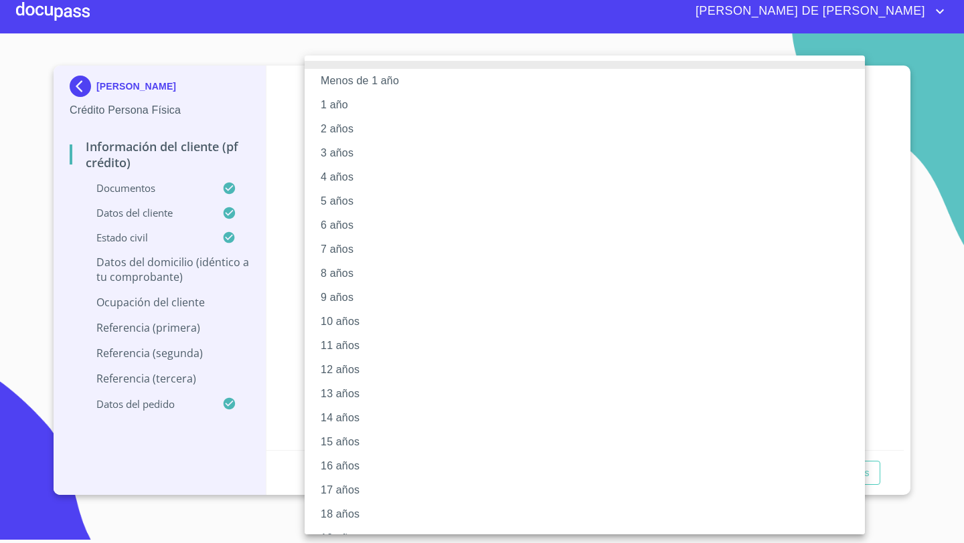
scroll to position [46, 0]
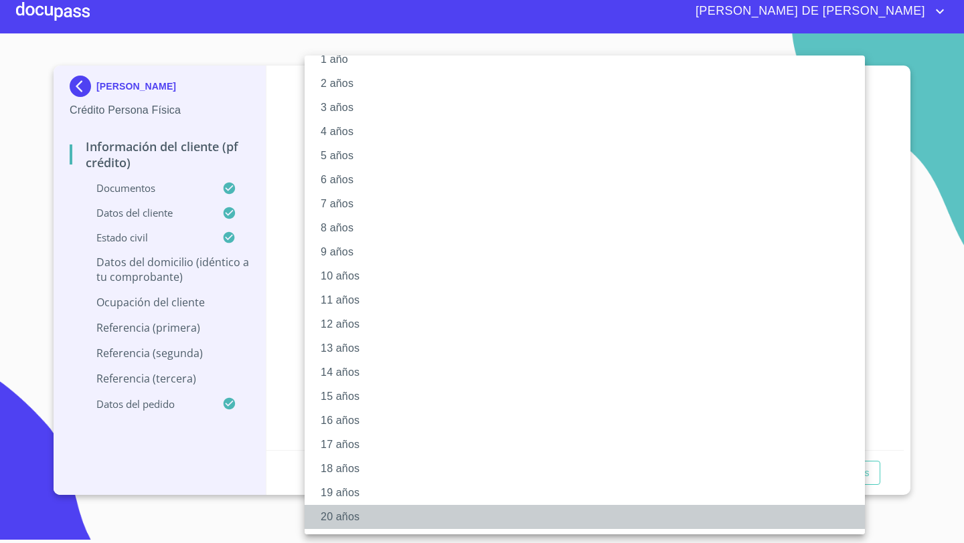
click at [333, 512] on li "20 años" at bounding box center [585, 517] width 560 height 24
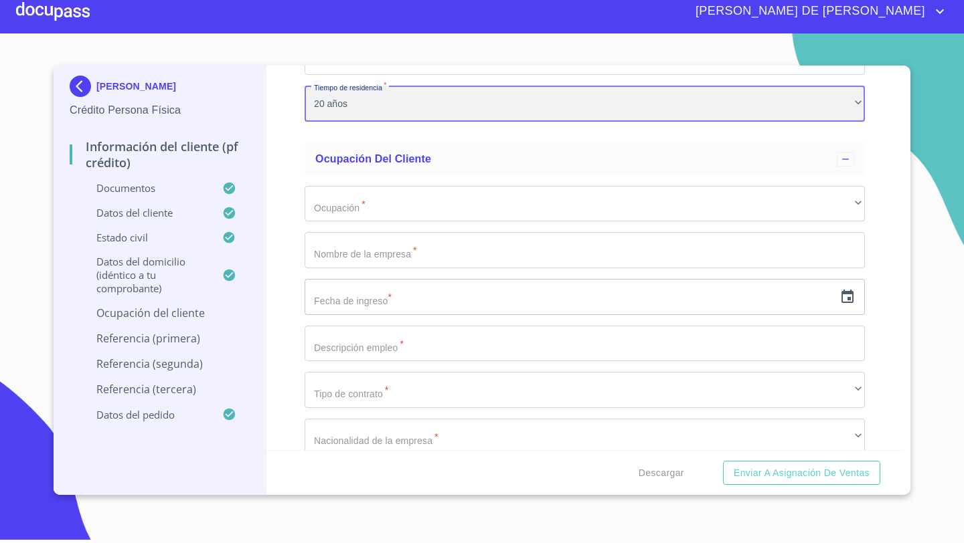
scroll to position [5493, 0]
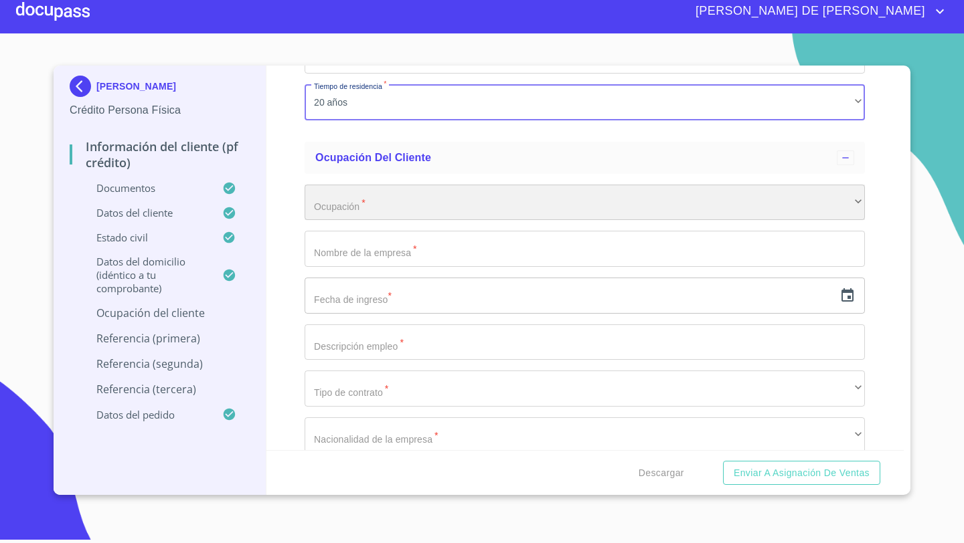
click at [334, 211] on div "​" at bounding box center [585, 203] width 560 height 36
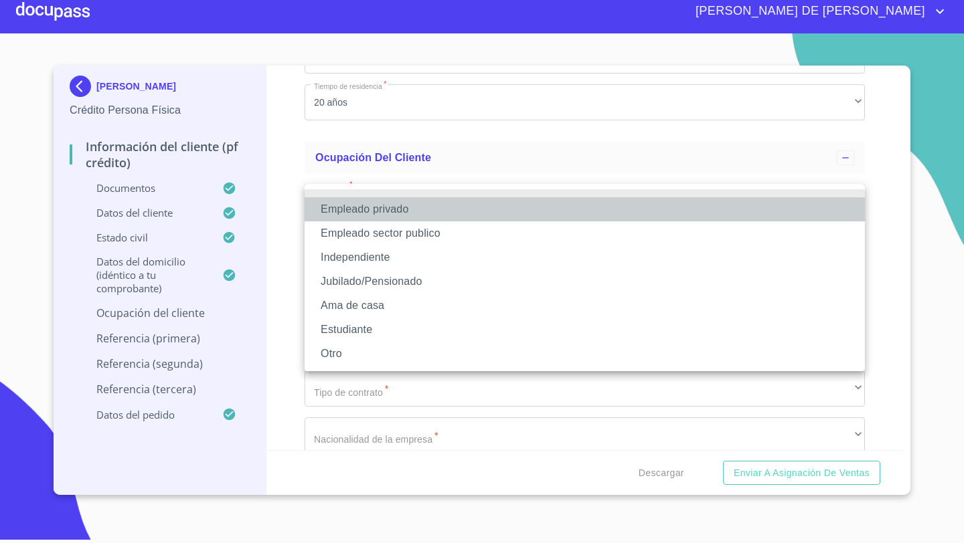
click at [376, 213] on li "Empleado privado" at bounding box center [585, 209] width 560 height 24
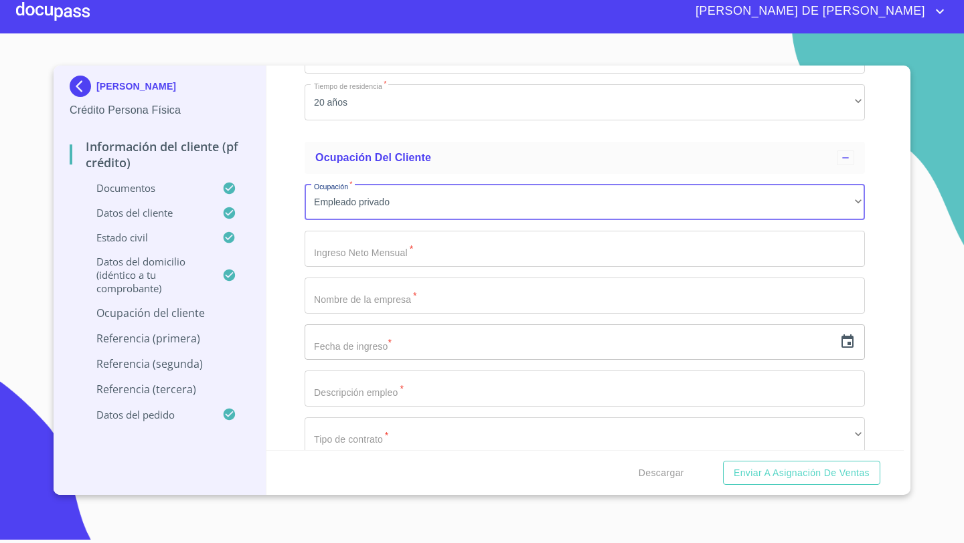
click at [336, 252] on input "Documento de identificación   *" at bounding box center [585, 249] width 560 height 36
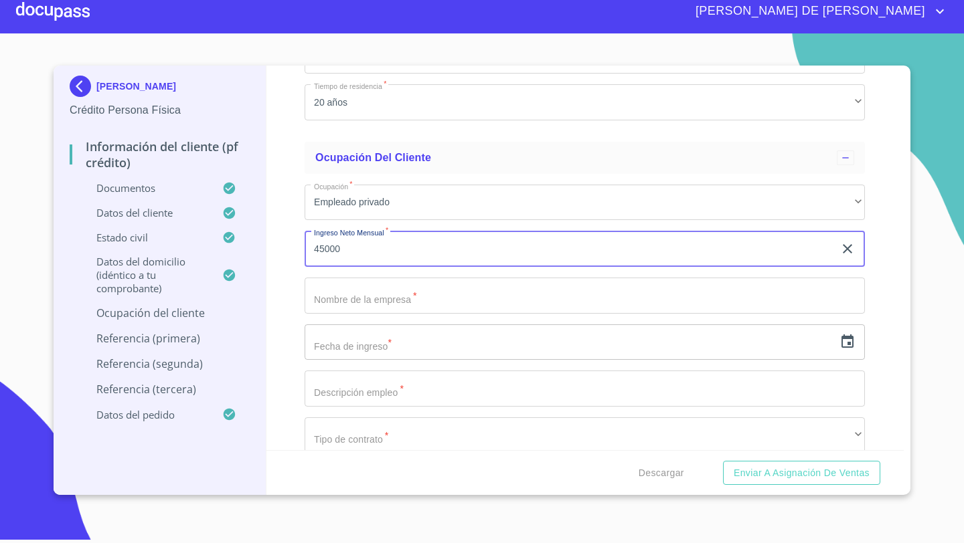
type input "45000"
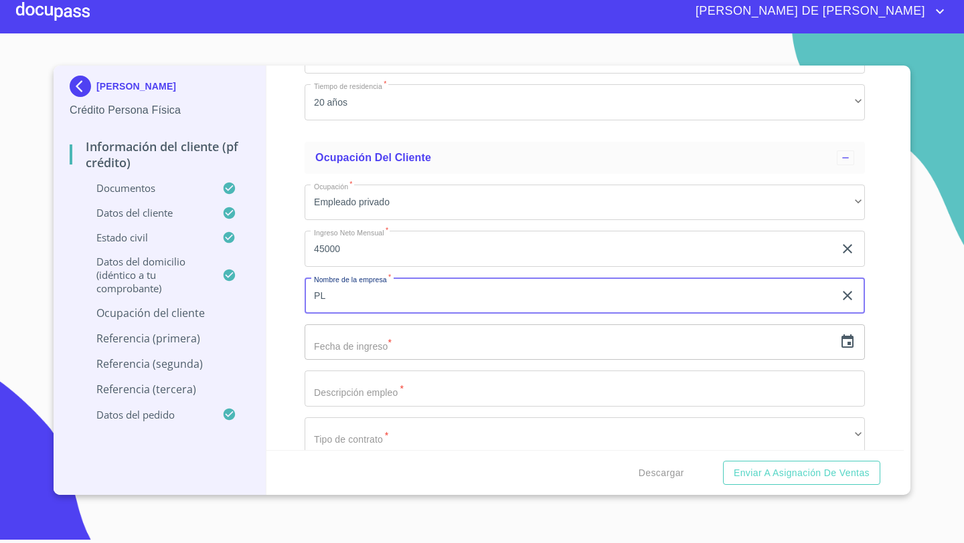
type input "P"
type input "G"
type input "VEHICULOS [DEMOGRAPHIC_DATA]"
click at [853, 341] on icon "button" at bounding box center [847, 341] width 12 height 13
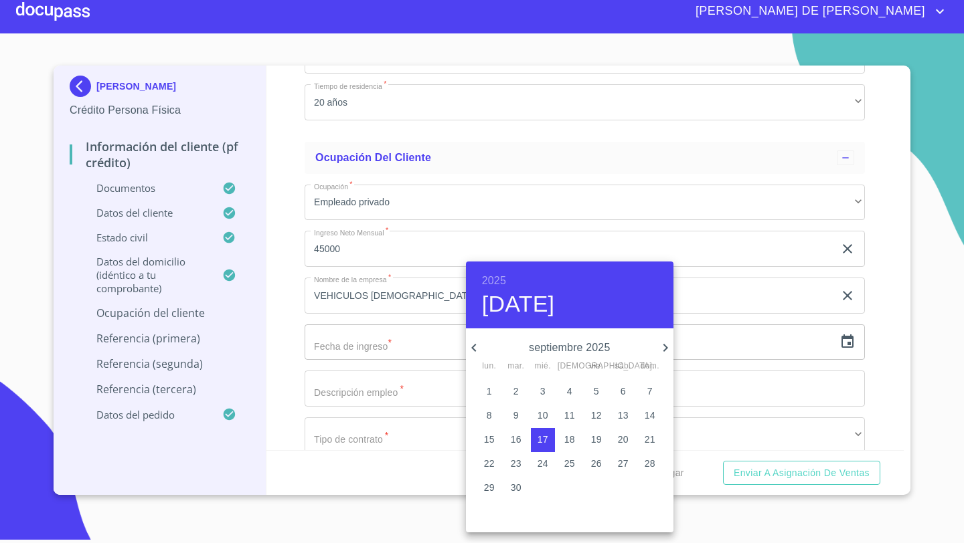
click at [544, 390] on p "3" at bounding box center [542, 391] width 5 height 13
click at [475, 351] on icon "button" at bounding box center [473, 348] width 5 height 8
click at [500, 281] on h6 "2025" at bounding box center [494, 281] width 24 height 19
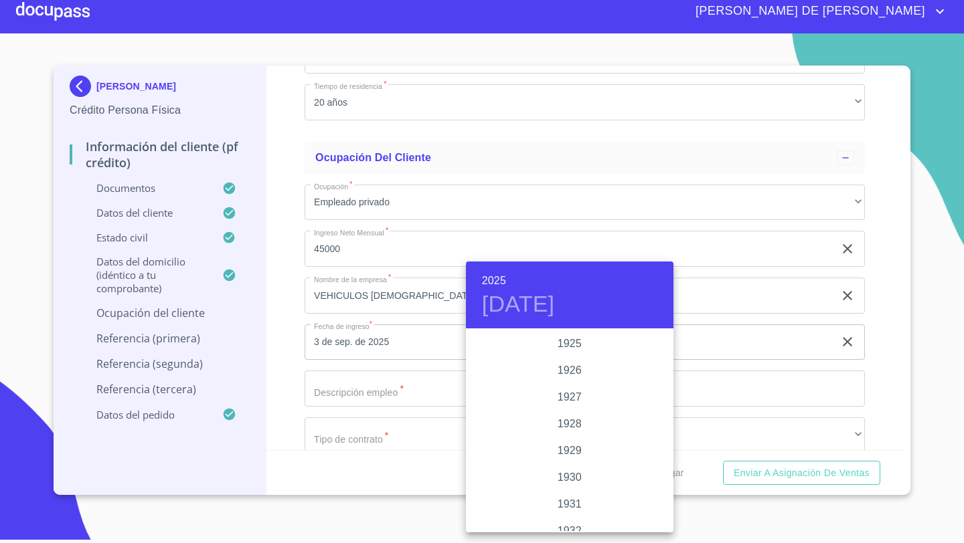
scroll to position [2597, 0]
click at [575, 397] on div "2024" at bounding box center [569, 397] width 207 height 27
type input "3 de sep. de 2024"
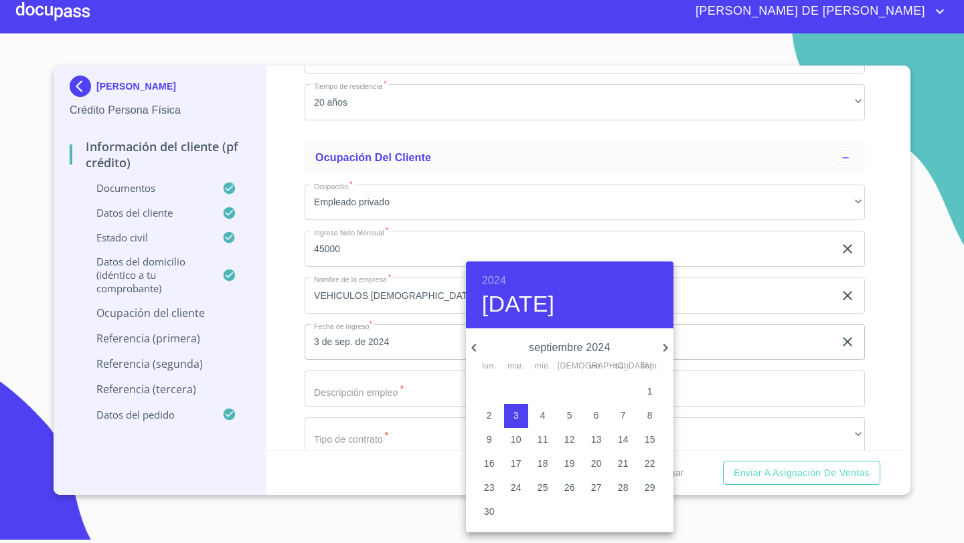
click at [280, 341] on div at bounding box center [482, 271] width 964 height 543
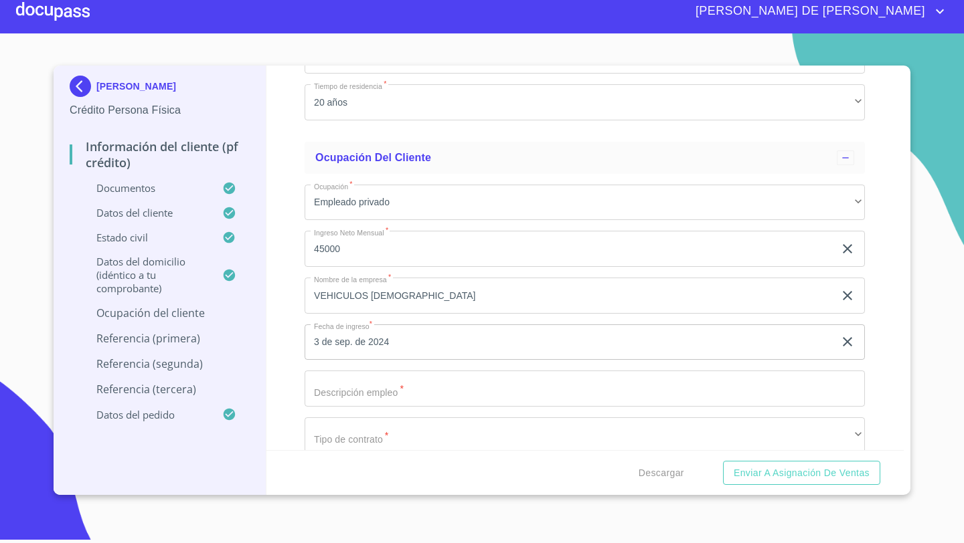
click at [337, 396] on input "Documento de identificación   *" at bounding box center [585, 389] width 560 height 36
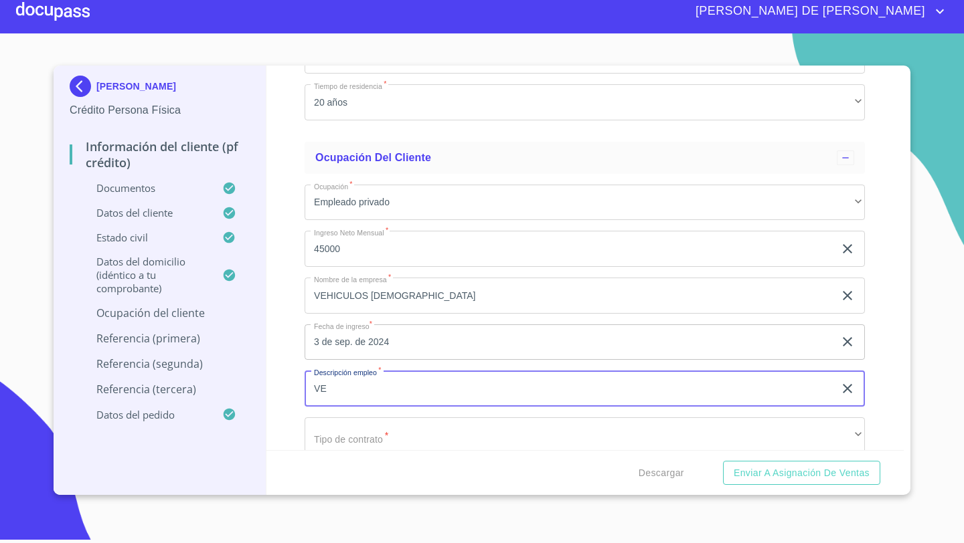
type input "V"
type input "A"
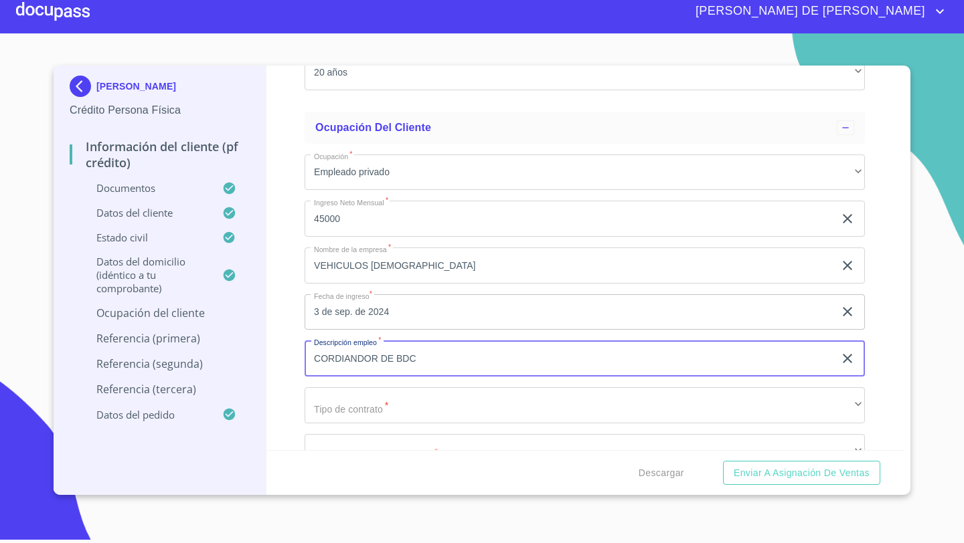
scroll to position [5526, 0]
click at [356, 355] on input "CORDIANDOR DE BDC" at bounding box center [569, 357] width 529 height 36
type input "CORDINADOR DE BDC"
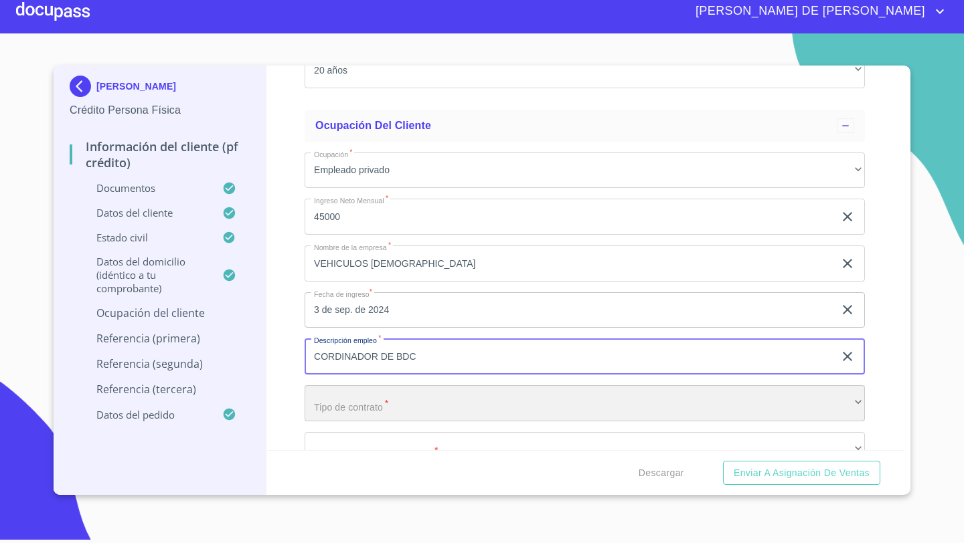
click at [339, 399] on div "​" at bounding box center [585, 404] width 560 height 36
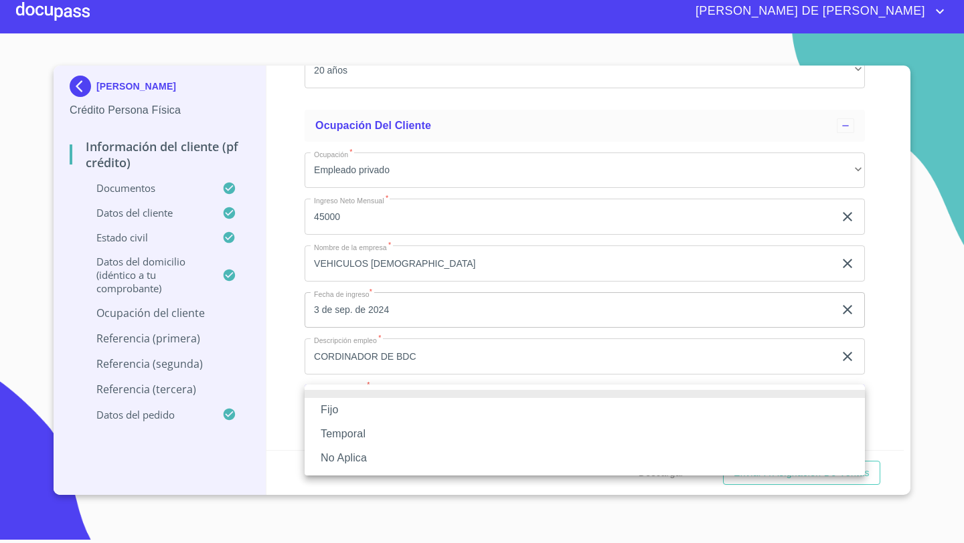
click at [329, 404] on li "Fijo" at bounding box center [585, 410] width 560 height 24
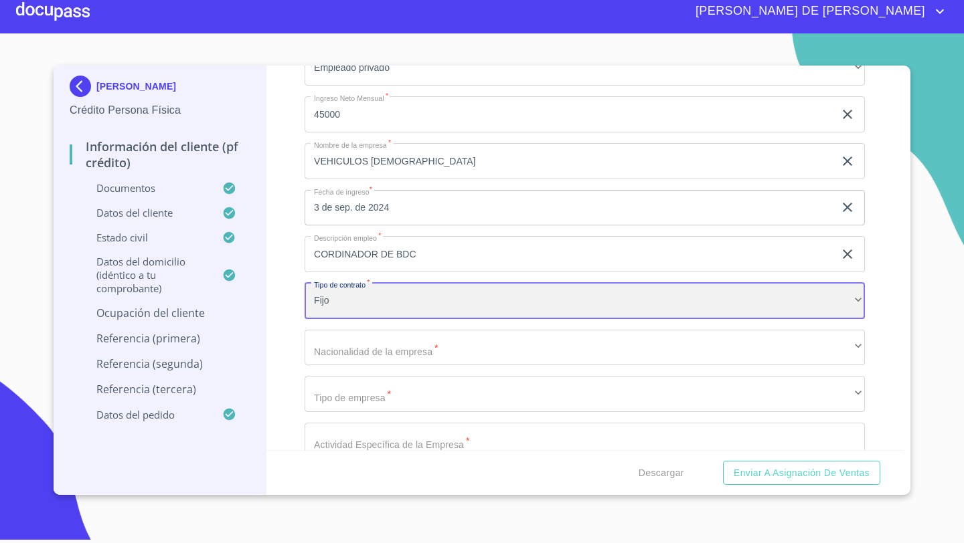
scroll to position [5679, 0]
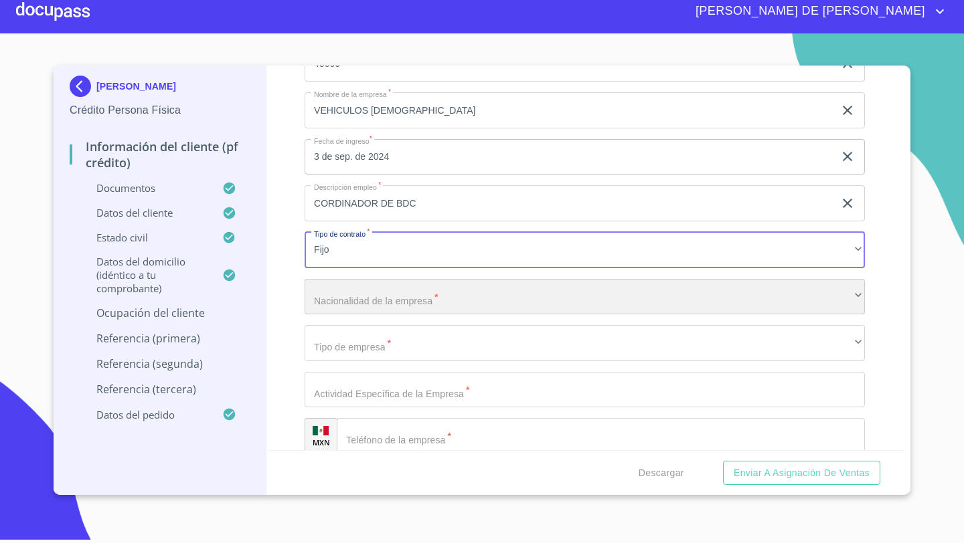
click at [335, 291] on div "​" at bounding box center [585, 297] width 560 height 36
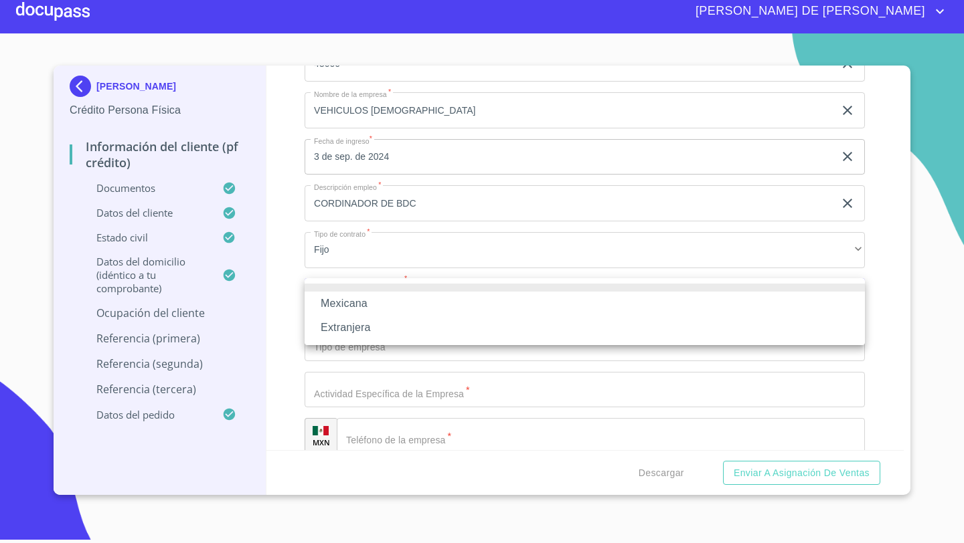
click at [368, 298] on li "Mexicana" at bounding box center [585, 304] width 560 height 24
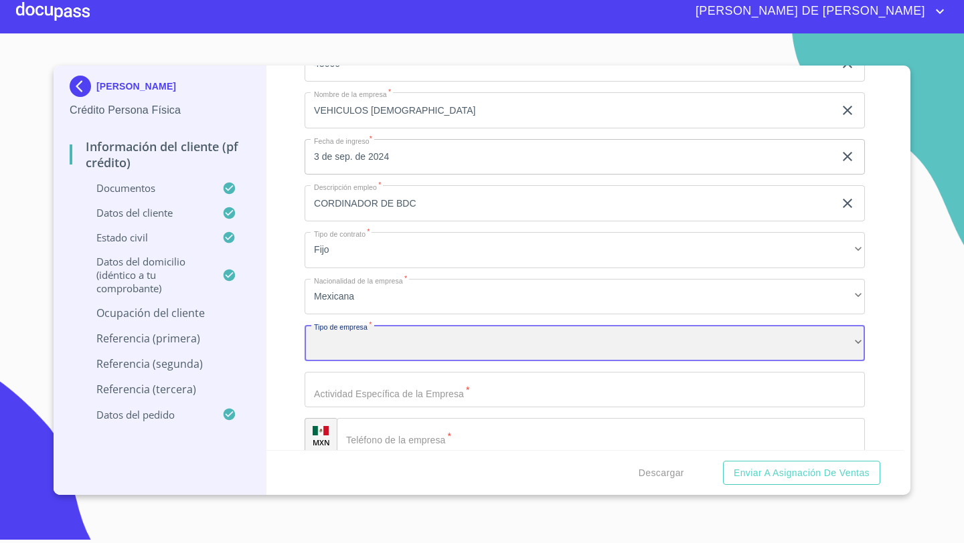
click at [327, 341] on div "​" at bounding box center [585, 343] width 560 height 36
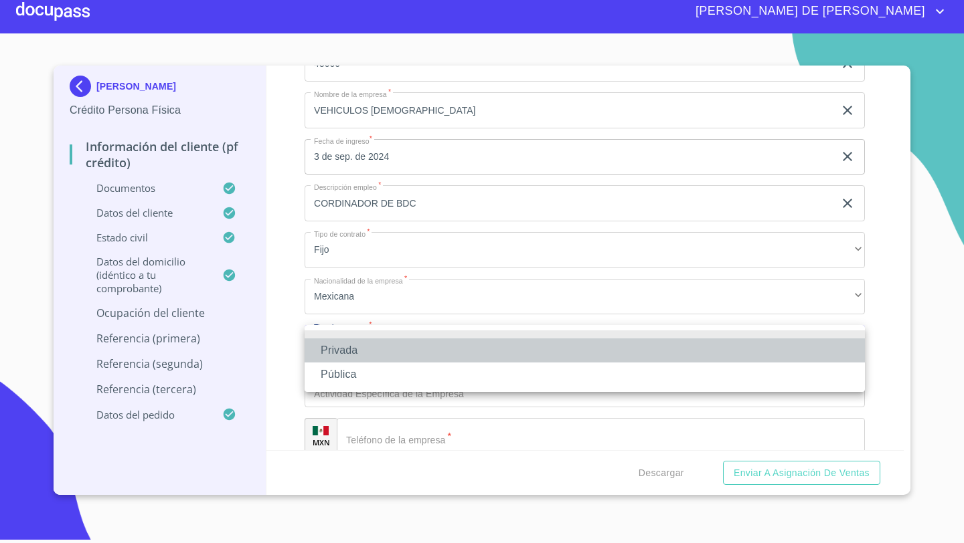
click at [341, 352] on li "Privada" at bounding box center [585, 351] width 560 height 24
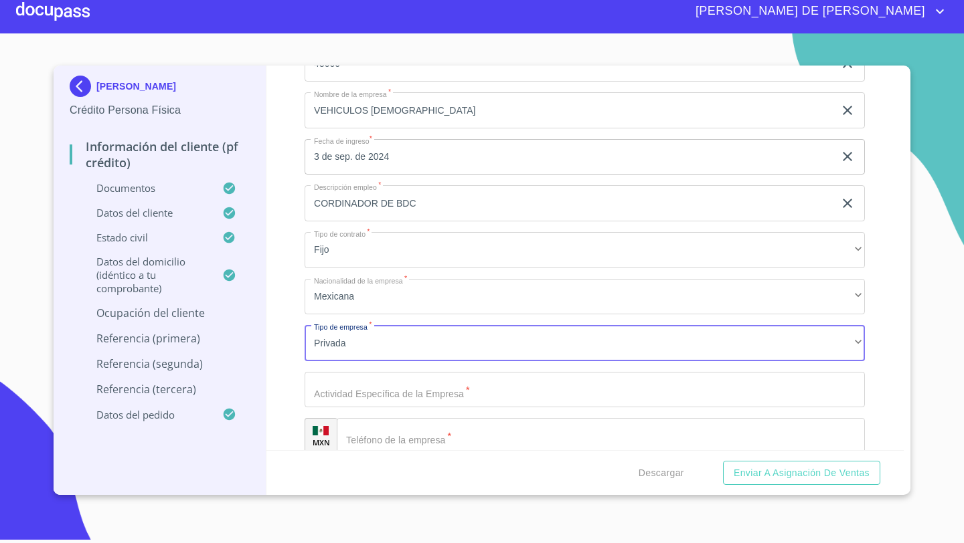
click at [319, 385] on input "Documento de identificación   *" at bounding box center [585, 390] width 560 height 36
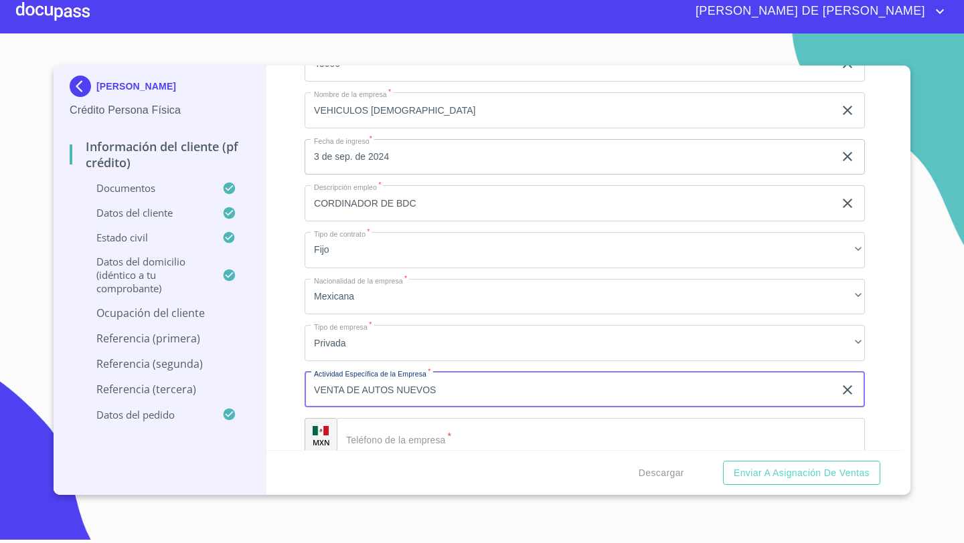
click at [312, 392] on input "VENTA DE AUTOS NUEVOS" at bounding box center [569, 390] width 529 height 36
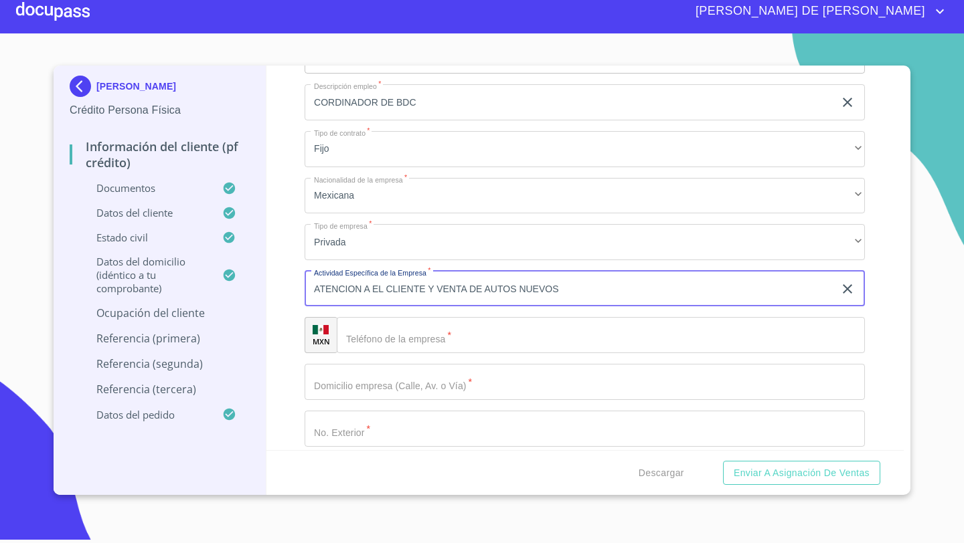
scroll to position [5825, 0]
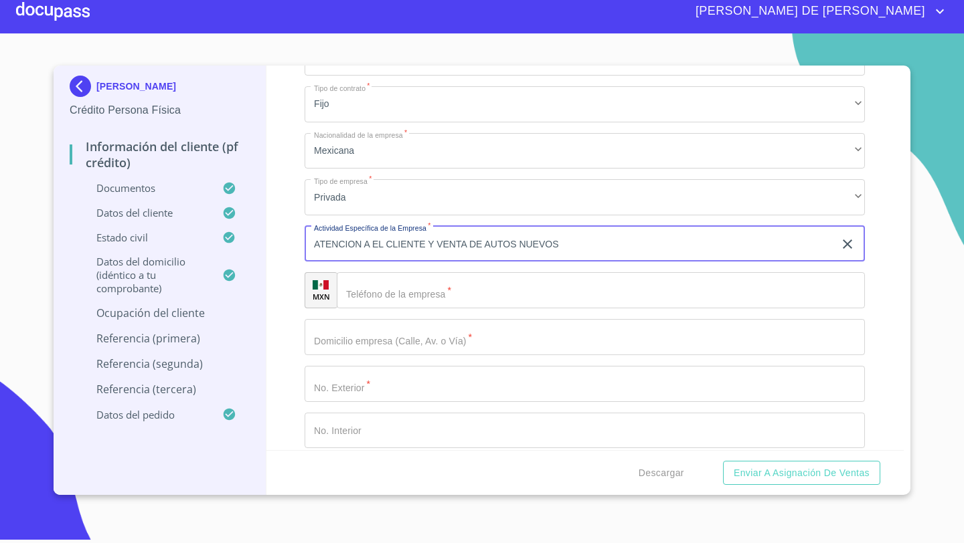
type input "ATENCION A EL CLIENTE Y VENTA DE AUTOS NUEVOS"
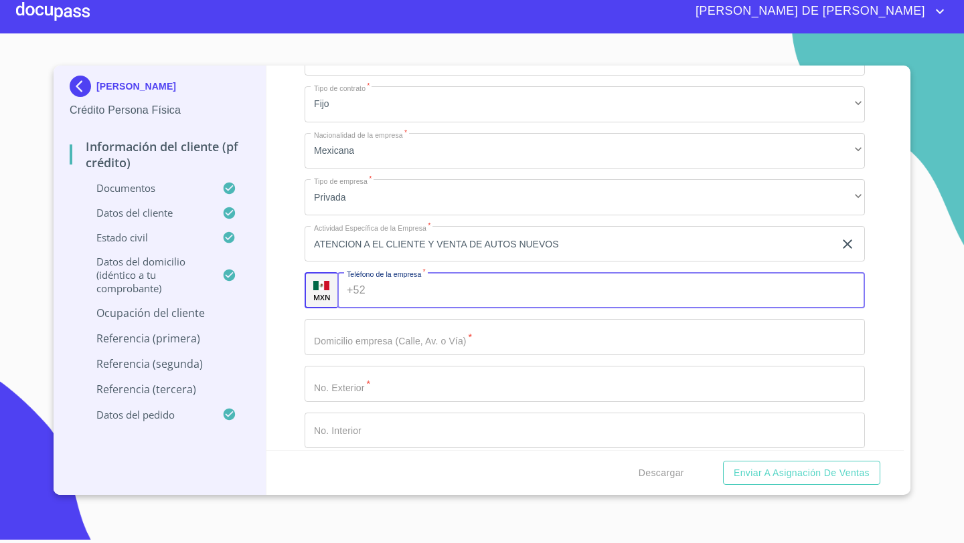
click at [354, 295] on div "+52 ​" at bounding box center [600, 290] width 527 height 36
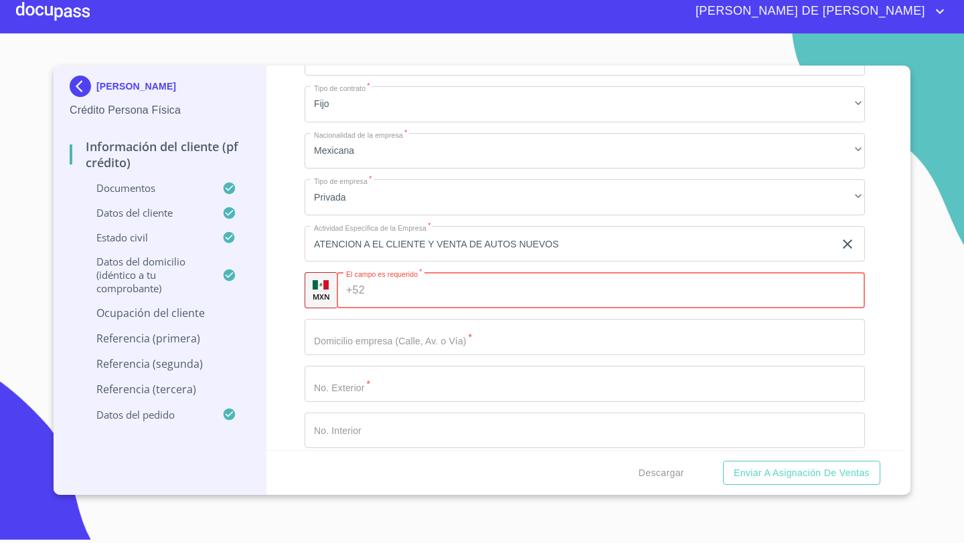
paste input "[PHONE_NUMBER]"
type input "[PHONE_NUMBER]"
click at [339, 338] on input "Documento de identificación   *" at bounding box center [585, 337] width 560 height 36
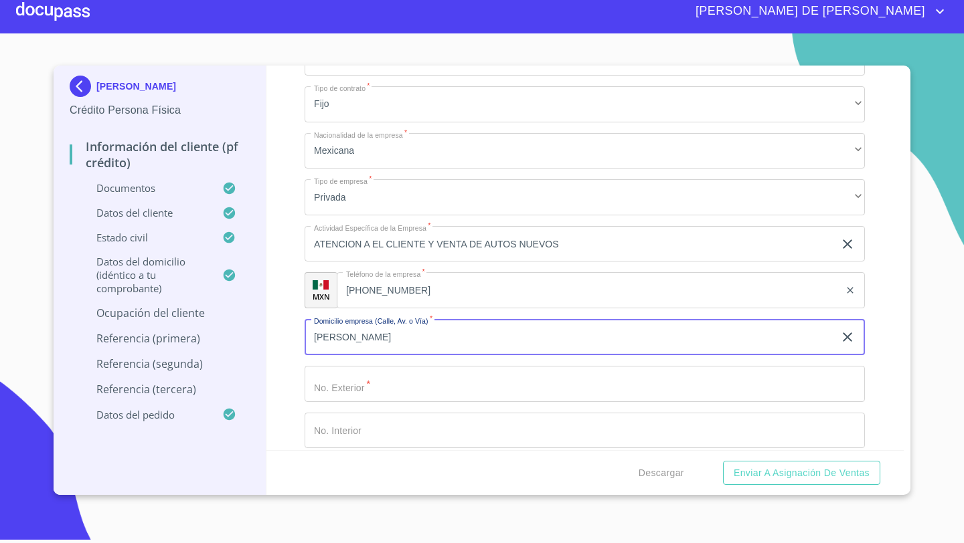
type input "[PERSON_NAME]"
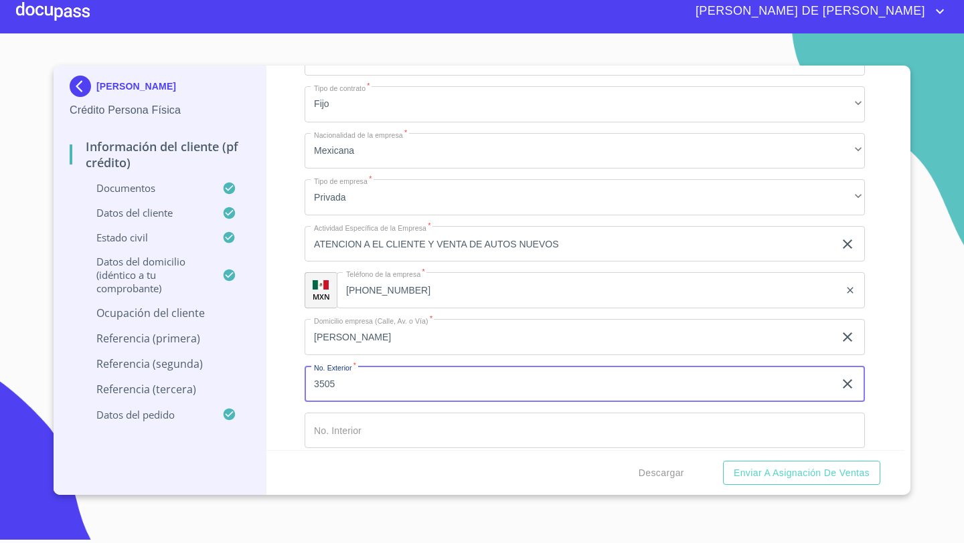
type input "3505"
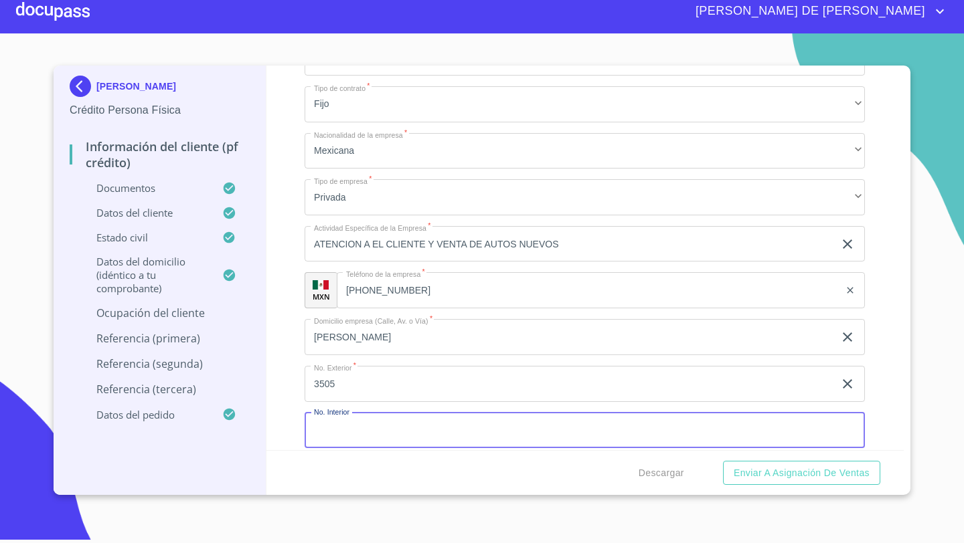
scroll to position [5933, 0]
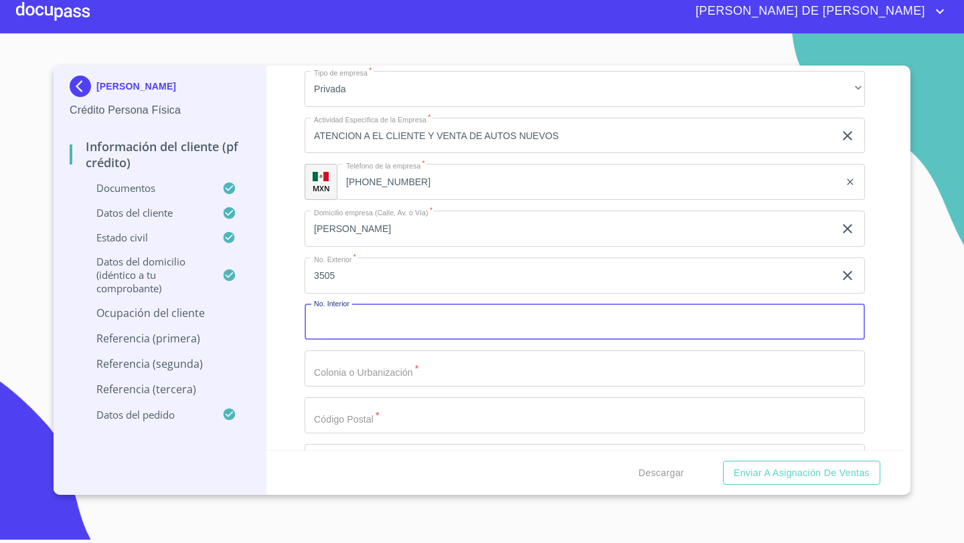
click at [329, 370] on input "Documento de identificación   *" at bounding box center [585, 369] width 560 height 36
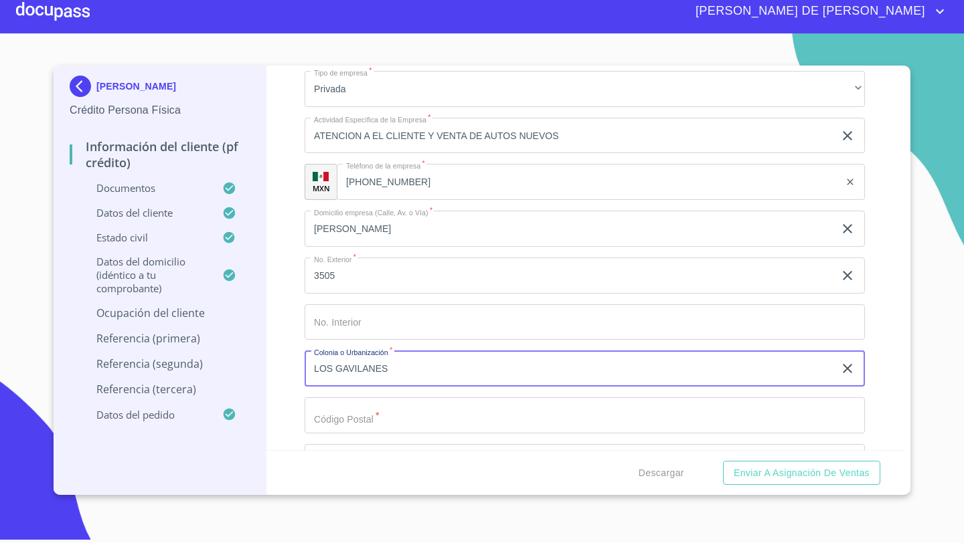
type input "LOS GAVILANES"
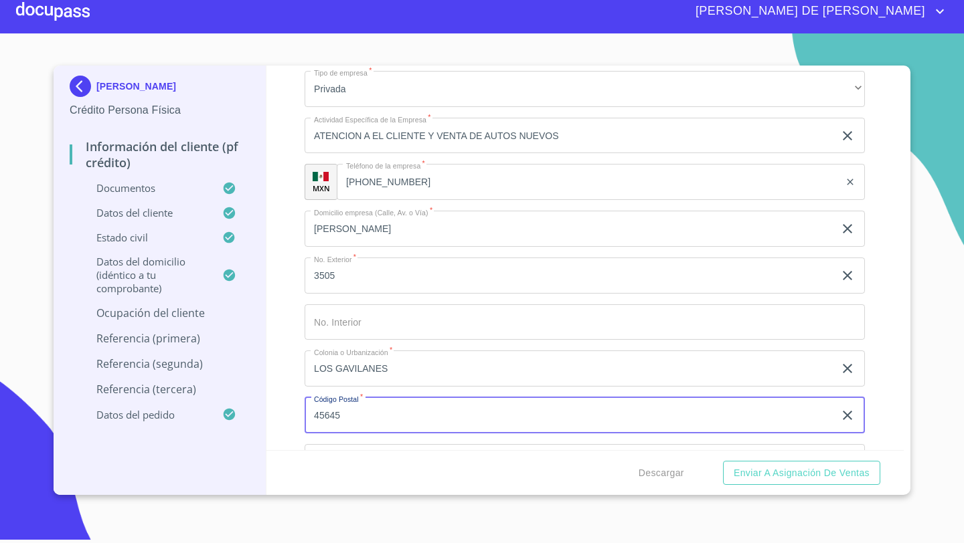
type input "45645"
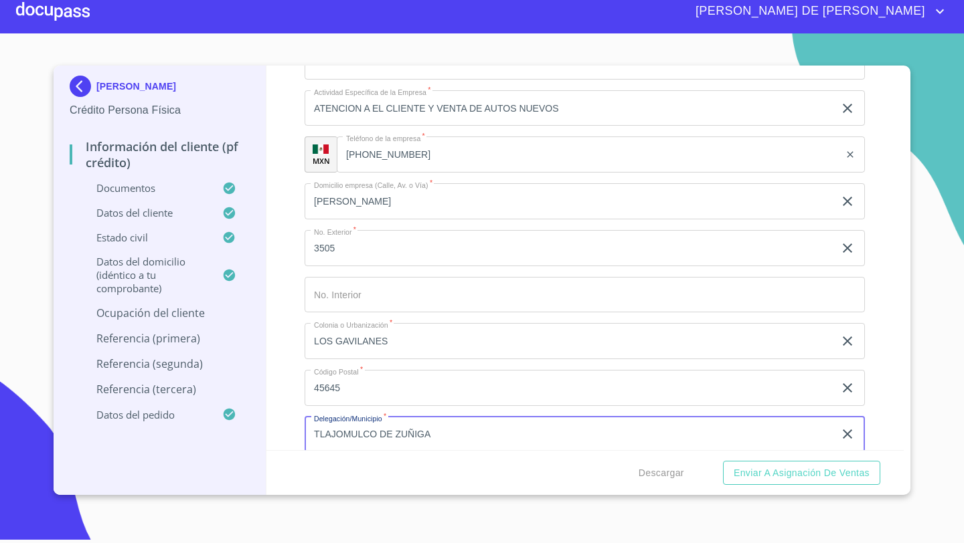
type input "TLAJOMULCO DE ZUÑIGA"
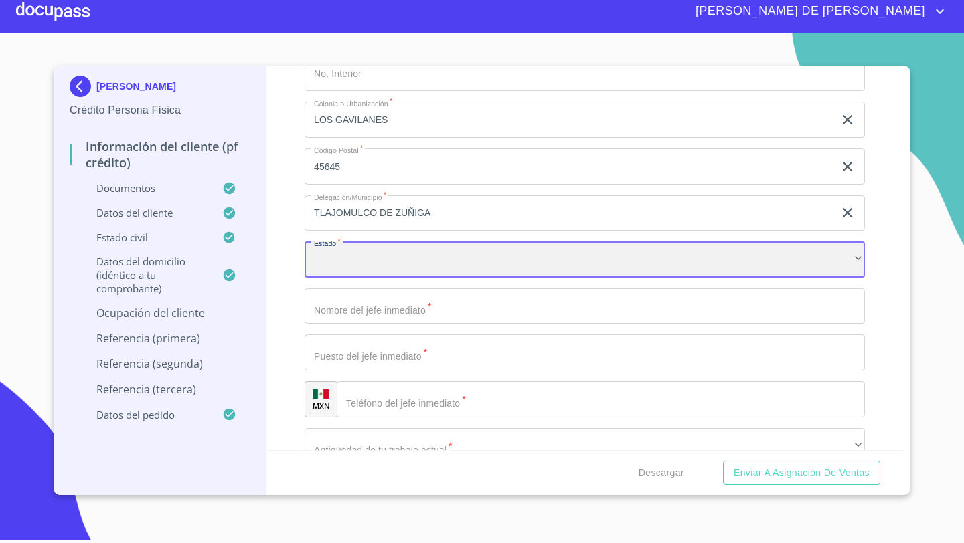
click at [337, 262] on div "​" at bounding box center [585, 260] width 560 height 36
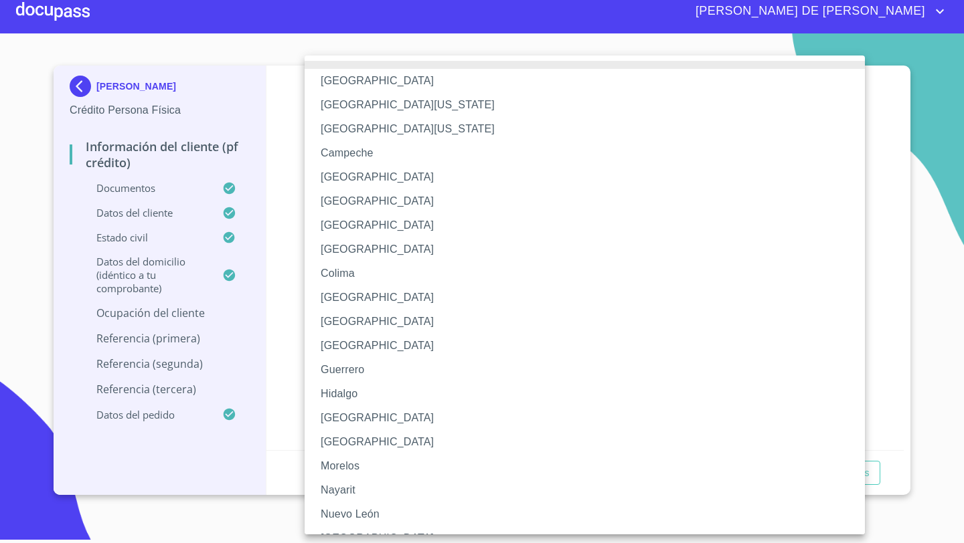
click at [334, 425] on li "[GEOGRAPHIC_DATA]" at bounding box center [585, 418] width 560 height 24
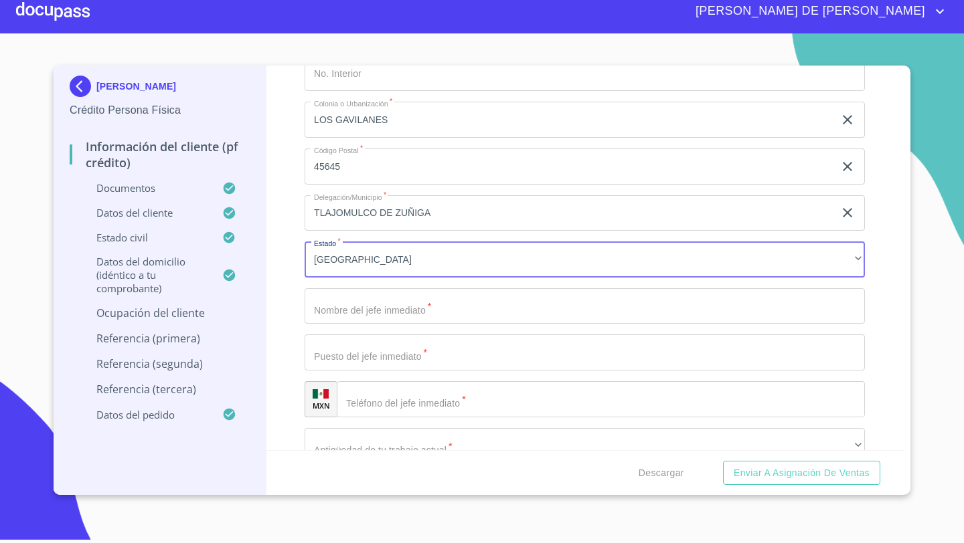
click at [337, 302] on input "Documento de identificación   *" at bounding box center [585, 306] width 560 height 36
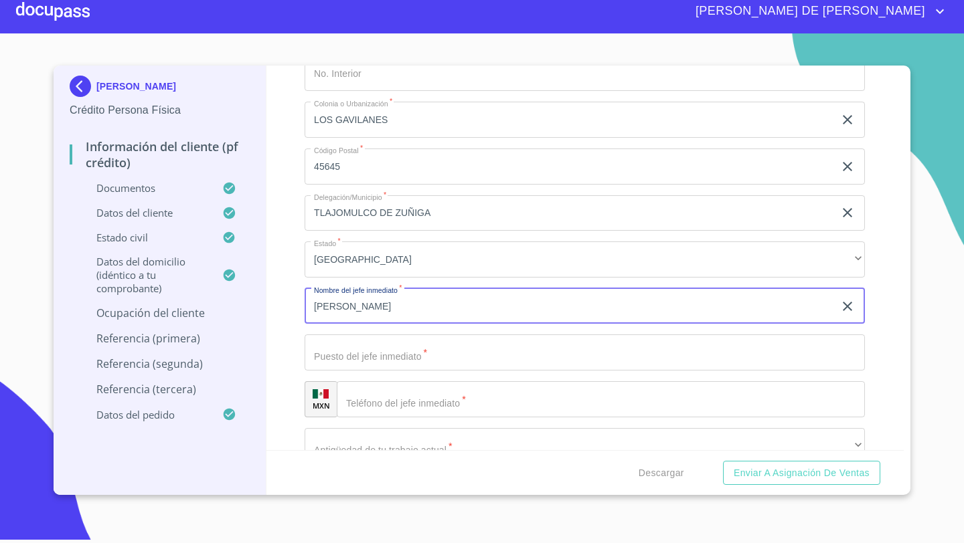
type input "[PERSON_NAME]"
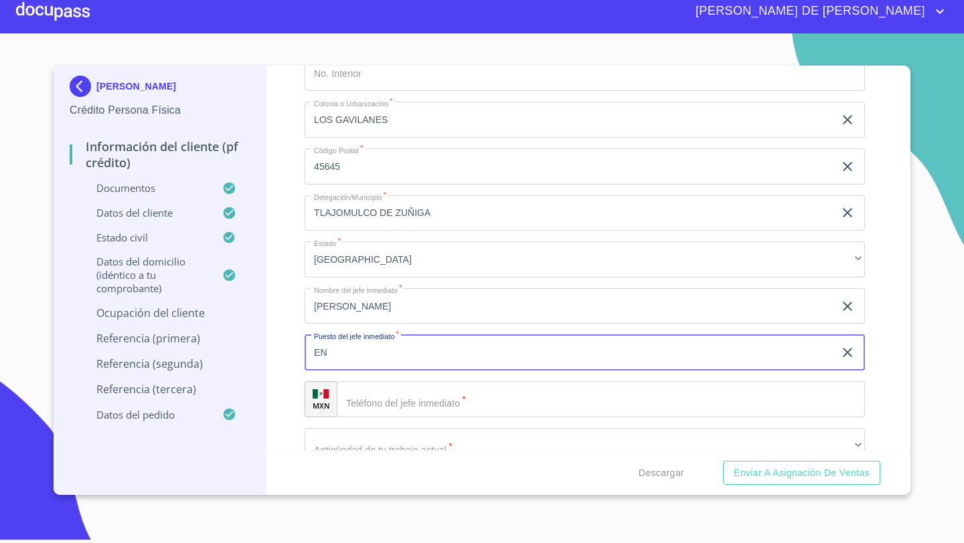
type input "E"
type input "G"
type input "GERENTE DE MERCADOTECNIA"
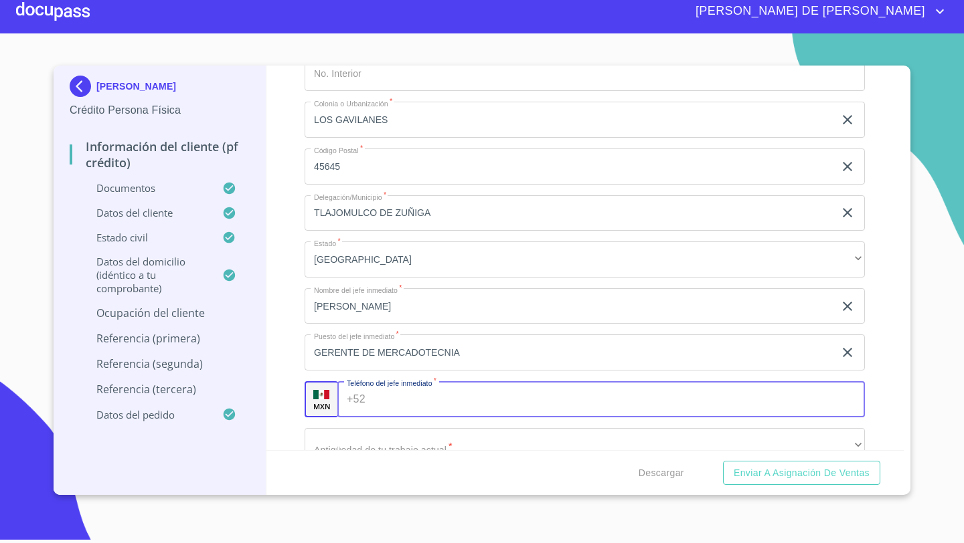
paste input "[PHONE_NUMBER]"
type input "[PHONE_NUMBER]"
click at [246, 362] on p "Referencia (segunda)" at bounding box center [160, 364] width 180 height 15
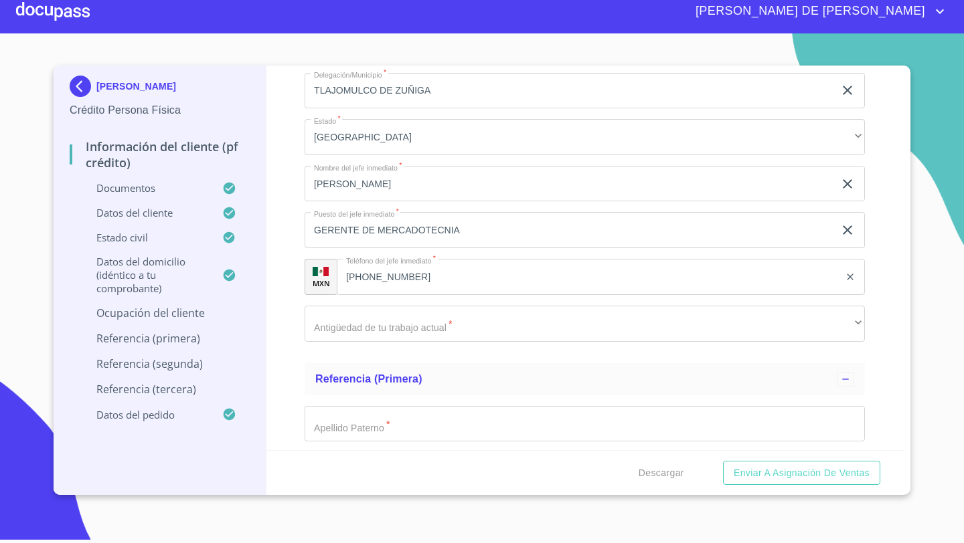
scroll to position [6325, 0]
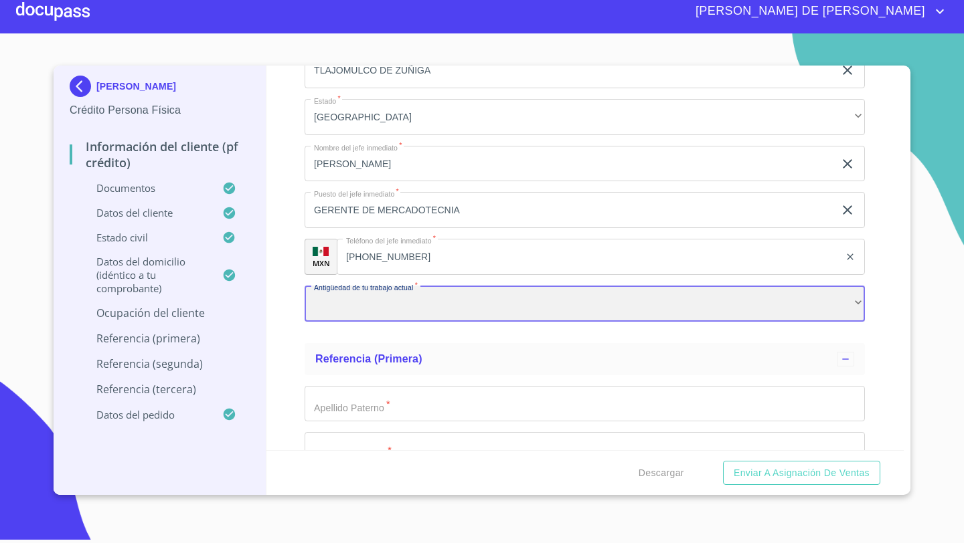
click at [349, 311] on div "​" at bounding box center [585, 304] width 560 height 36
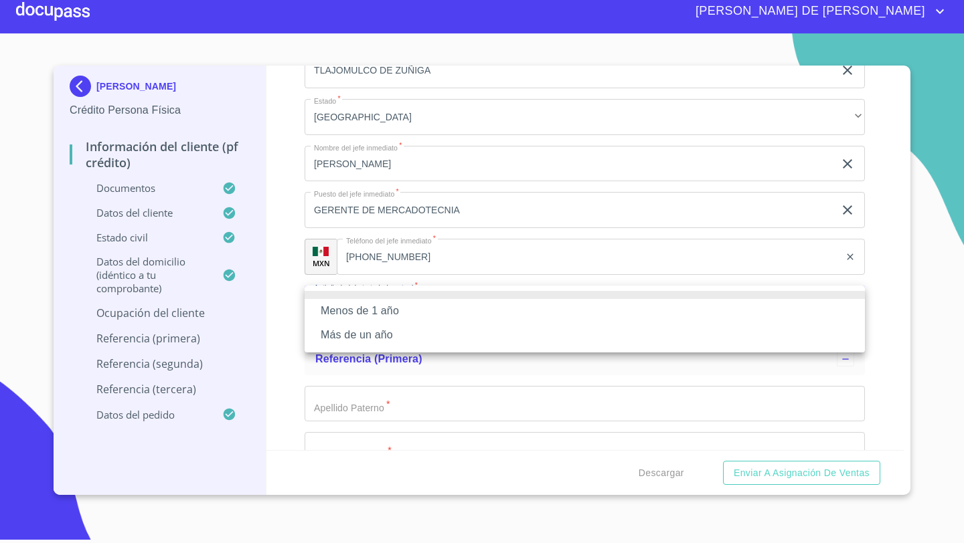
click at [357, 332] on li "Más de un año" at bounding box center [585, 335] width 560 height 24
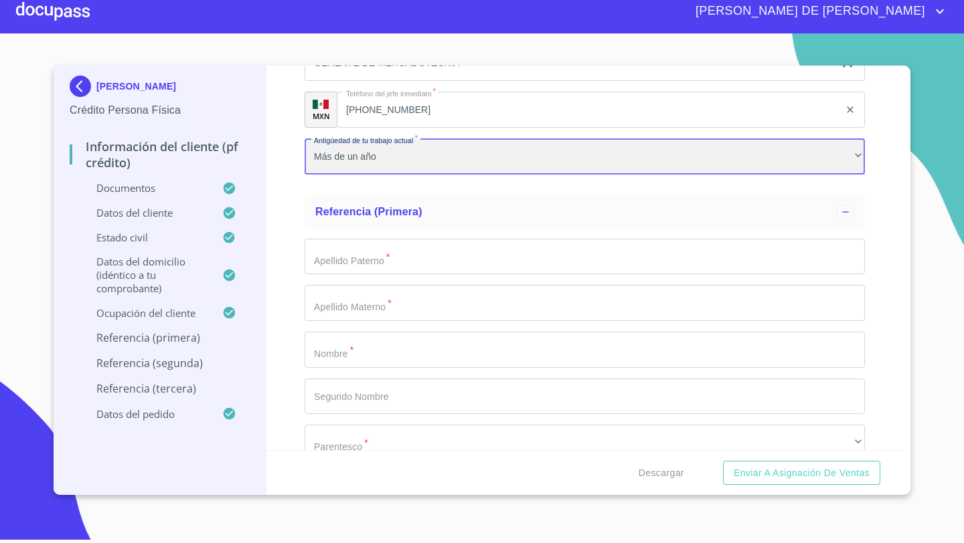
scroll to position [6468, 0]
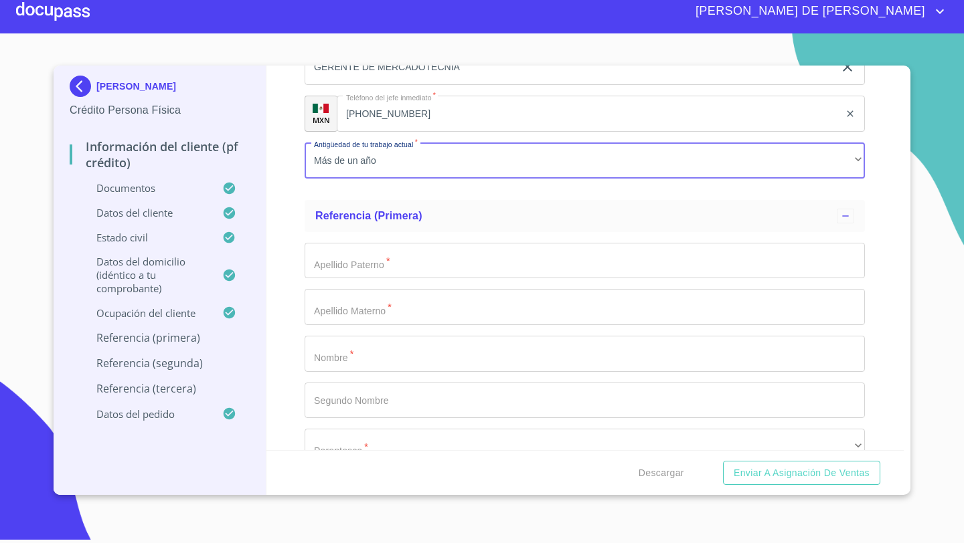
click at [333, 263] on input "Documento de identificación   *" at bounding box center [585, 261] width 560 height 36
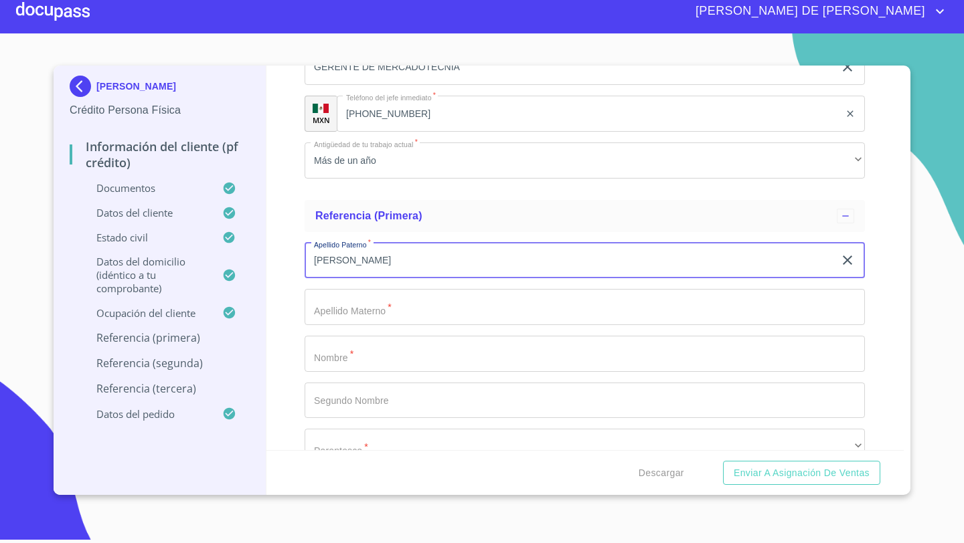
type input "[PERSON_NAME]"
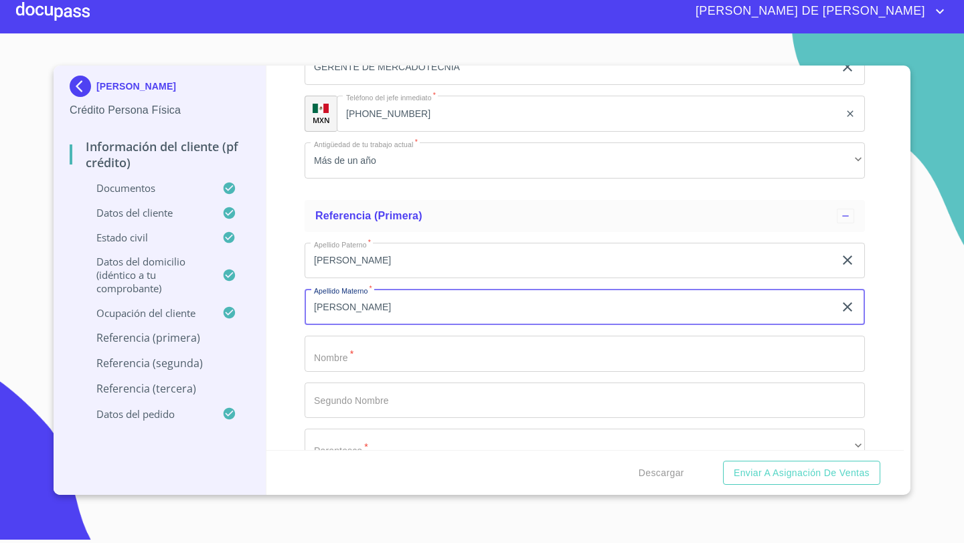
type input "[PERSON_NAME]"
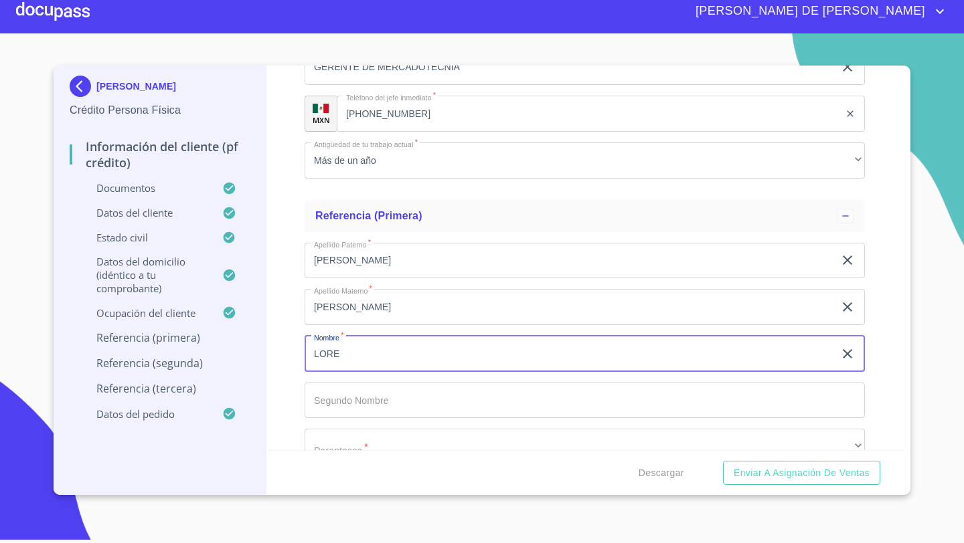
click at [347, 350] on input "LORE" at bounding box center [569, 354] width 529 height 36
type input "LORENA"
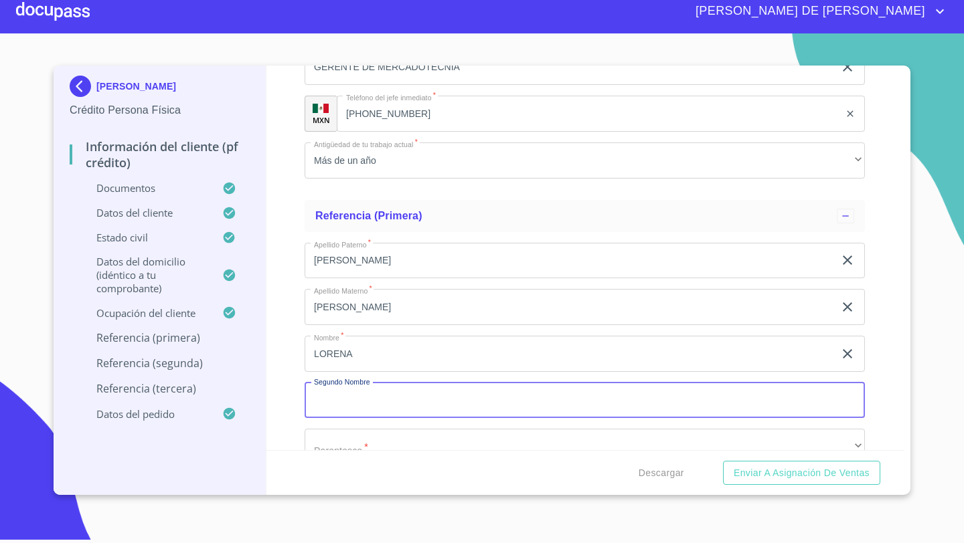
scroll to position [6665, 0]
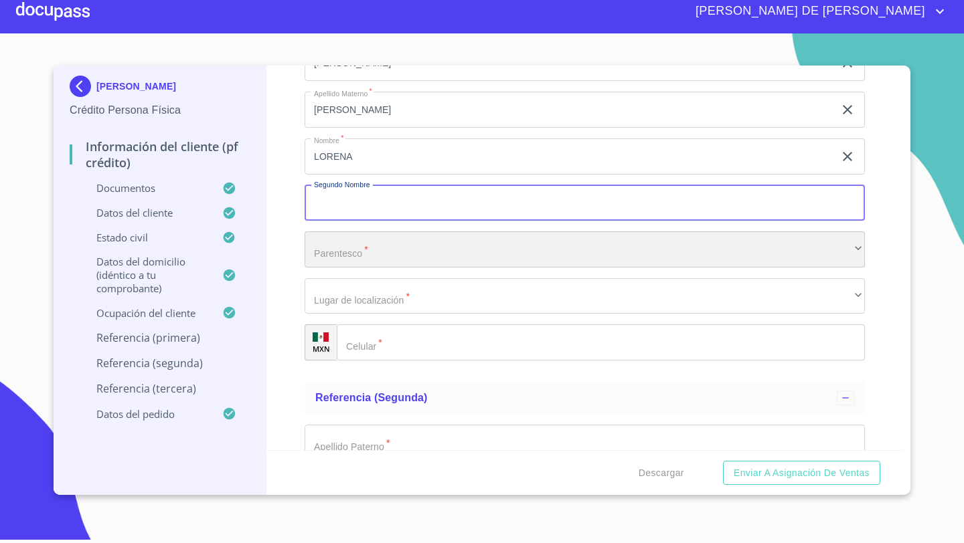
click at [336, 257] on div "​" at bounding box center [585, 250] width 560 height 36
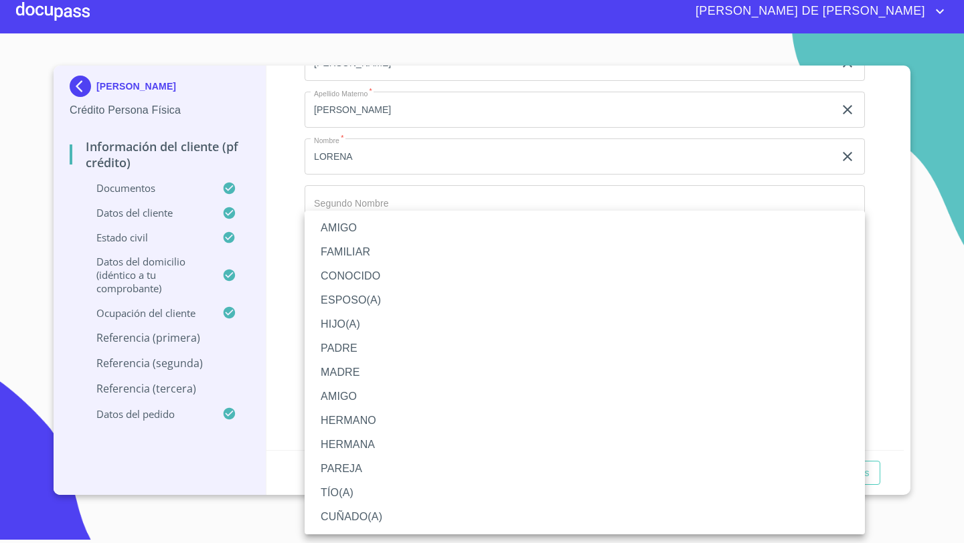
click at [337, 371] on li "MADRE" at bounding box center [585, 373] width 560 height 24
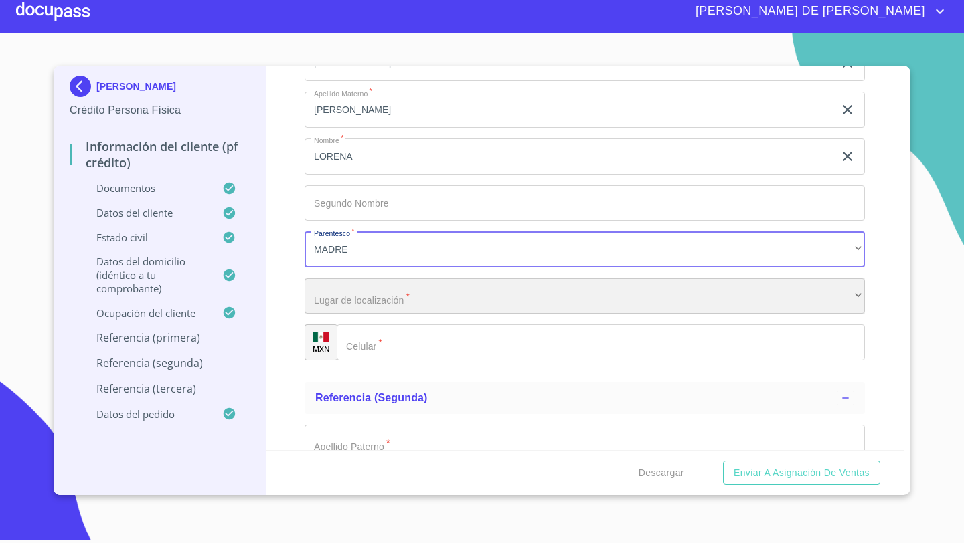
click at [335, 303] on div "​" at bounding box center [585, 296] width 560 height 36
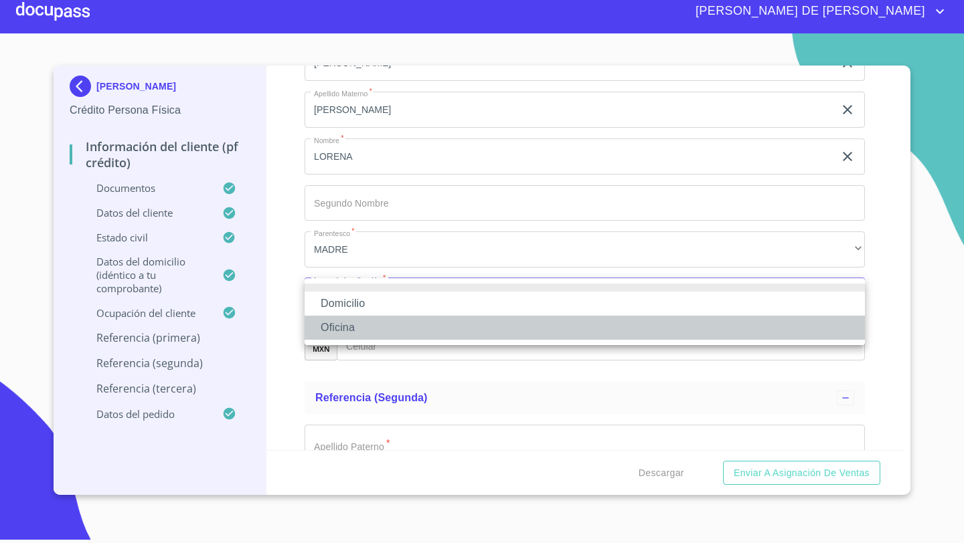
click at [346, 322] on li "Oficina" at bounding box center [585, 328] width 560 height 24
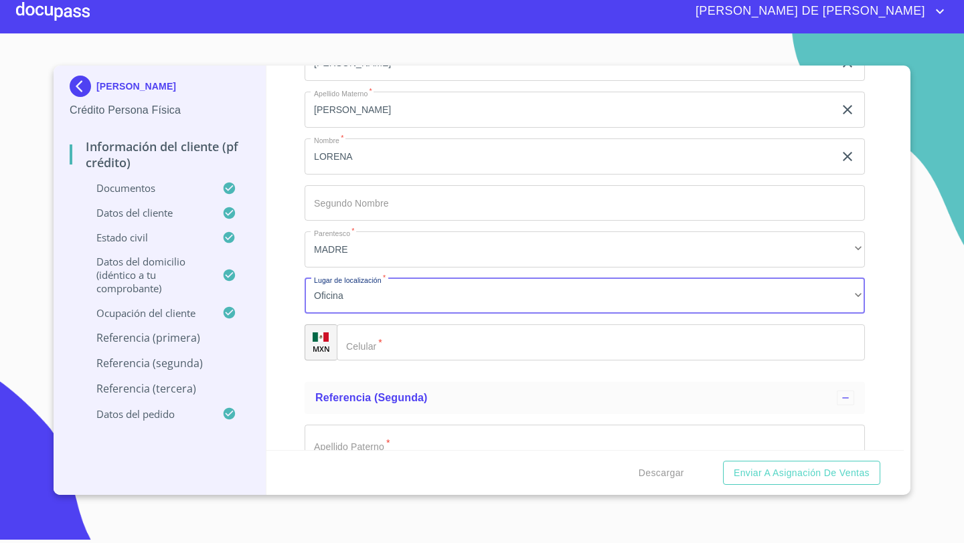
click at [365, 336] on div "​" at bounding box center [601, 343] width 528 height 36
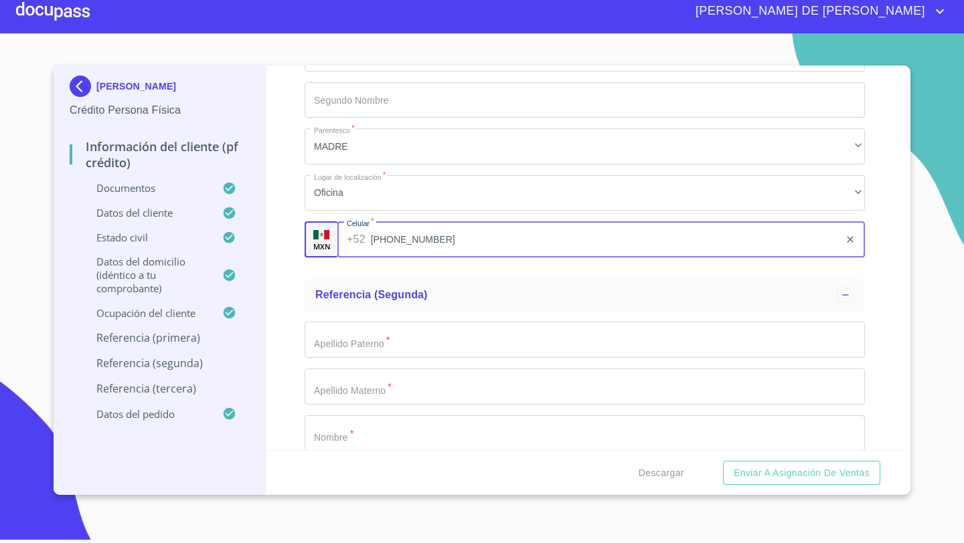
scroll to position [6782, 0]
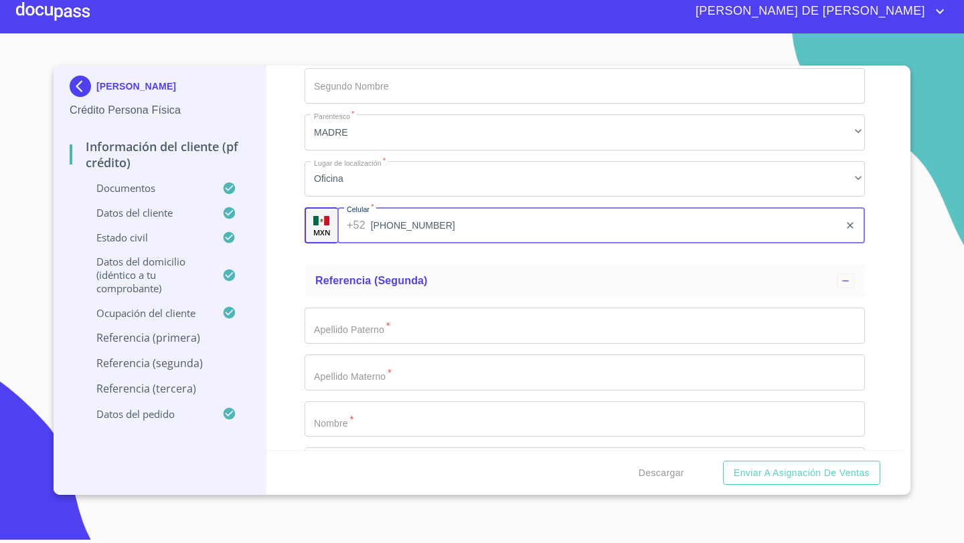
type input "[PHONE_NUMBER]"
click at [328, 337] on input "Documento de identificación   *" at bounding box center [585, 326] width 560 height 36
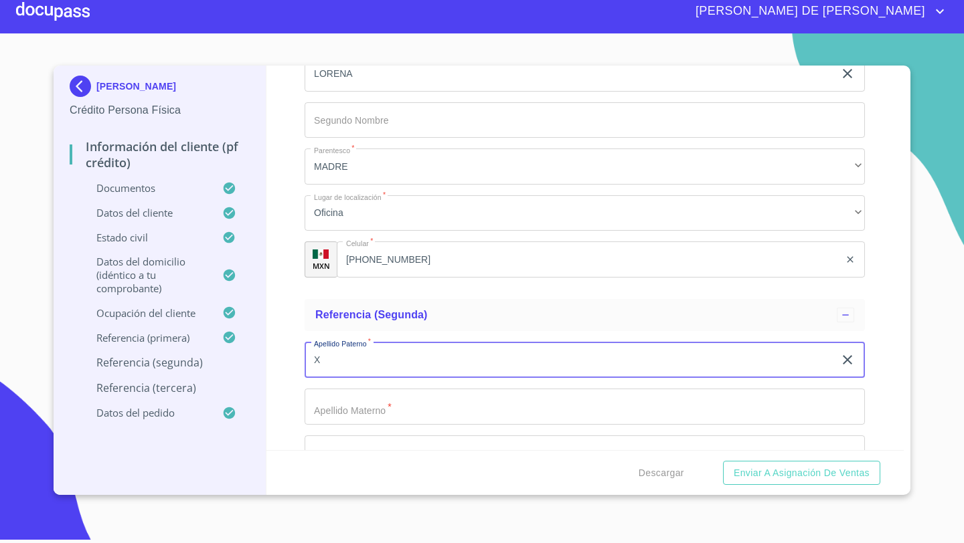
scroll to position [6839, 0]
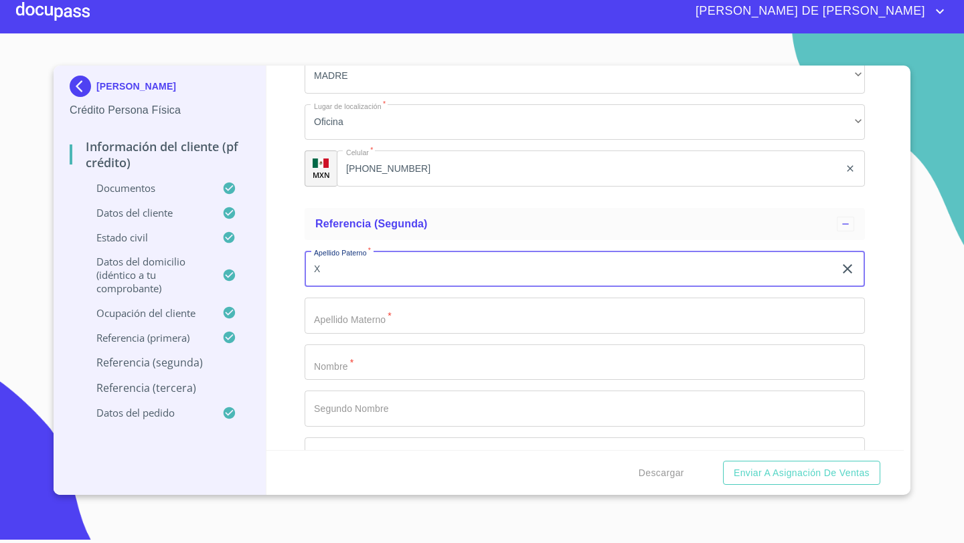
type input "X"
click at [335, 327] on input "Documento de identificación   *" at bounding box center [585, 316] width 560 height 36
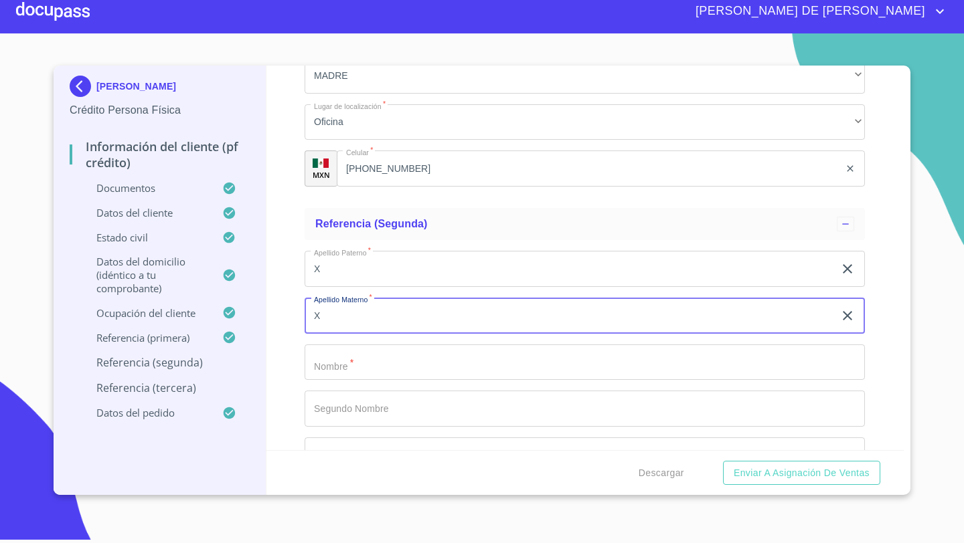
type input "X"
click at [314, 368] on input "Documento de identificación   *" at bounding box center [585, 363] width 560 height 36
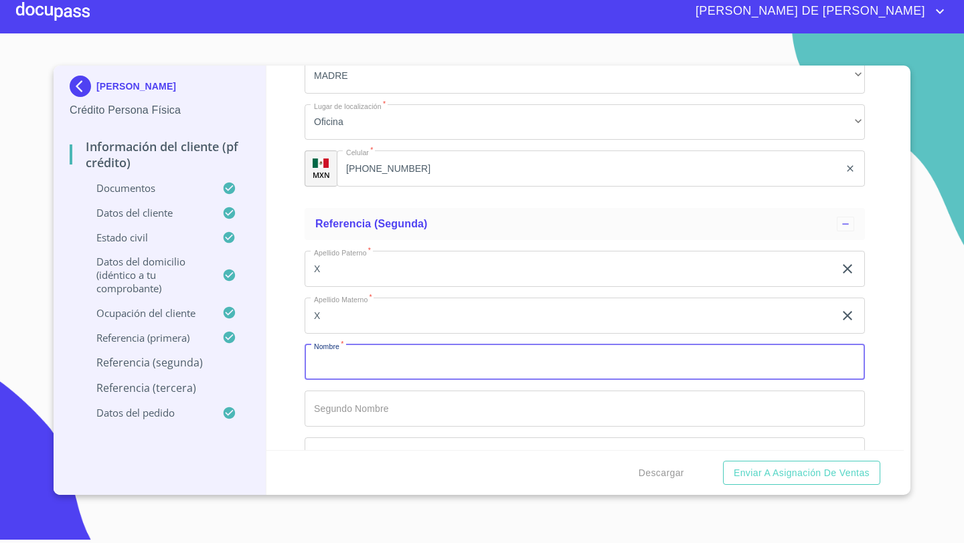
type input "C"
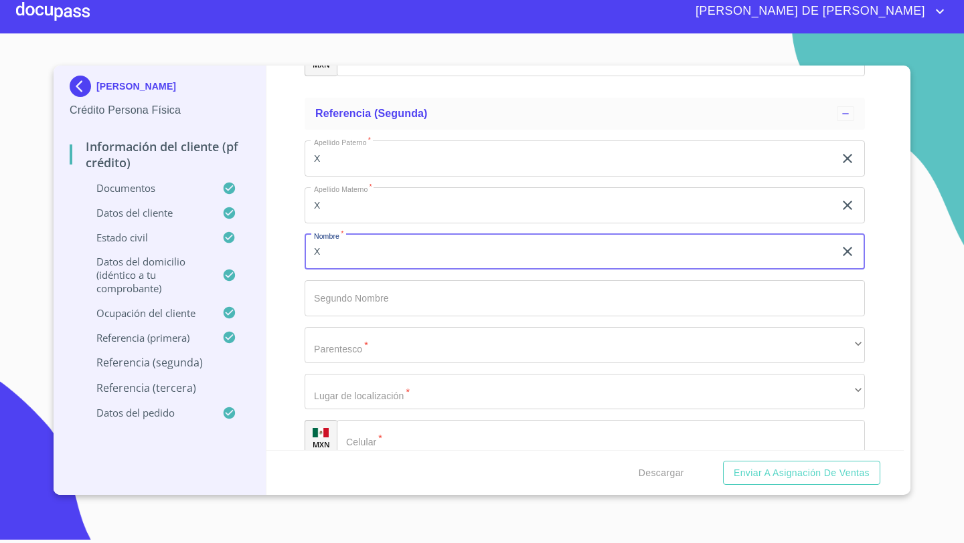
type input "X"
click at [327, 303] on input "Documento de identificación   *" at bounding box center [585, 298] width 560 height 36
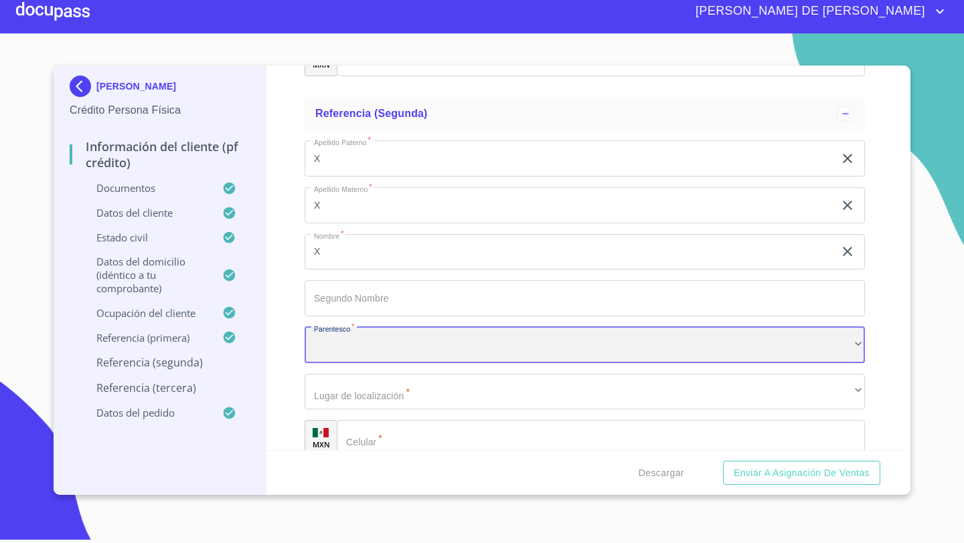
click at [311, 337] on div "​" at bounding box center [585, 345] width 560 height 36
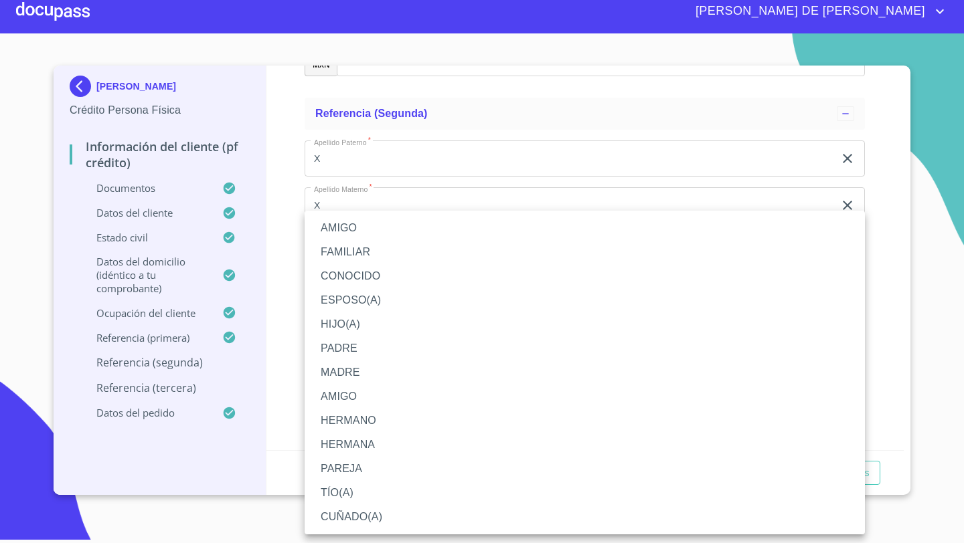
click at [339, 230] on li "AMIGO" at bounding box center [585, 228] width 560 height 24
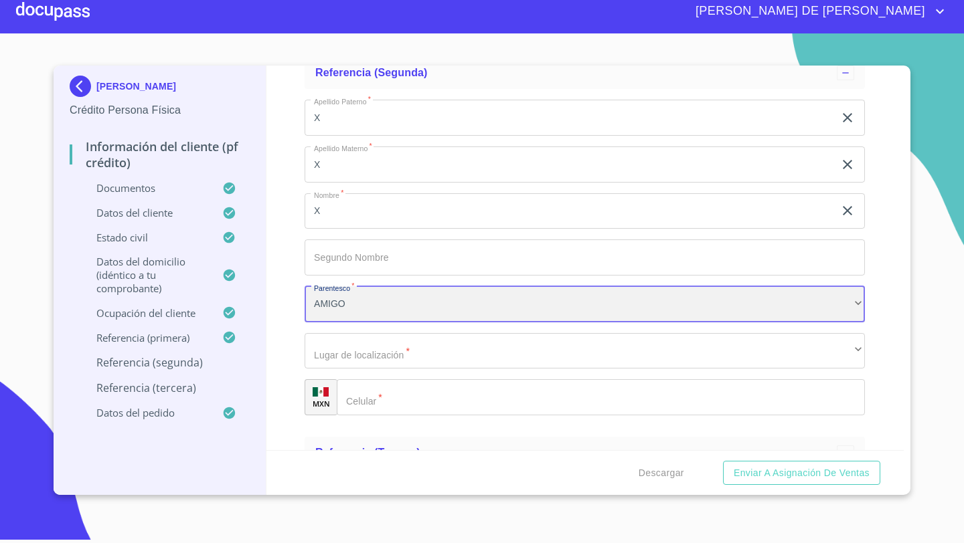
scroll to position [7009, 0]
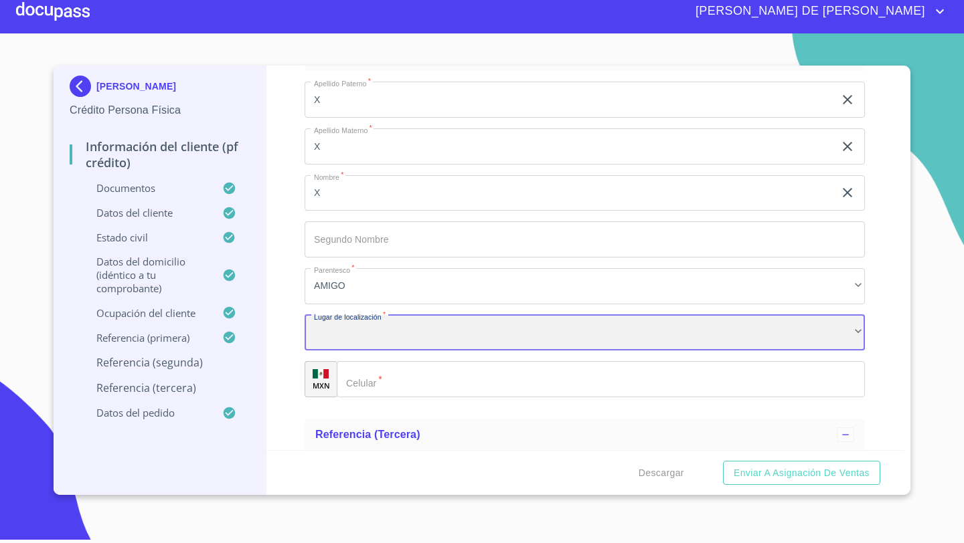
click at [325, 340] on div "​" at bounding box center [585, 333] width 560 height 36
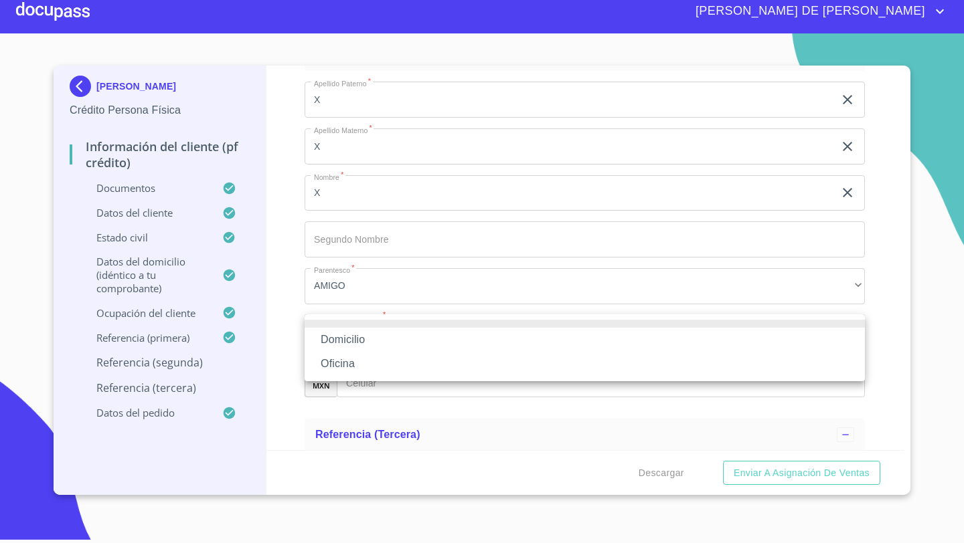
click at [288, 315] on div at bounding box center [482, 271] width 964 height 543
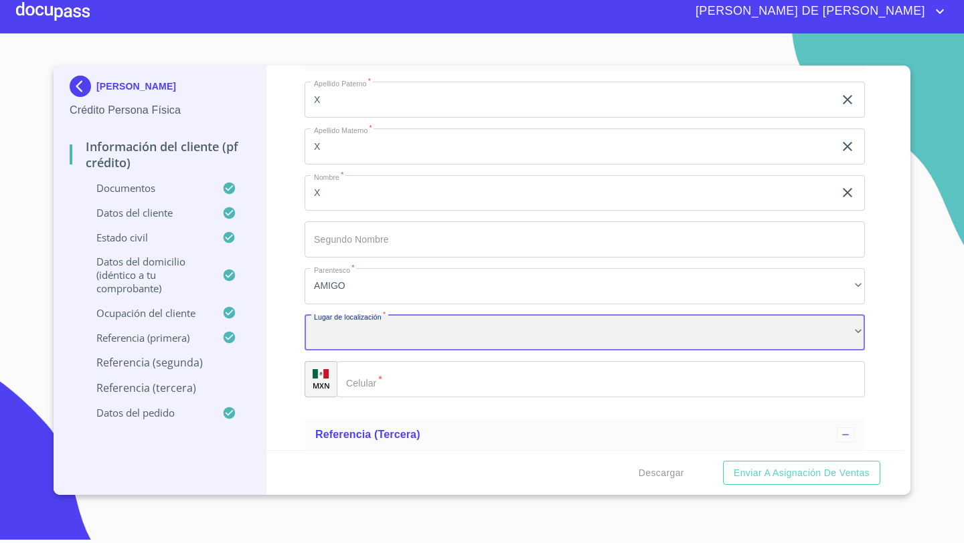
click at [321, 339] on div "​" at bounding box center [585, 333] width 560 height 36
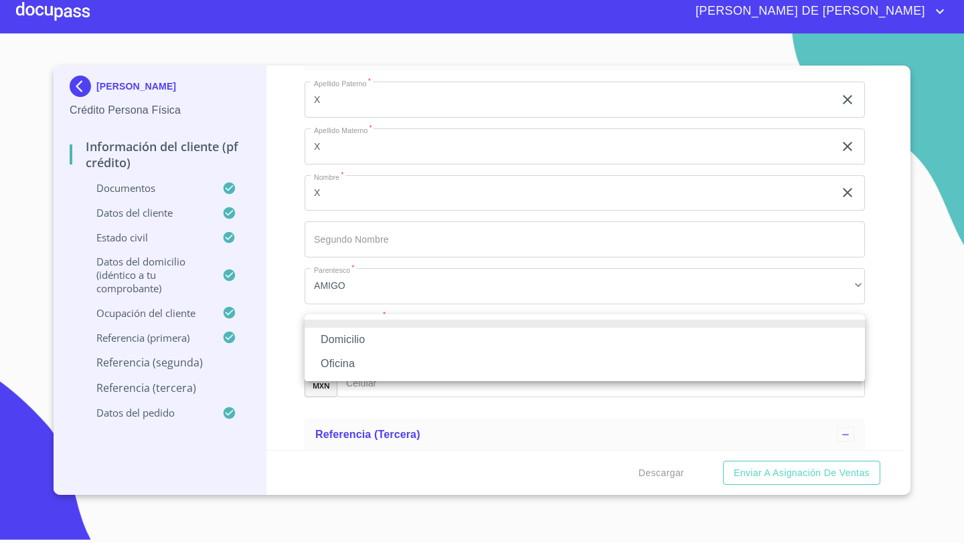
click at [324, 363] on li "Oficina" at bounding box center [585, 364] width 560 height 24
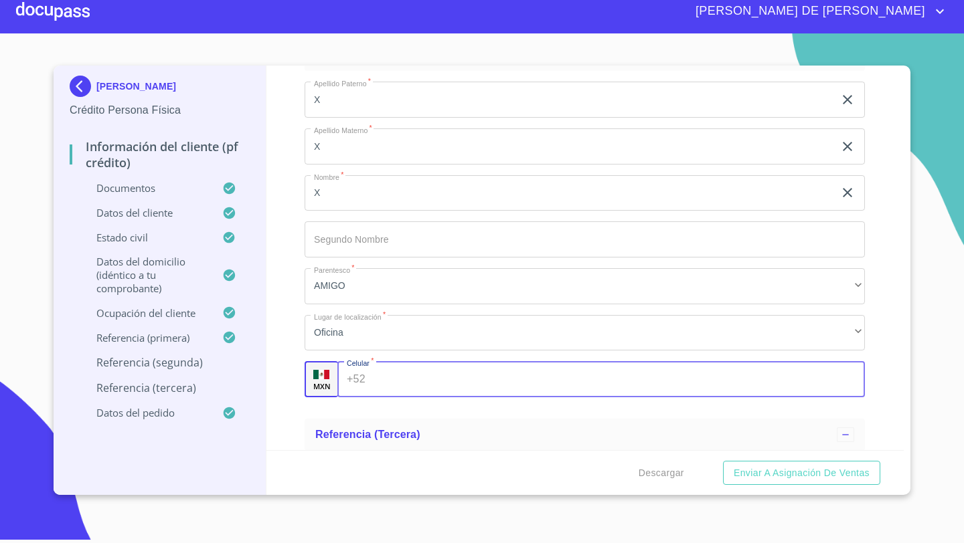
click at [342, 372] on div "+52 ​" at bounding box center [600, 379] width 527 height 36
type input "2"
type input "[PHONE_NUMBER]"
click at [282, 388] on div "Información del cliente (PF crédito) Documentos Documento de identificación   *…" at bounding box center [585, 258] width 638 height 385
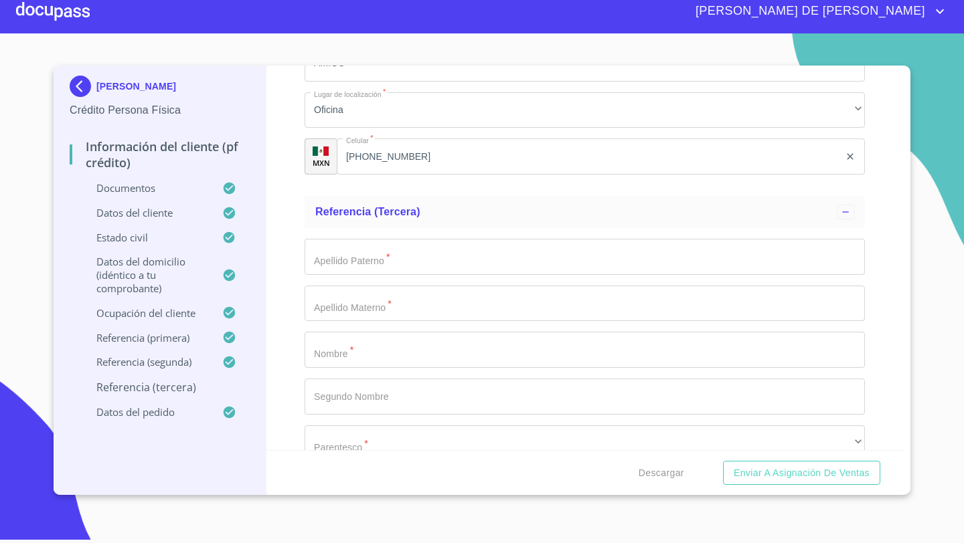
scroll to position [7262, 0]
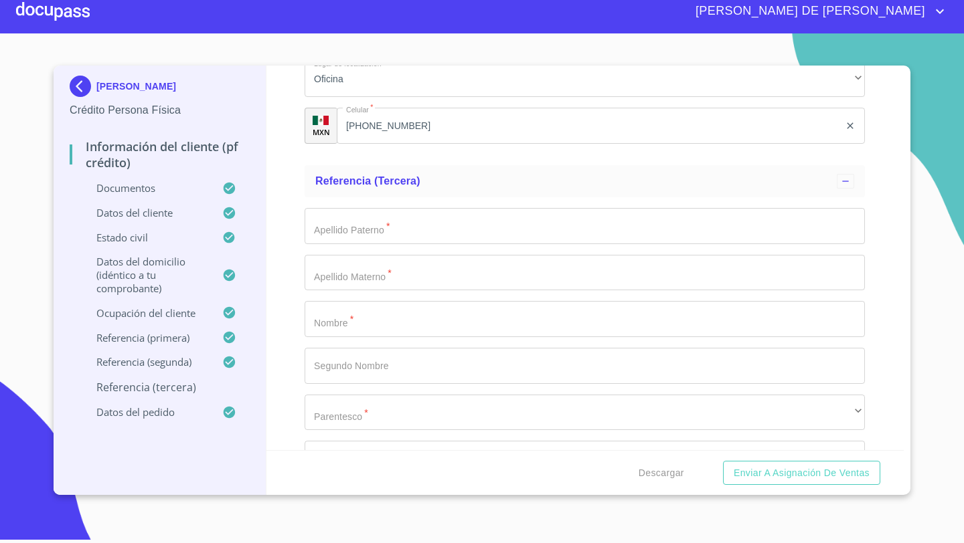
click at [337, 221] on input "Documento de identificación   *" at bounding box center [585, 226] width 560 height 36
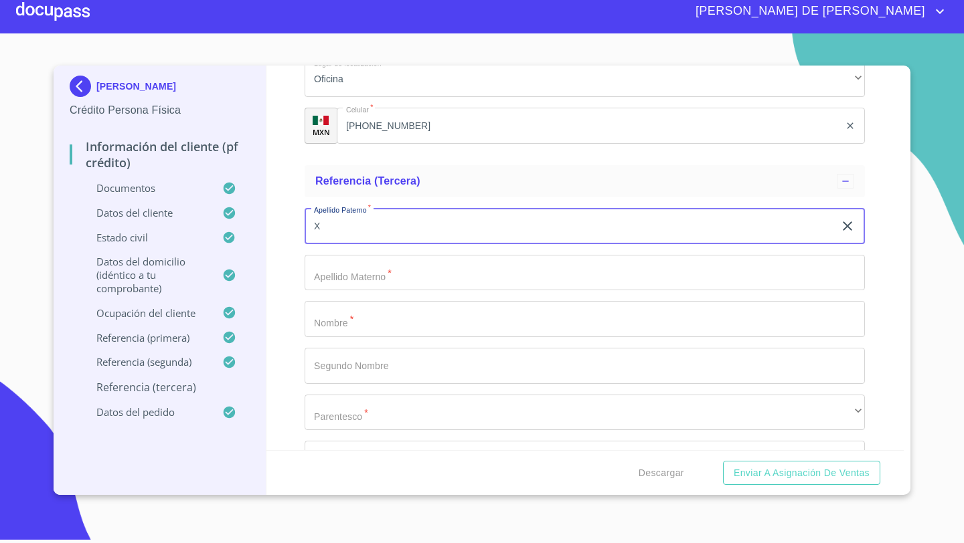
type input "X"
click at [329, 275] on input "Documento de identificación   *" at bounding box center [585, 273] width 560 height 36
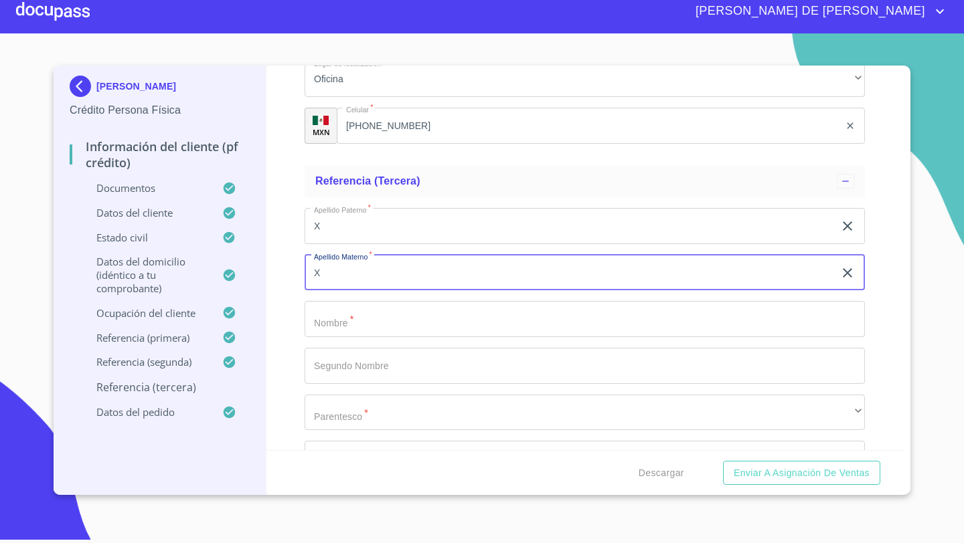
type input "X"
click at [333, 319] on input "Documento de identificación   *" at bounding box center [585, 319] width 560 height 36
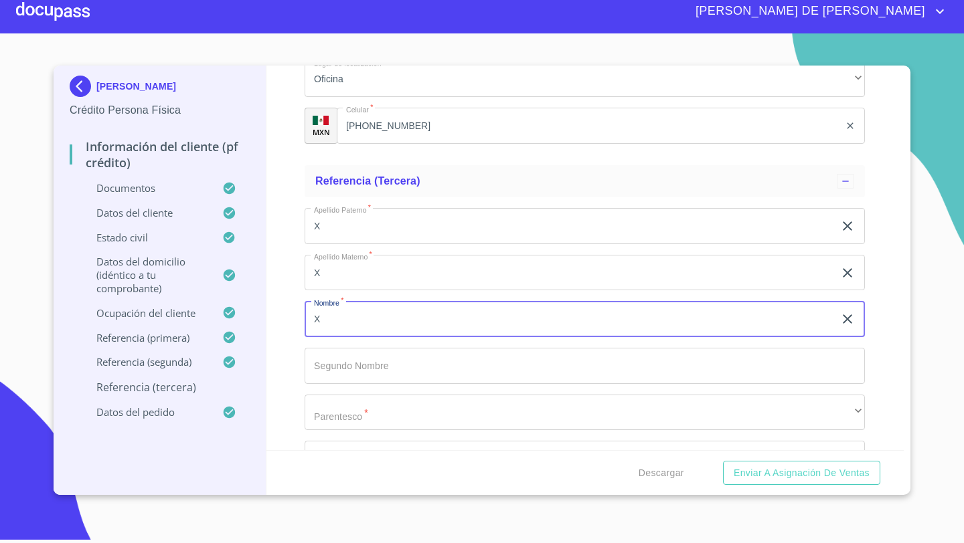
type input "X"
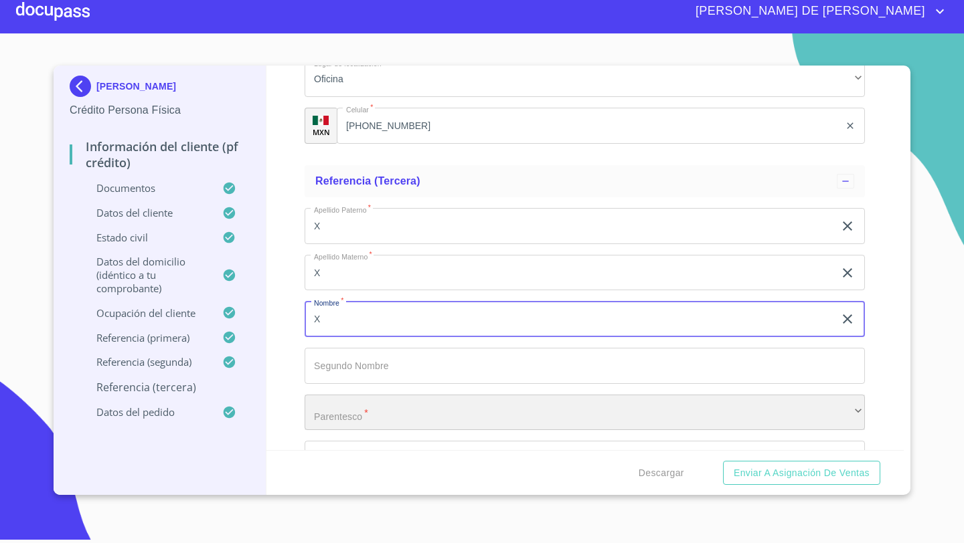
click at [335, 412] on div "​" at bounding box center [585, 413] width 560 height 36
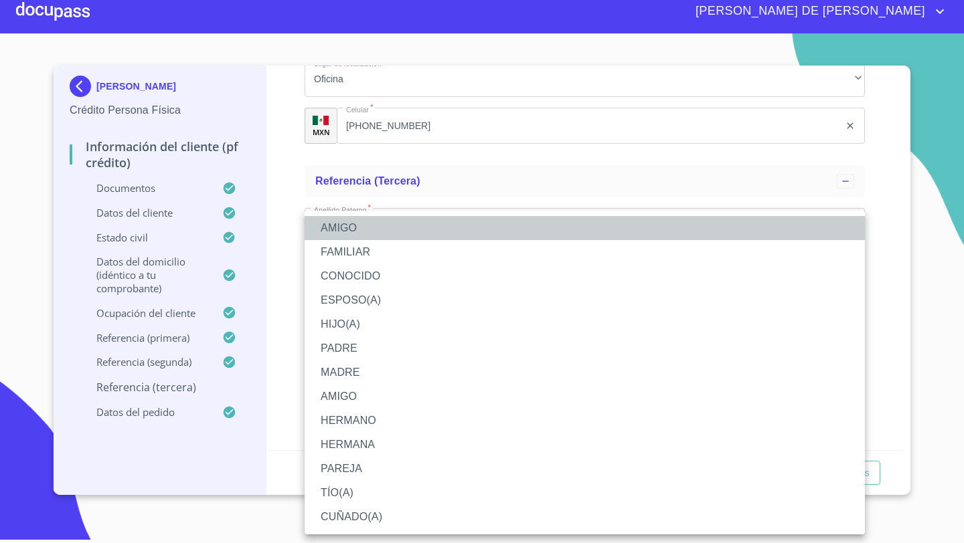
click at [344, 226] on li "AMIGO" at bounding box center [585, 228] width 560 height 24
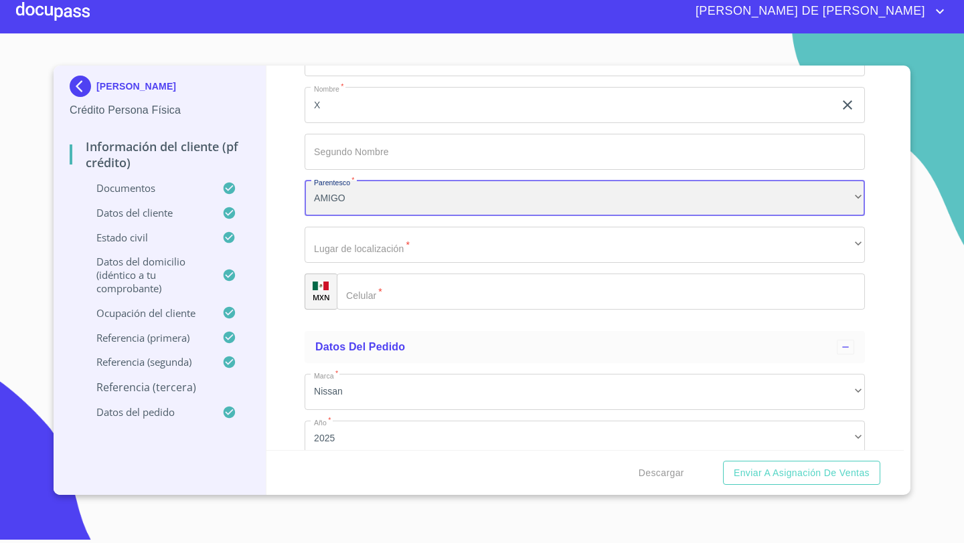
scroll to position [7483, 0]
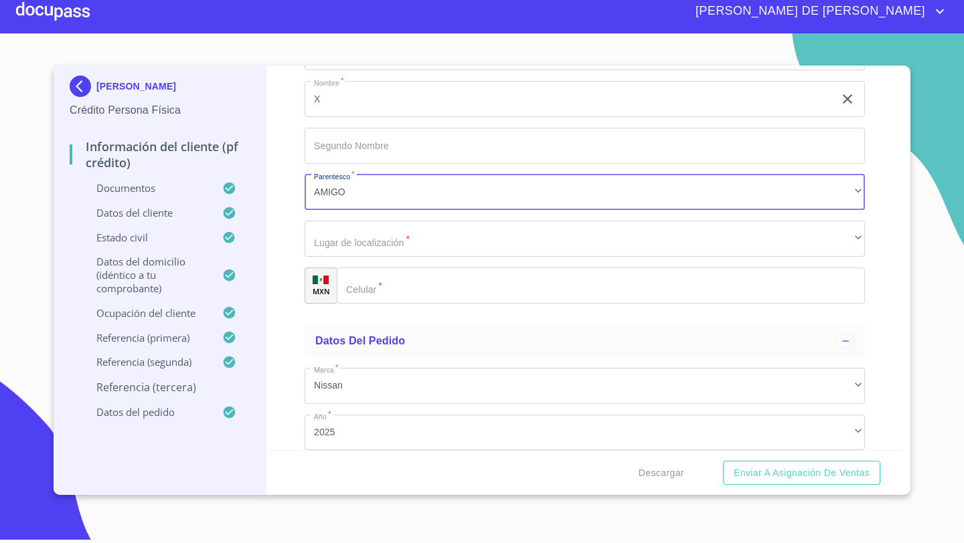
click at [339, 257] on div "Apellido Paterno   * X ​ Apellido Materno   * X ​ Nombre   * X ​ Segundo Nombre…" at bounding box center [585, 145] width 560 height 337
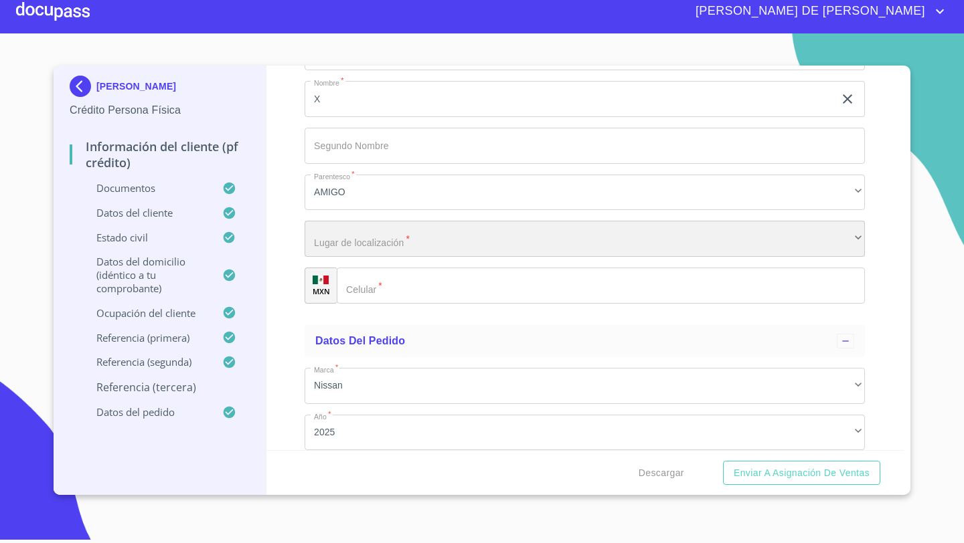
click at [331, 239] on div "​" at bounding box center [585, 239] width 560 height 36
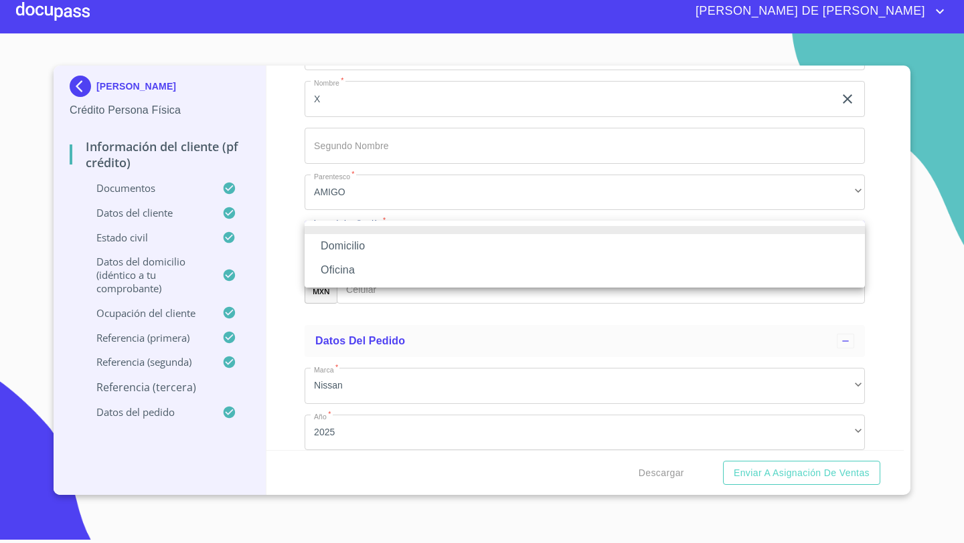
click at [331, 277] on li "Oficina" at bounding box center [585, 270] width 560 height 24
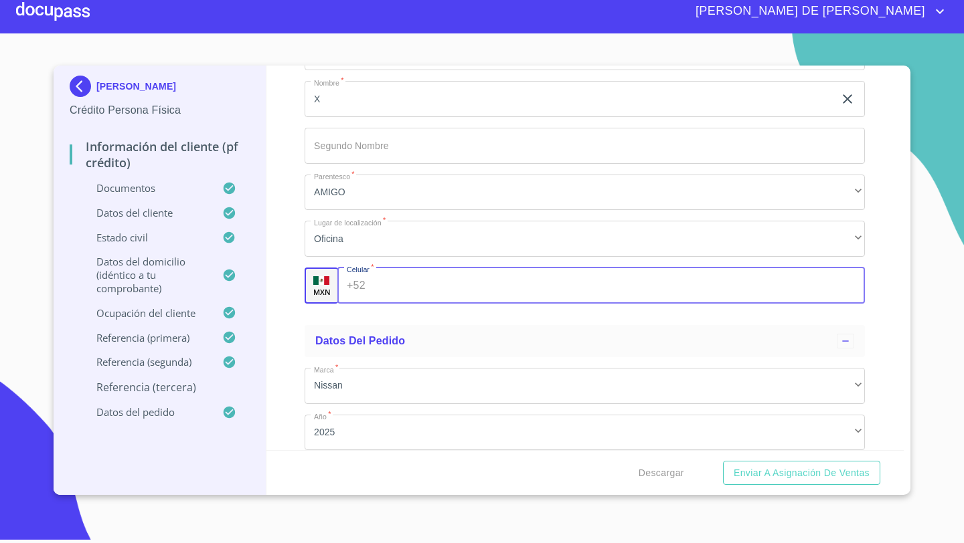
click at [345, 286] on div "+52 ​" at bounding box center [600, 286] width 527 height 36
type input "[PHONE_NUMBER]"
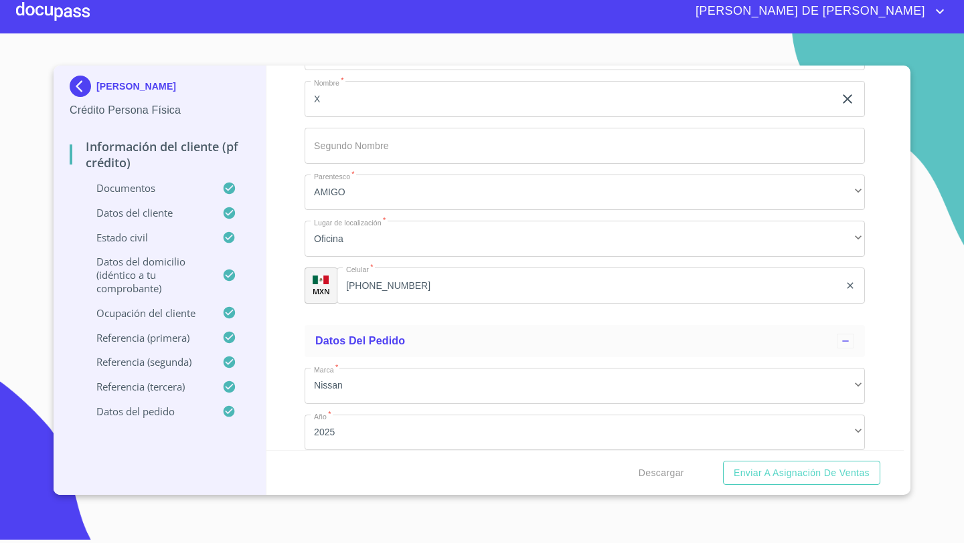
click at [286, 306] on div "Información del cliente (PF crédito) Documentos Documento de identificación   *…" at bounding box center [585, 258] width 638 height 385
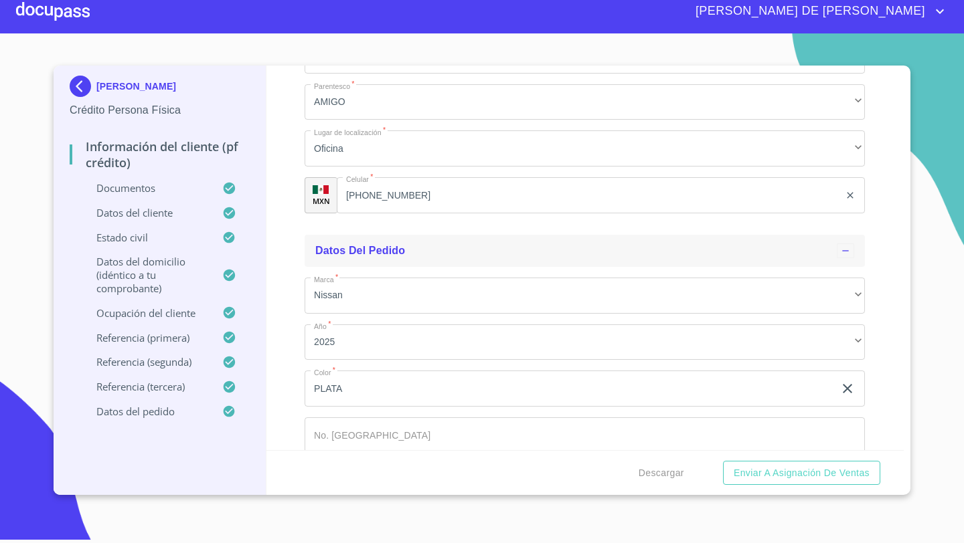
scroll to position [7636, 0]
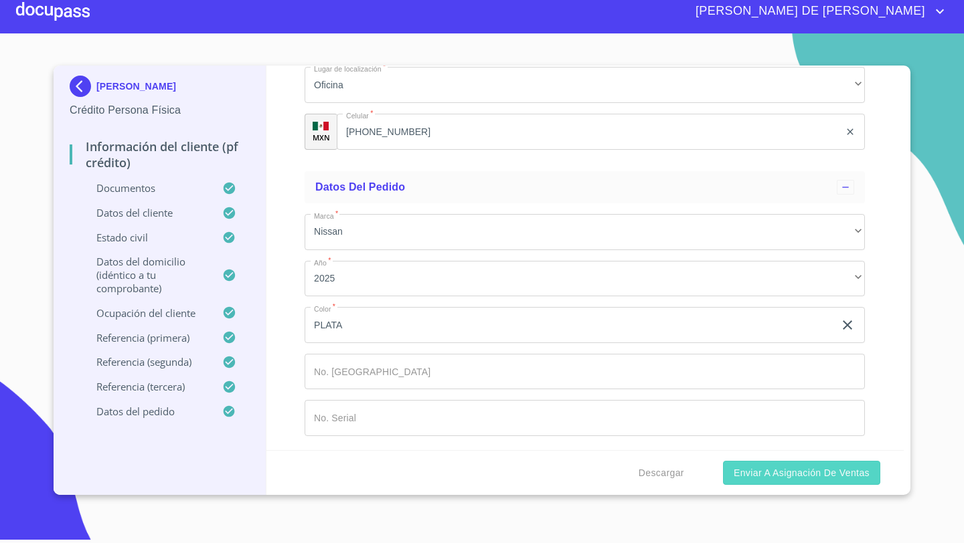
click at [750, 477] on span "Enviar a Asignación de Ventas" at bounding box center [802, 473] width 136 height 17
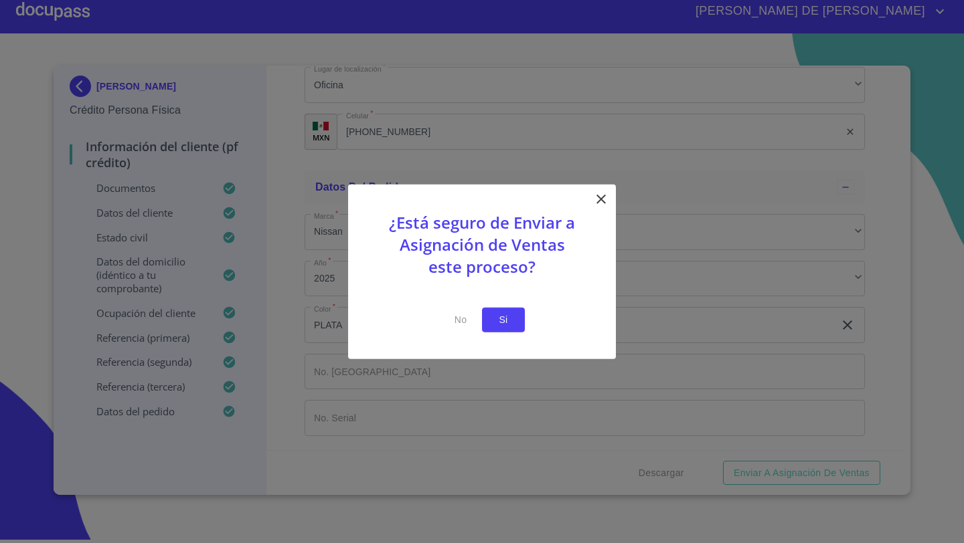
click at [510, 315] on span "Si" at bounding box center [503, 320] width 21 height 17
